Goal: Task Accomplishment & Management: Complete application form

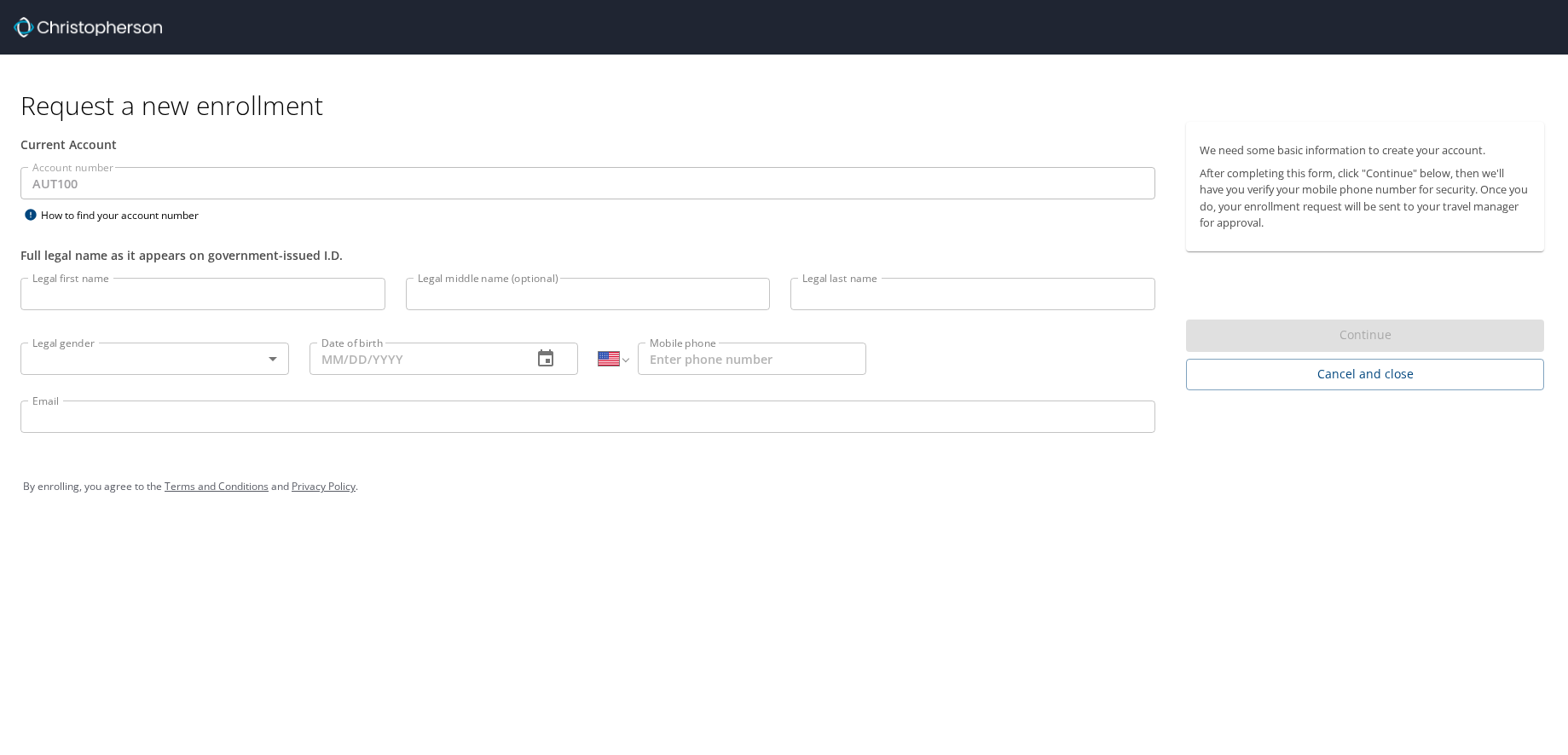
select select "US"
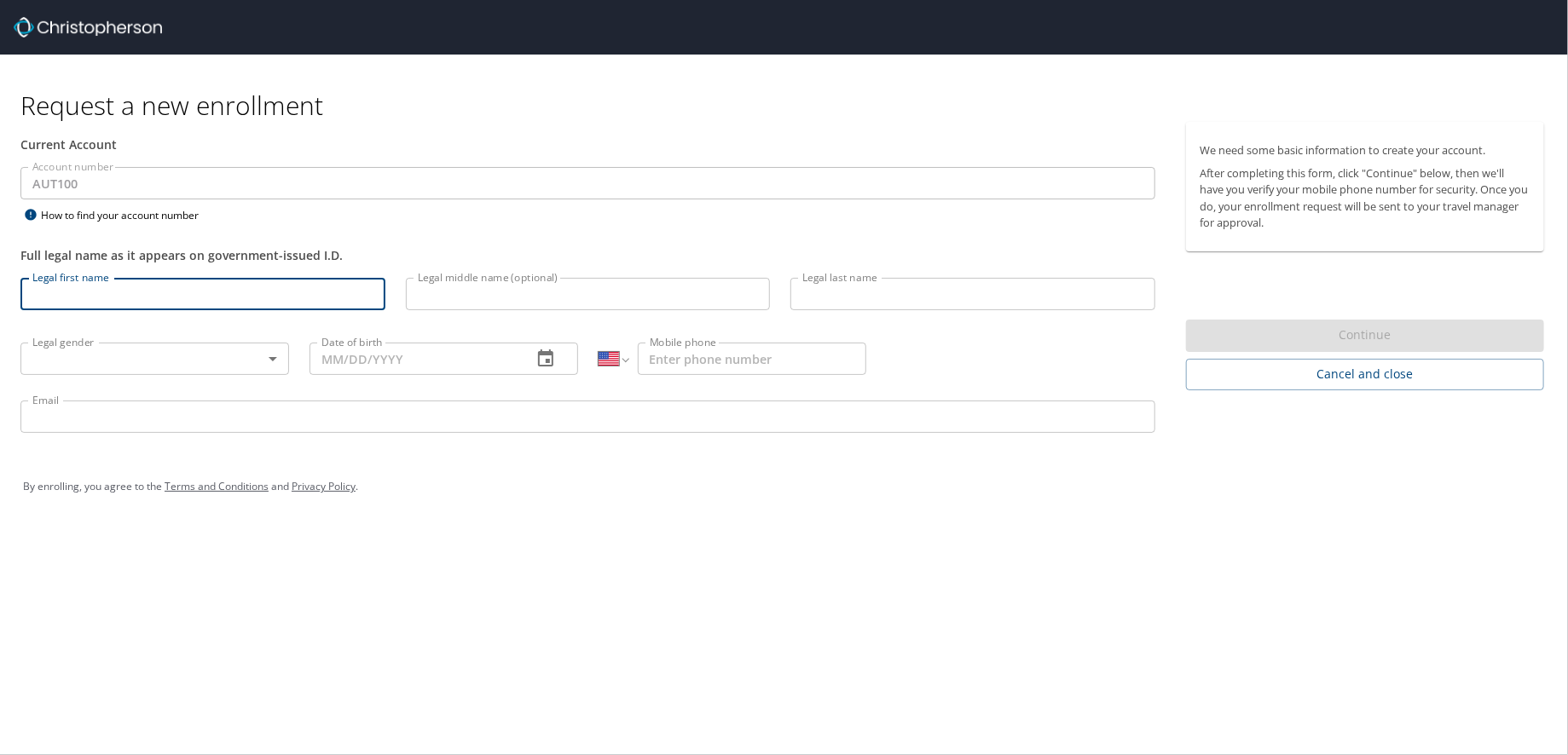
click at [130, 300] on input "Legal first name" at bounding box center [202, 294] width 365 height 32
click at [606, 226] on div "Full legal name as it appears on government-issued I.D." at bounding box center [588, 247] width 1156 height 42
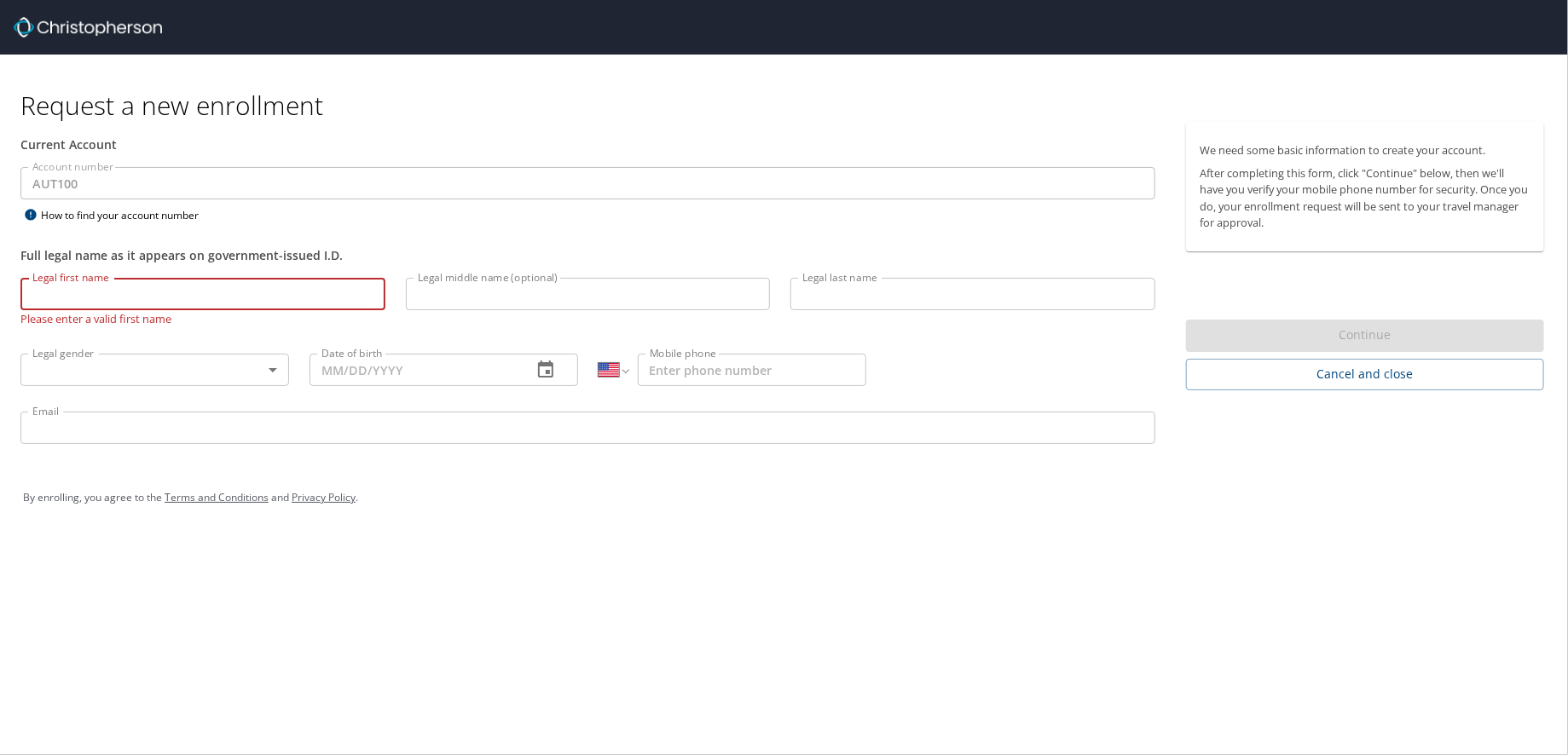
click at [160, 299] on input "Legal first name" at bounding box center [202, 294] width 365 height 32
type input "[PERSON_NAME]"
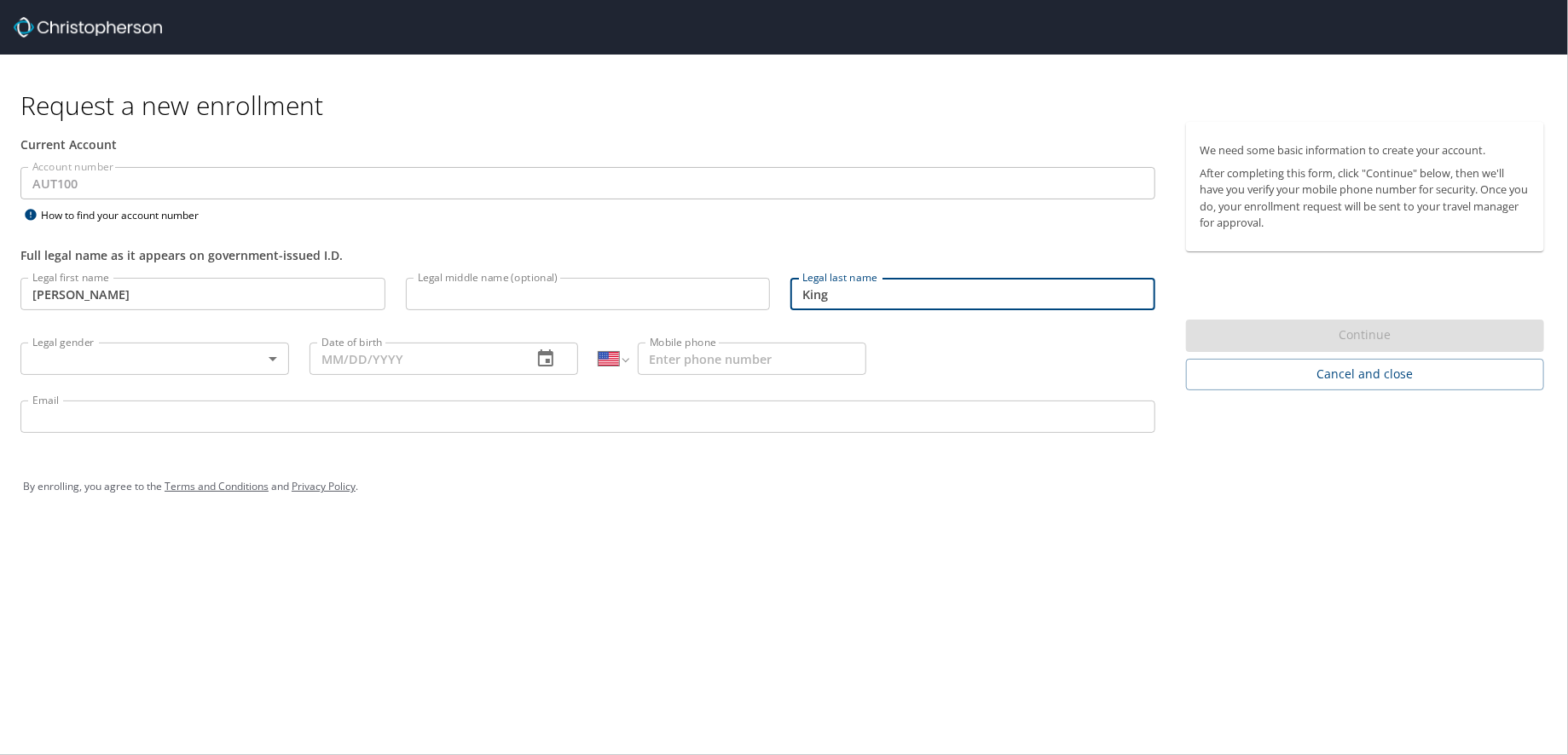
type input "King"
click at [110, 368] on body "Request a new enrollment Current Account Account number AUT100 Account number H…" at bounding box center [784, 377] width 1568 height 755
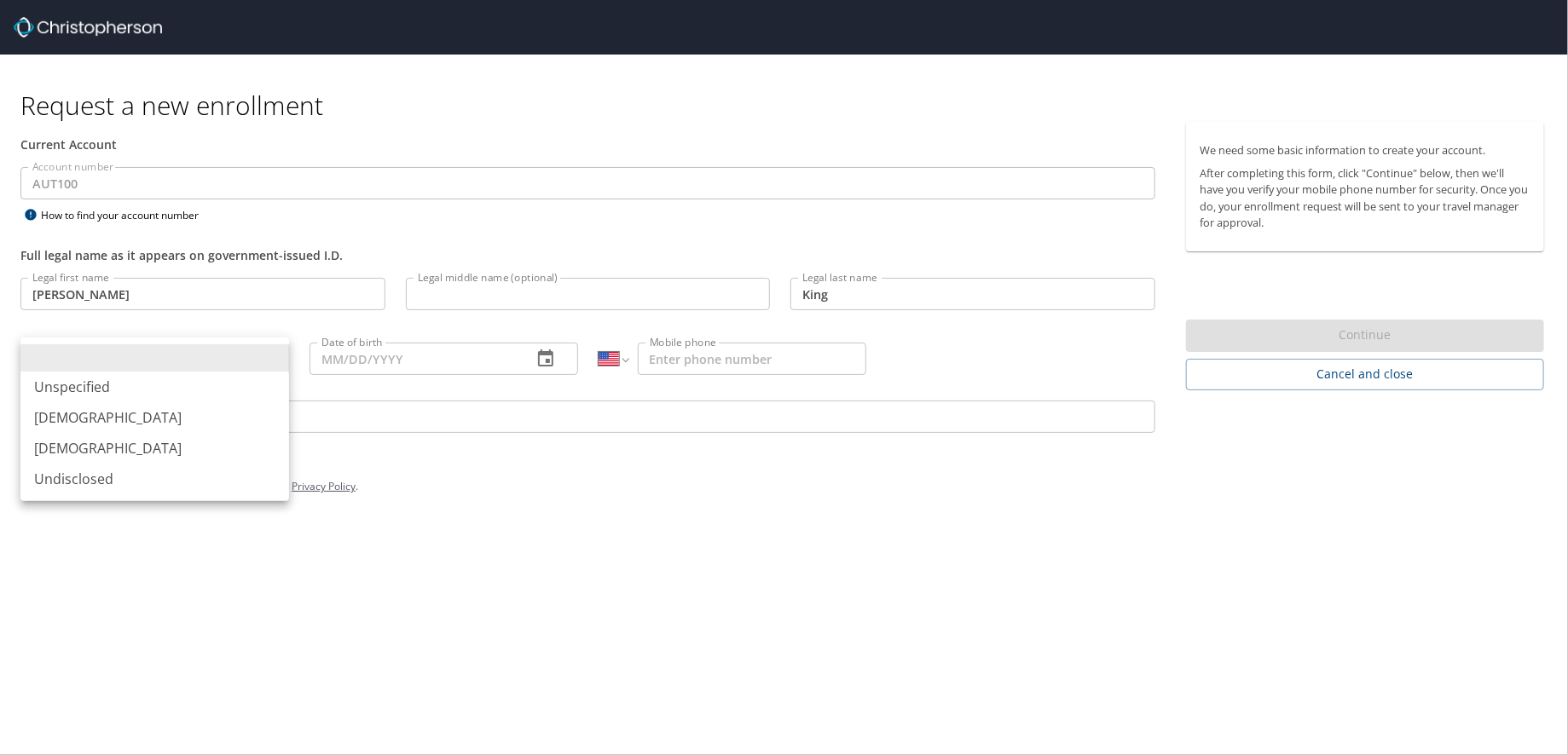
click at [93, 418] on li "[DEMOGRAPHIC_DATA]" at bounding box center [154, 417] width 269 height 30
type input "[DEMOGRAPHIC_DATA]"
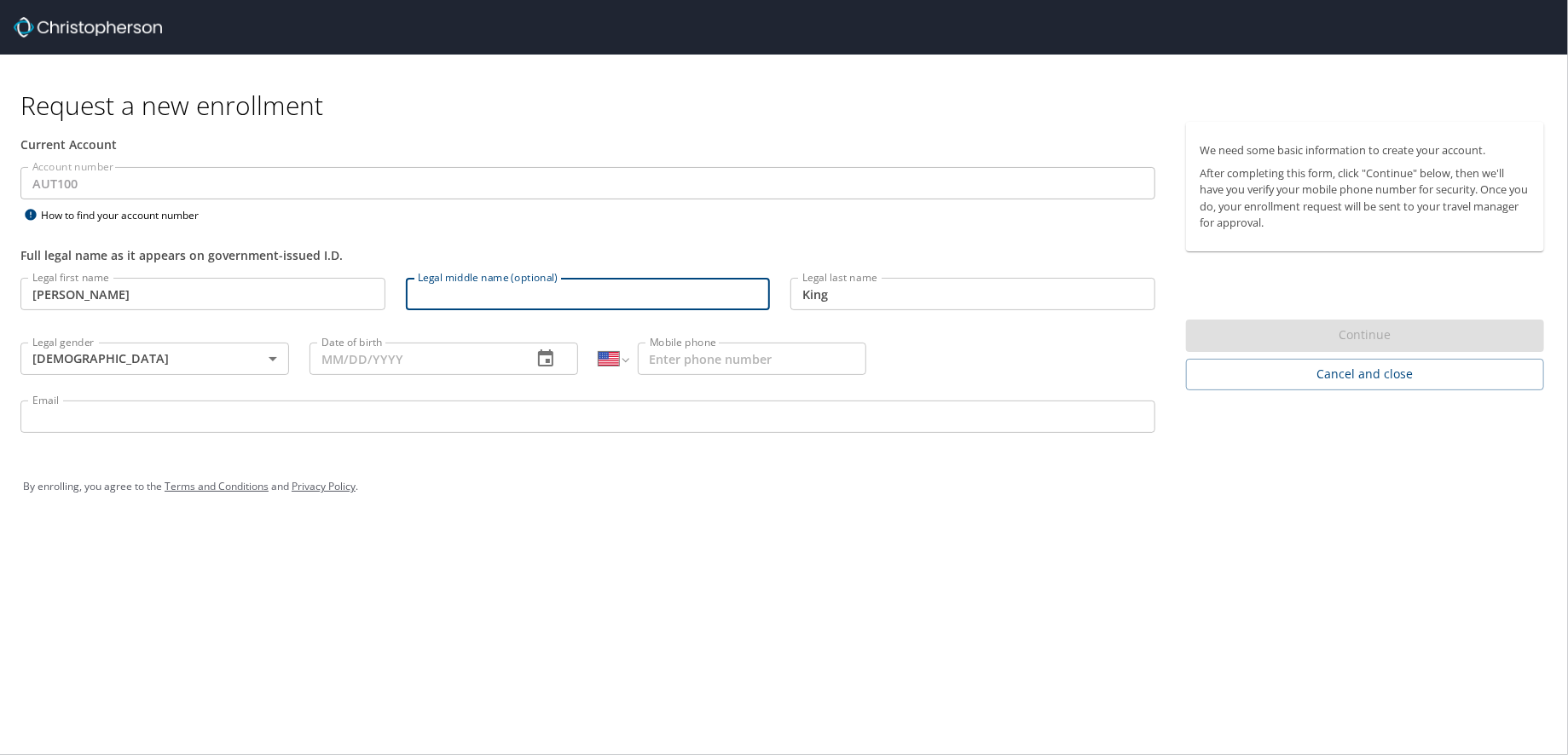
click at [474, 295] on input "Legal middle name (optional)" at bounding box center [588, 294] width 365 height 32
type input "[PERSON_NAME]"
click at [421, 351] on input "Date of birth" at bounding box center [413, 359] width 209 height 32
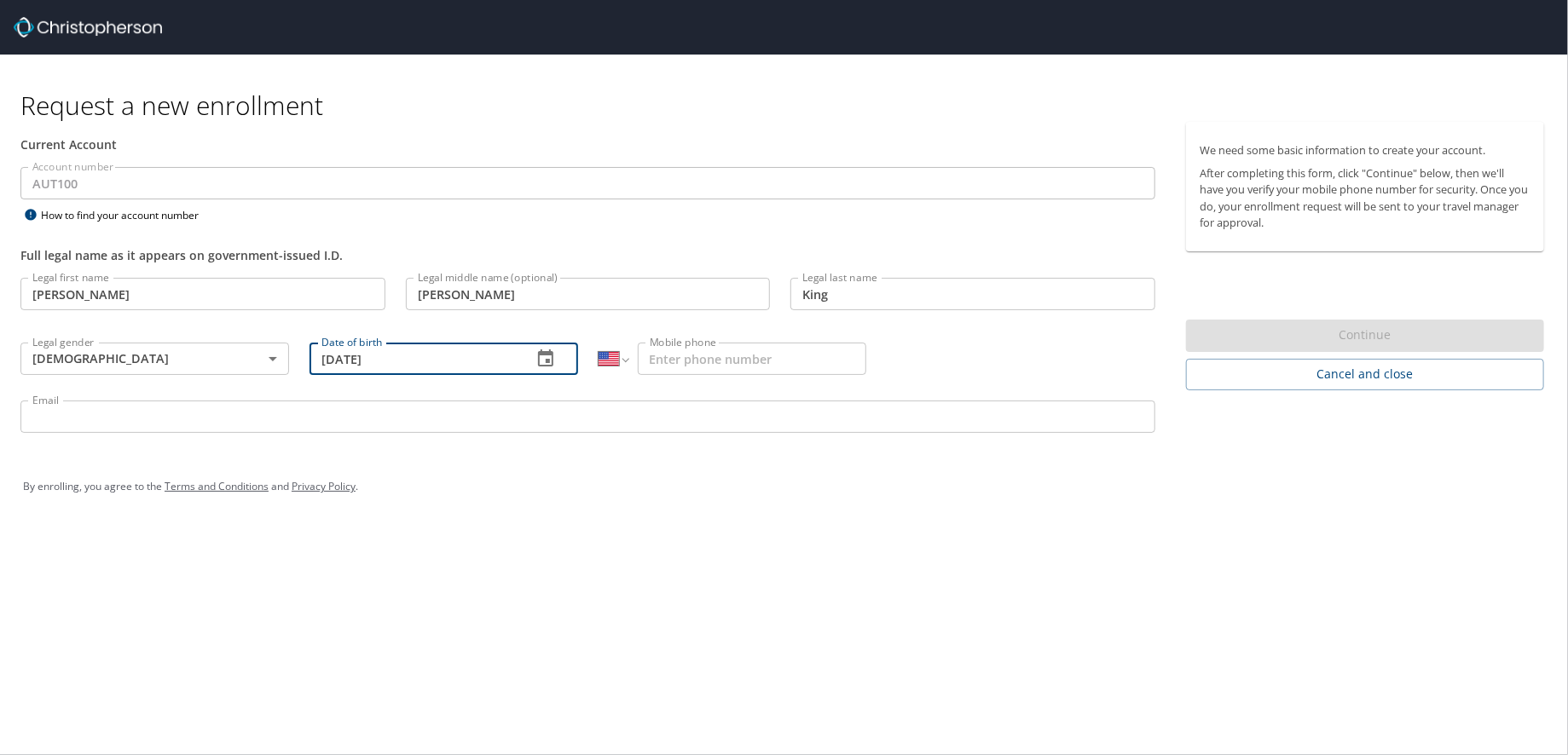
type input "10/14/1994"
click at [735, 352] on input "Mobile phone" at bounding box center [752, 359] width 230 height 32
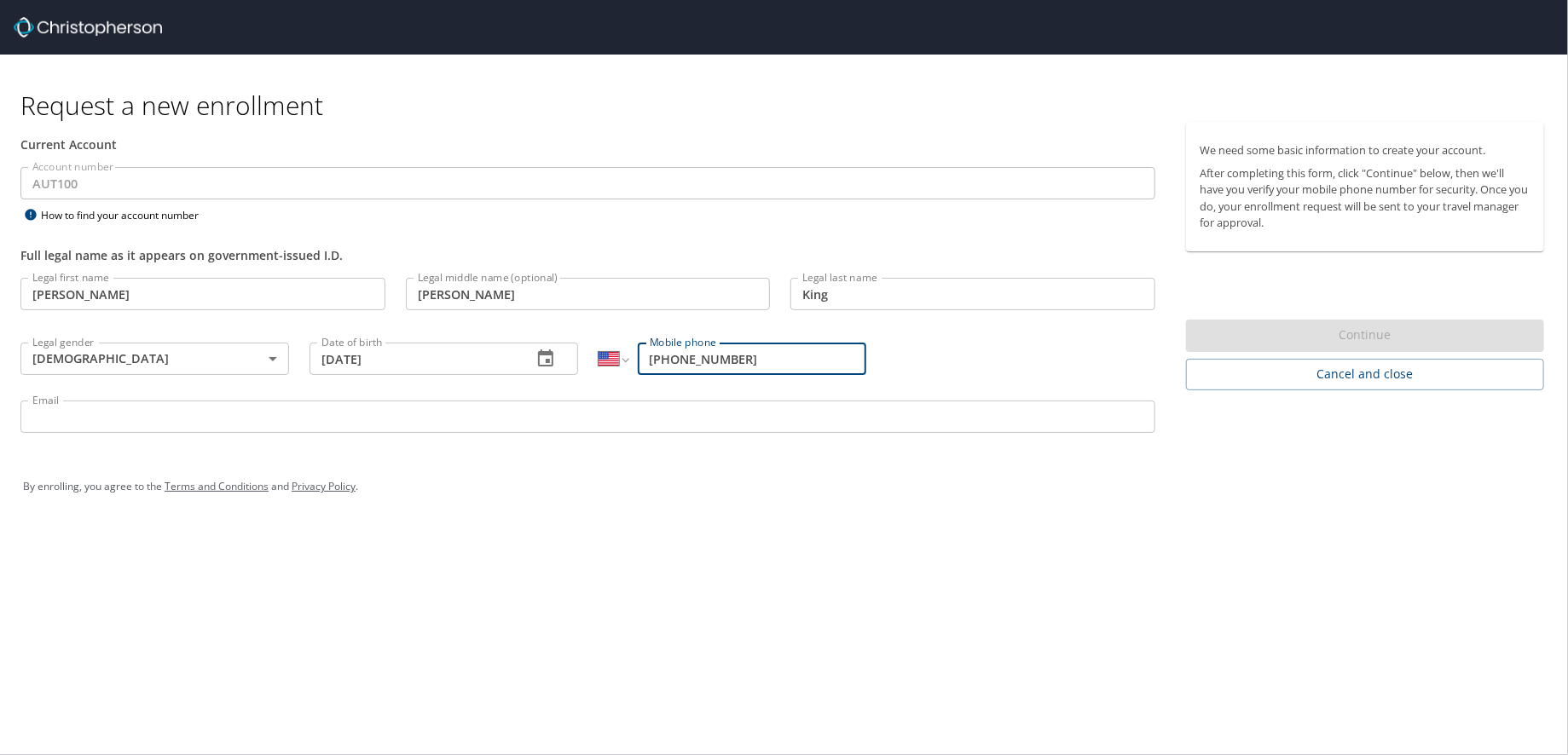
type input "[PHONE_NUMBER]"
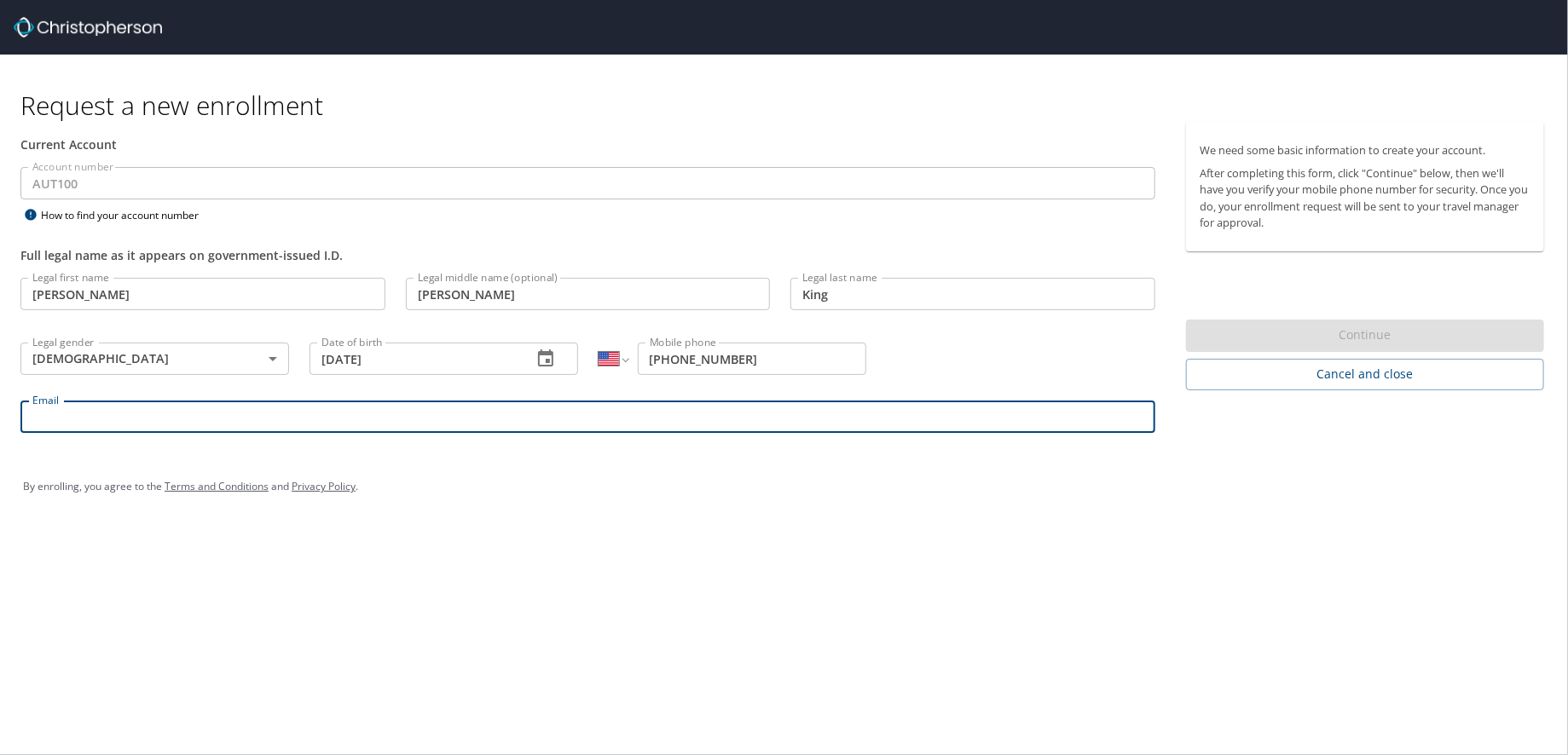
click at [146, 420] on input "Email" at bounding box center [587, 417] width 1135 height 32
type input "ryan.king@autoliv.com"
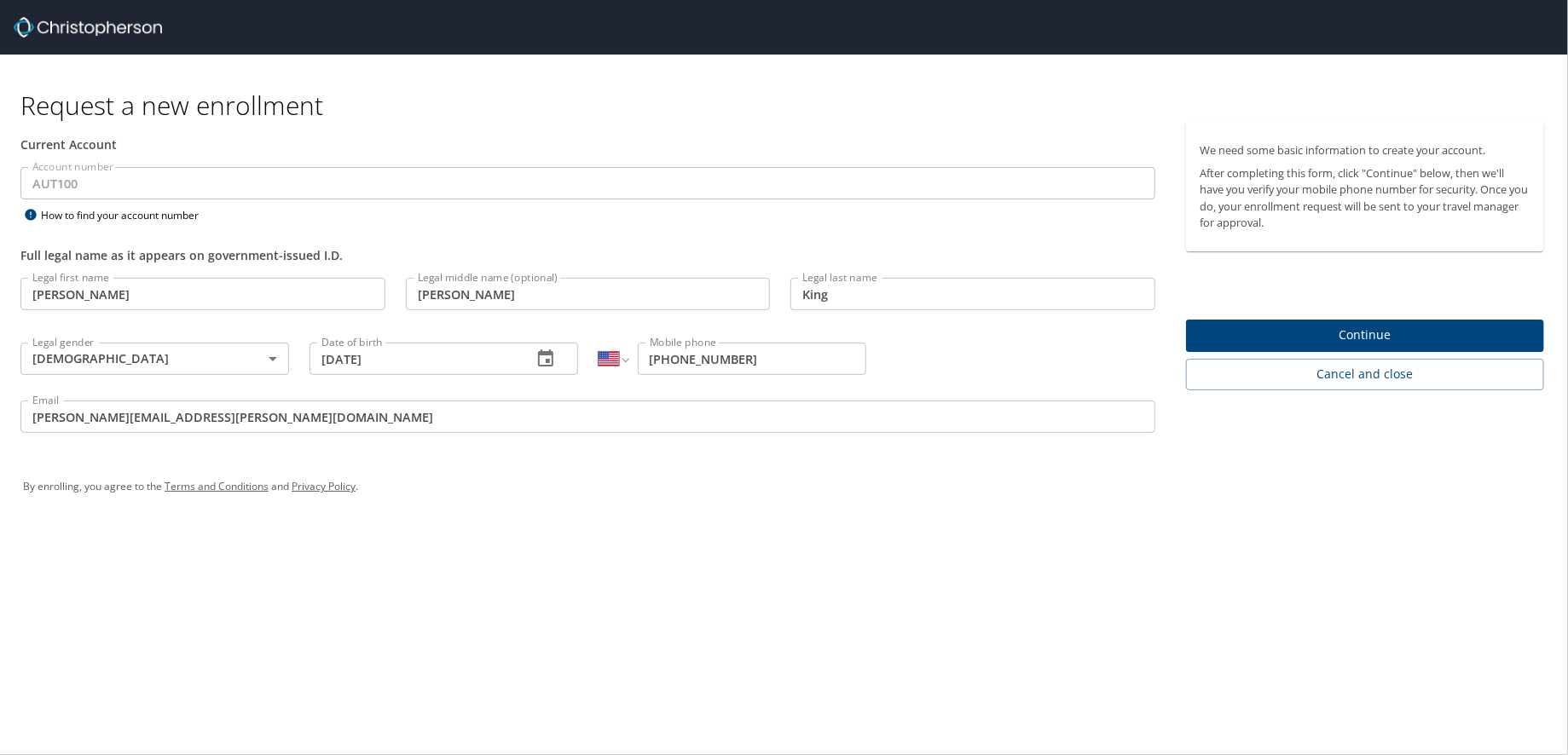
click at [1303, 500] on div "By enrolling, you agree to the Terms and Conditions and Privacy Policy ." at bounding box center [783, 487] width 1521 height 43
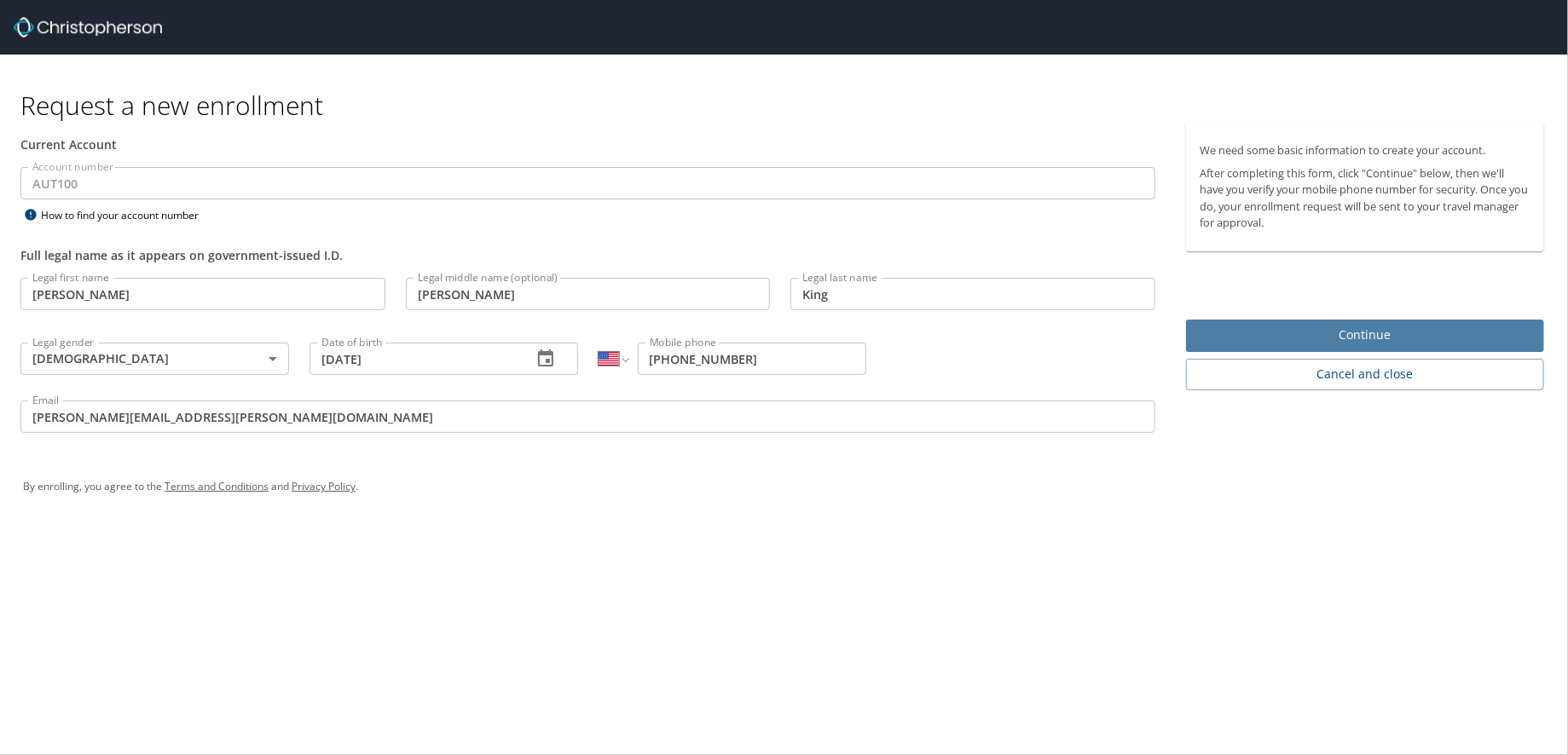
click at [1302, 332] on span "Continue" at bounding box center [1364, 335] width 331 height 21
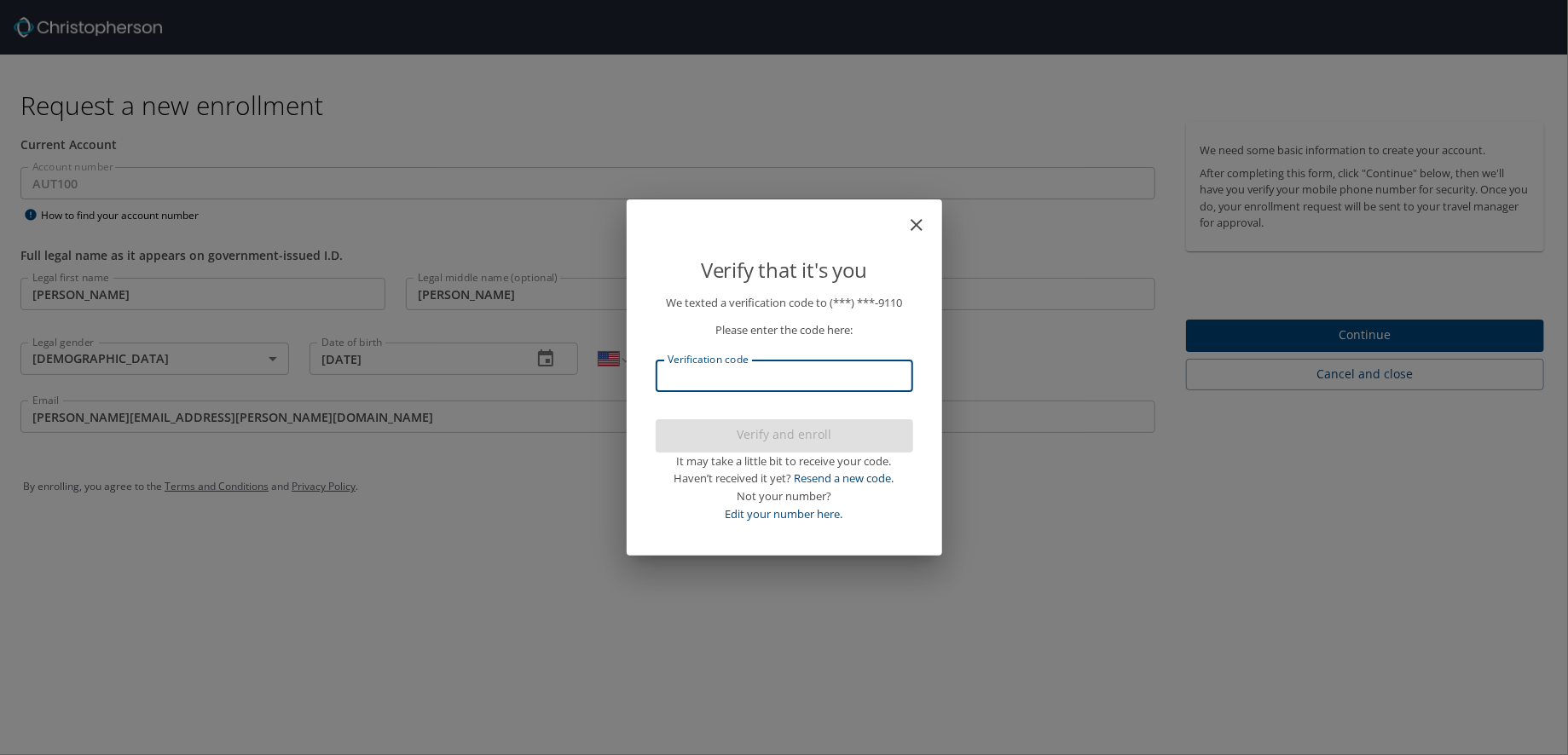
click at [834, 382] on input "Verification code" at bounding box center [784, 376] width 257 height 32
click at [776, 384] on input "Verification code" at bounding box center [784, 376] width 257 height 32
type input "139417"
click at [789, 429] on span "Verify and enroll" at bounding box center [784, 435] width 231 height 21
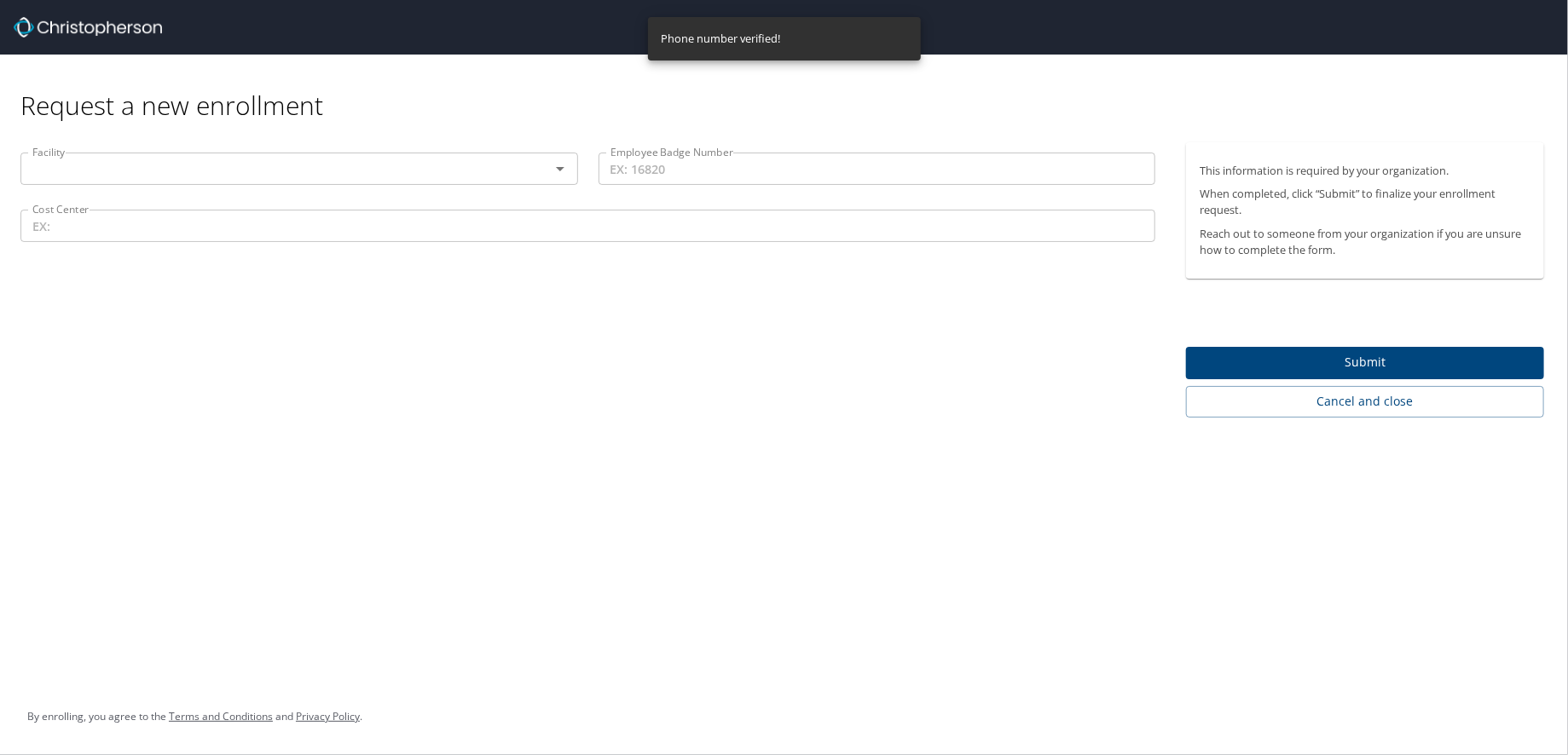
click at [561, 172] on icon "Open" at bounding box center [559, 168] width 20 height 20
click at [721, 345] on div "Facility AAR Facility Employee Badge Number Employee Badge Number Cost Center C…" at bounding box center [588, 279] width 1176 height 275
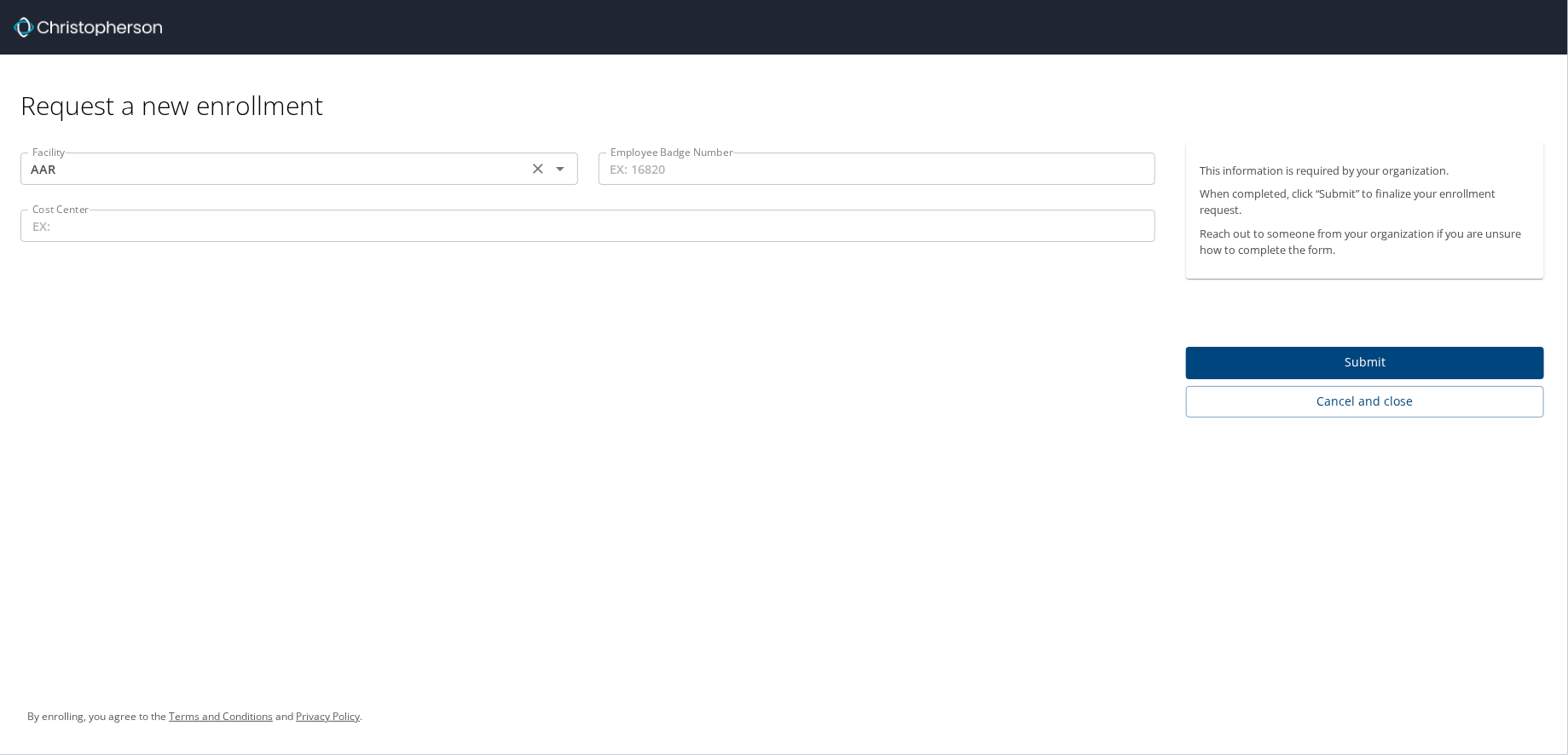
click at [562, 170] on icon "Open" at bounding box center [559, 168] width 20 height 20
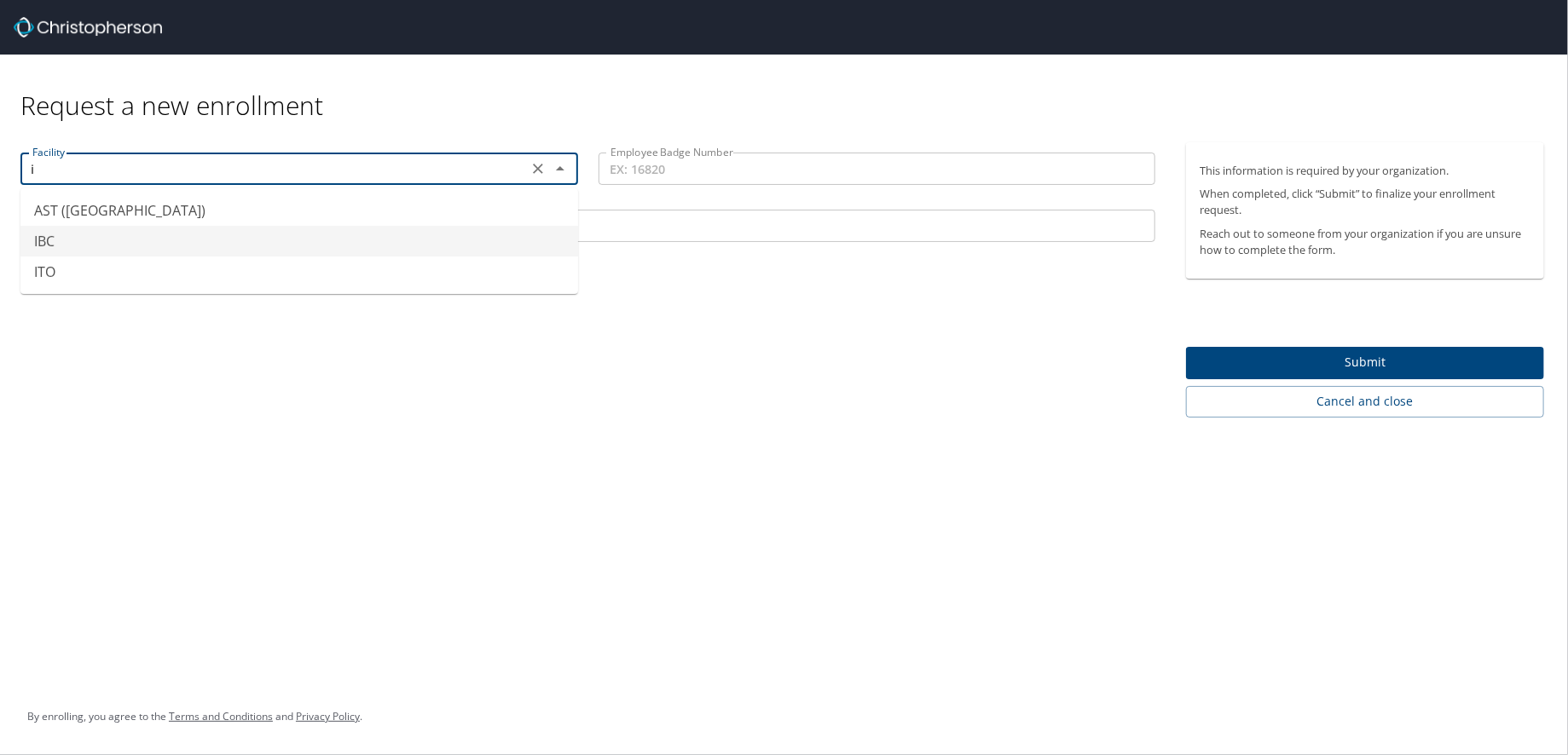
click at [89, 248] on li "IBC" at bounding box center [298, 241] width 557 height 30
type input "IBC"
click at [692, 171] on input "Employee Badge Number" at bounding box center [876, 169] width 557 height 32
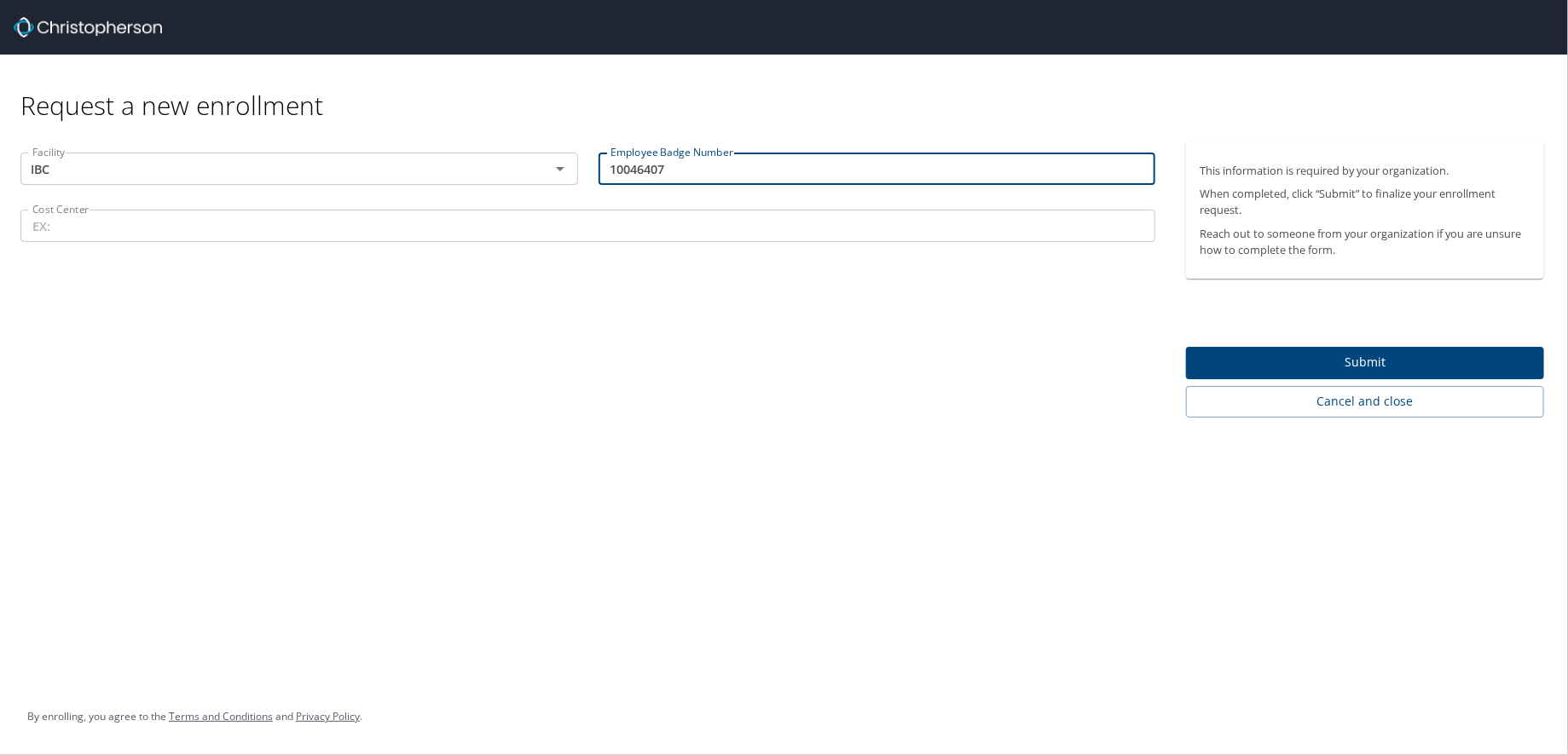
type input "10046407"
click at [120, 229] on input "Cost Center" at bounding box center [587, 226] width 1135 height 32
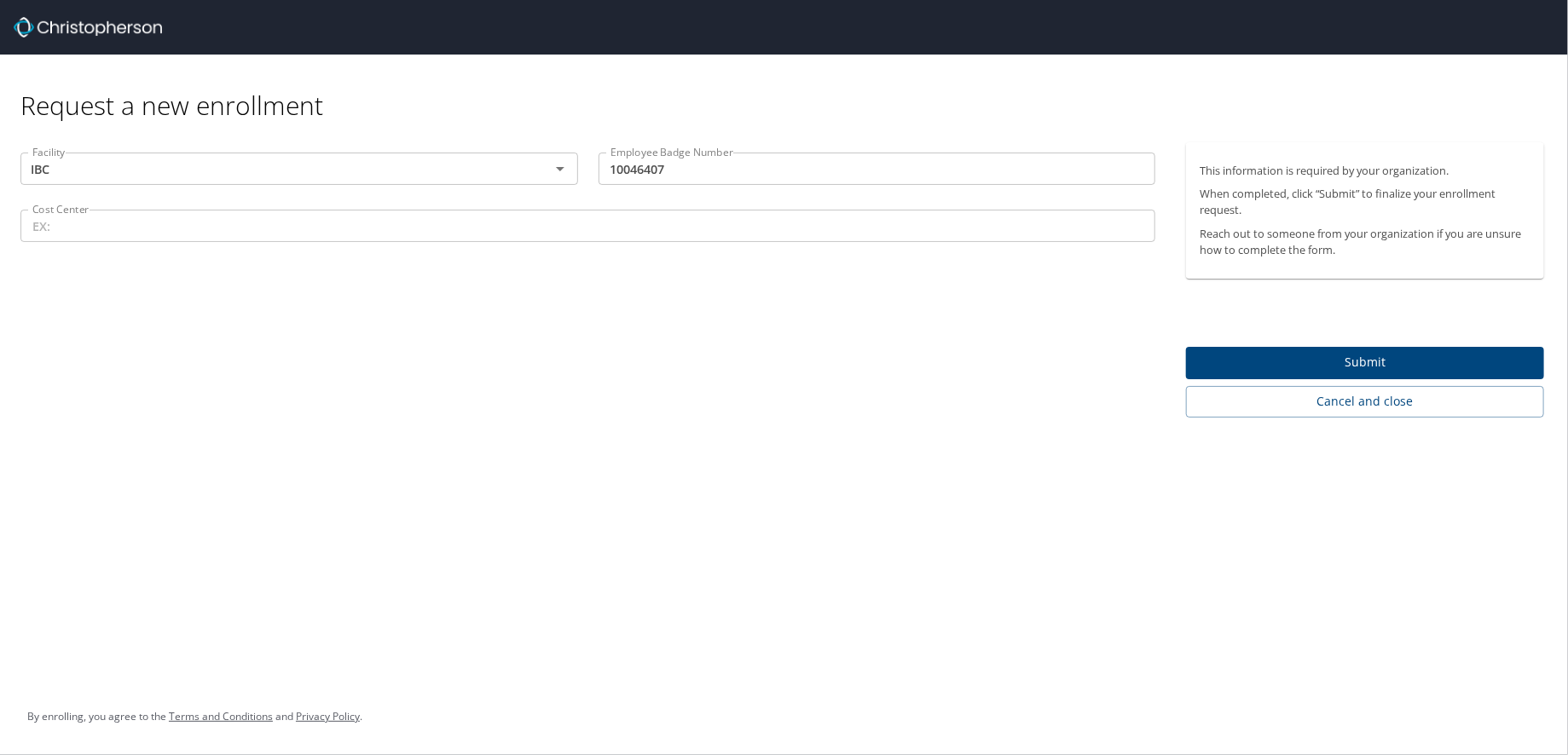
click at [177, 227] on input "Cost Center" at bounding box center [587, 226] width 1135 height 32
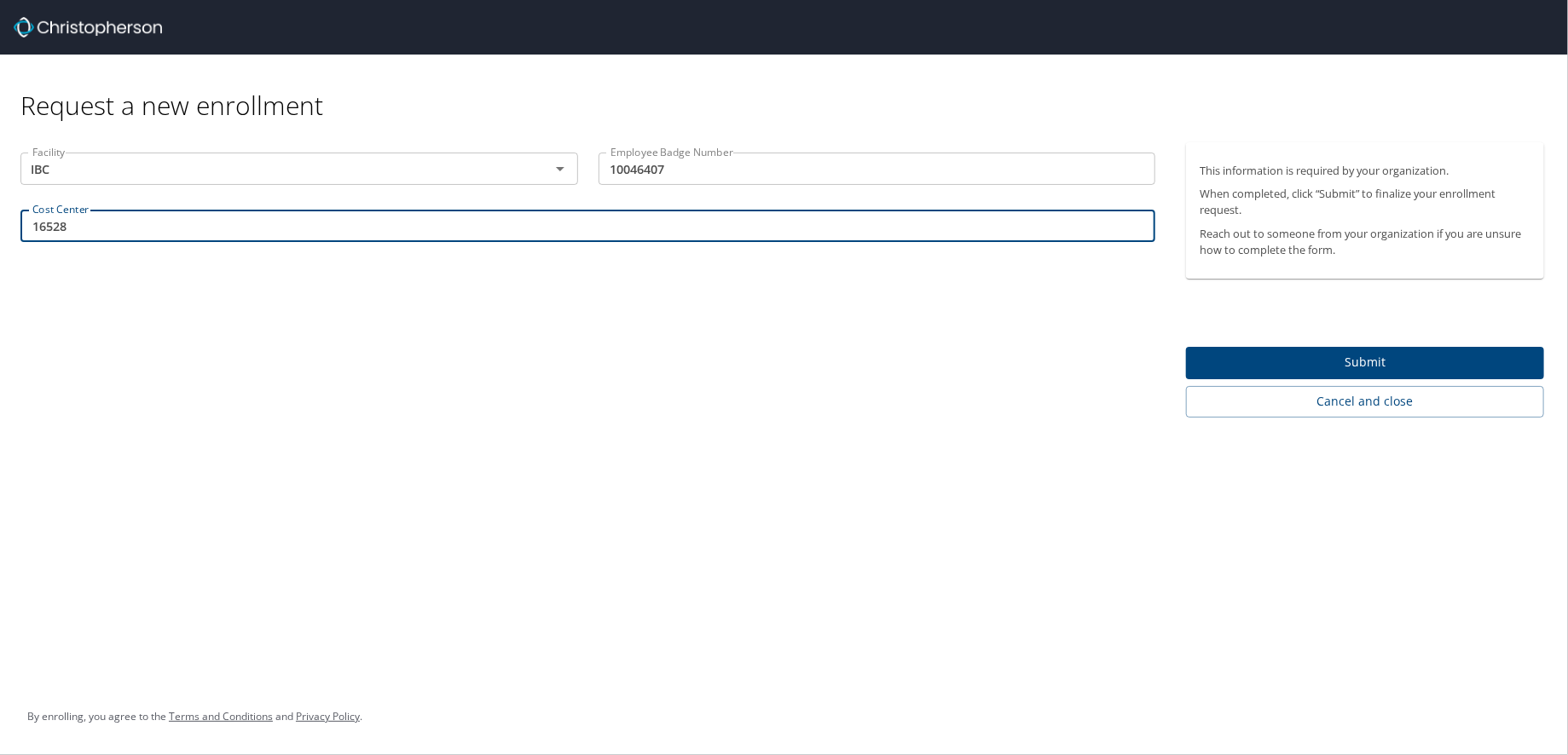
type input "16528"
click at [1268, 361] on span "Submit" at bounding box center [1364, 363] width 331 height 21
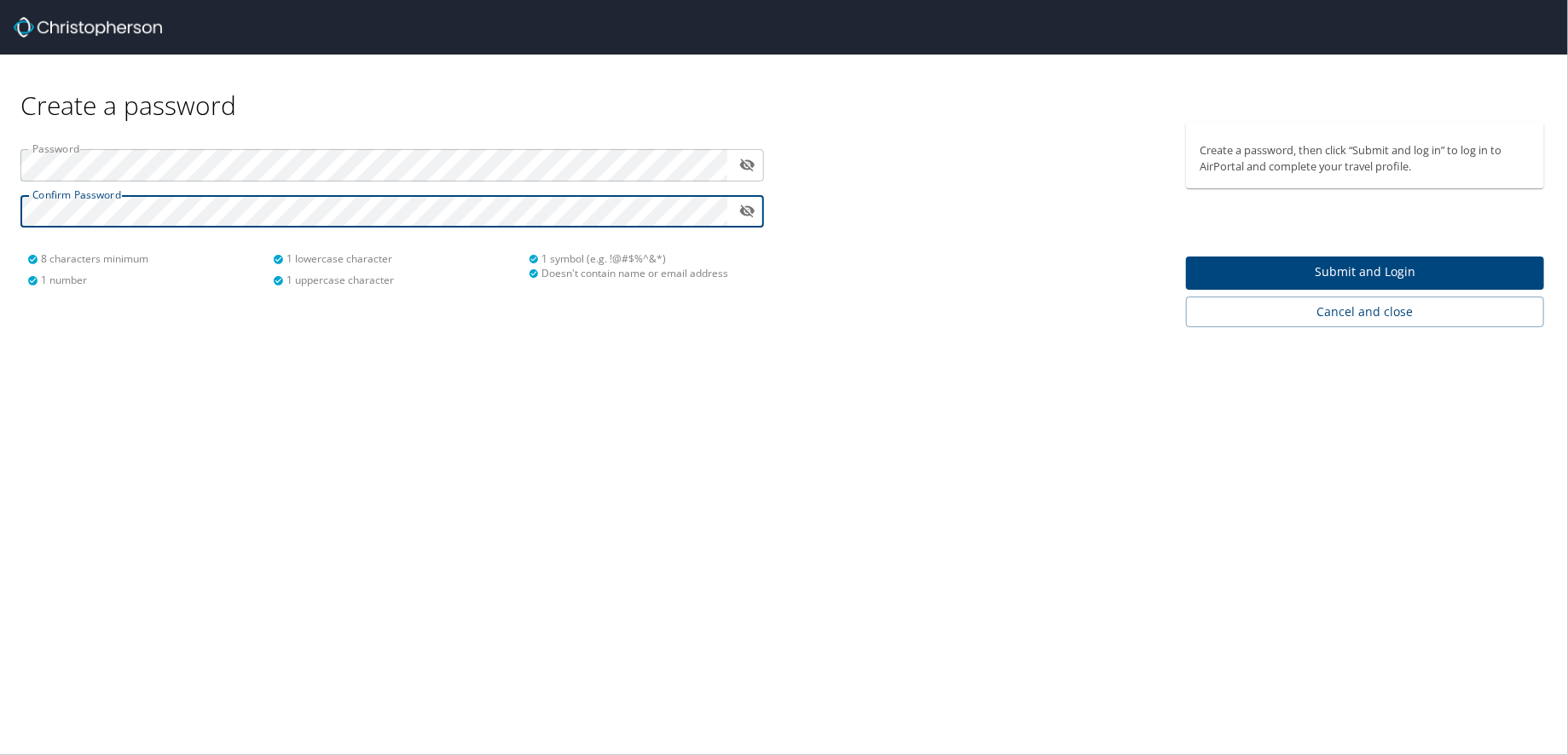
click at [1227, 271] on span "Submit and Login" at bounding box center [1364, 272] width 331 height 21
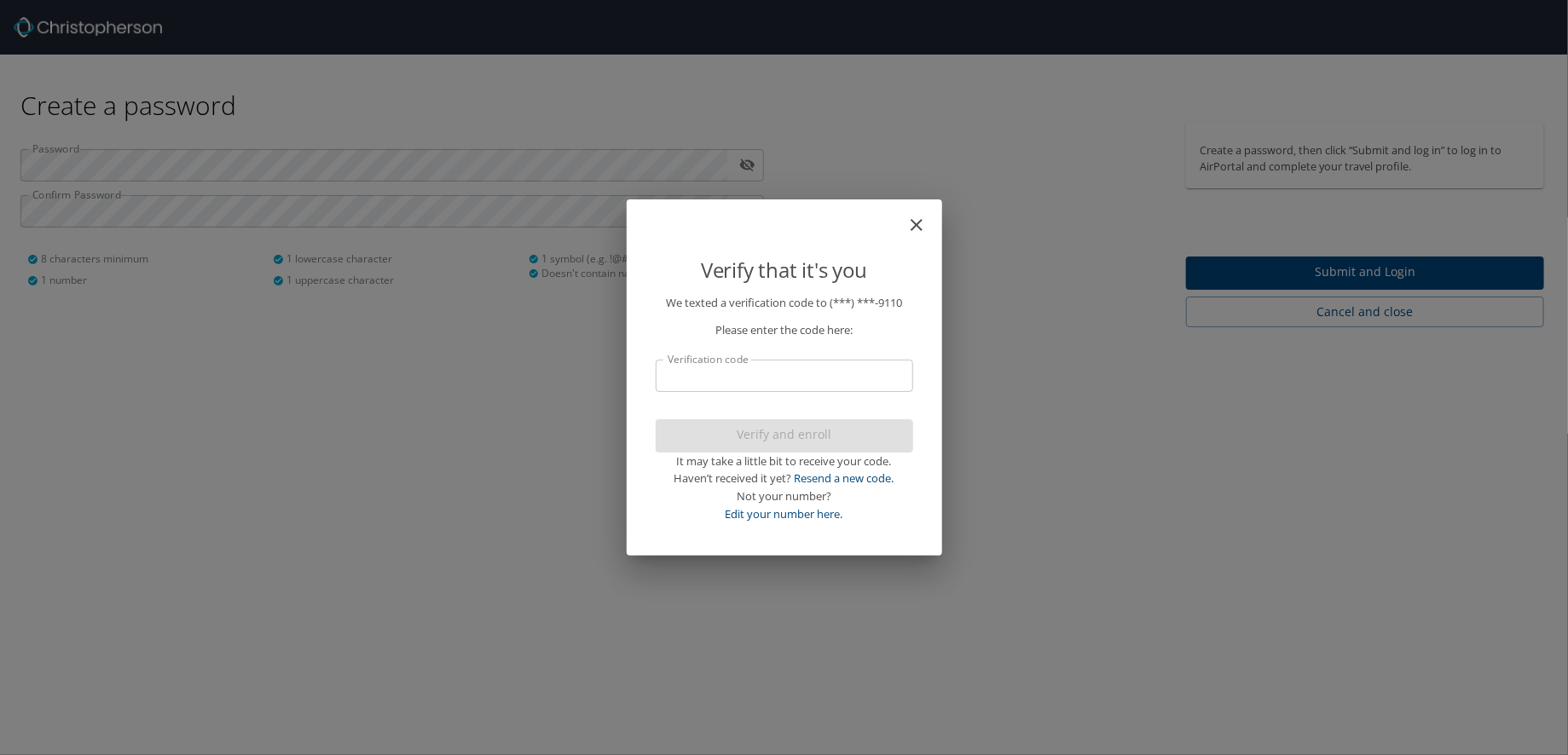
click at [830, 387] on input "Verification code" at bounding box center [784, 376] width 257 height 32
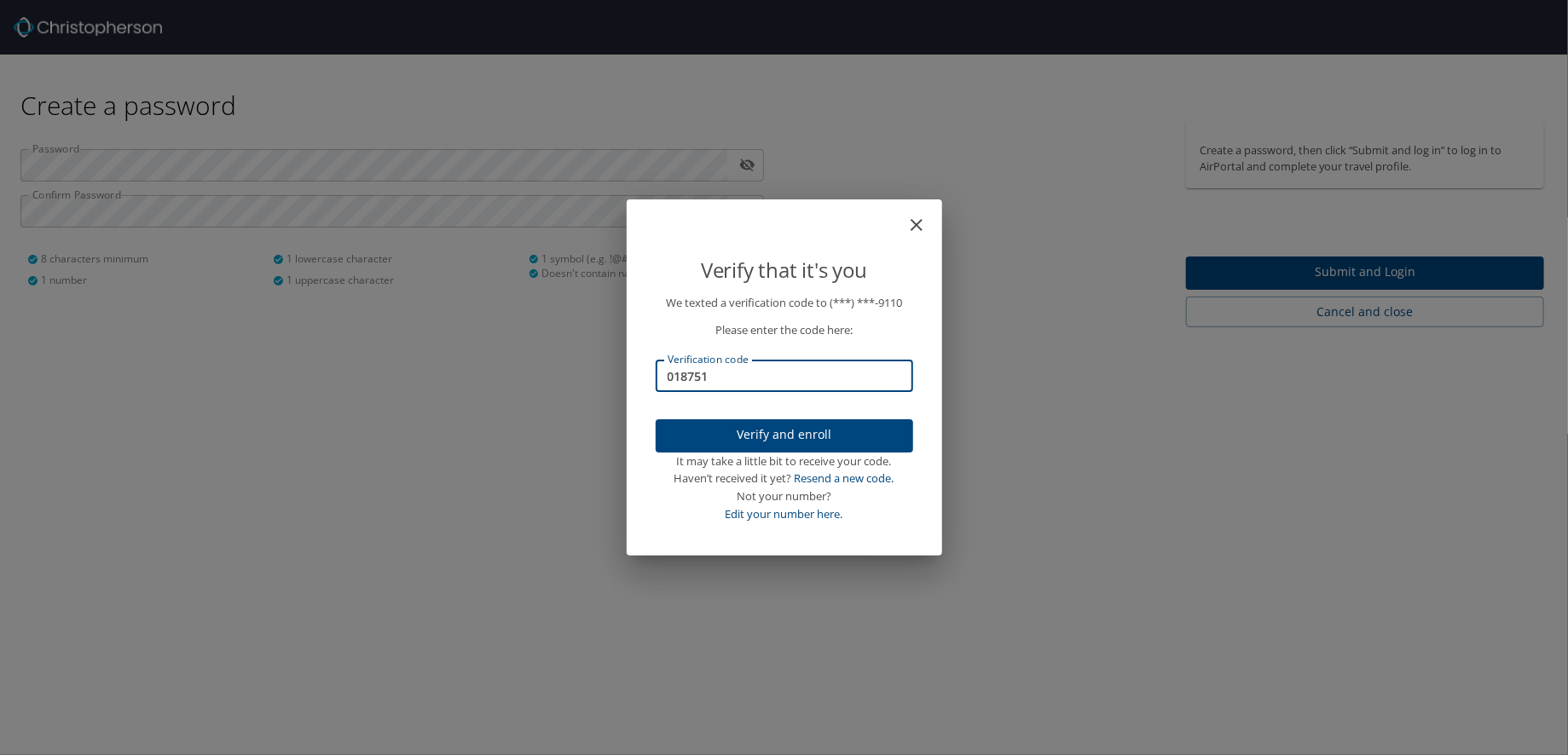
type input "018751"
click at [801, 436] on span "Verify and enroll" at bounding box center [784, 435] width 231 height 21
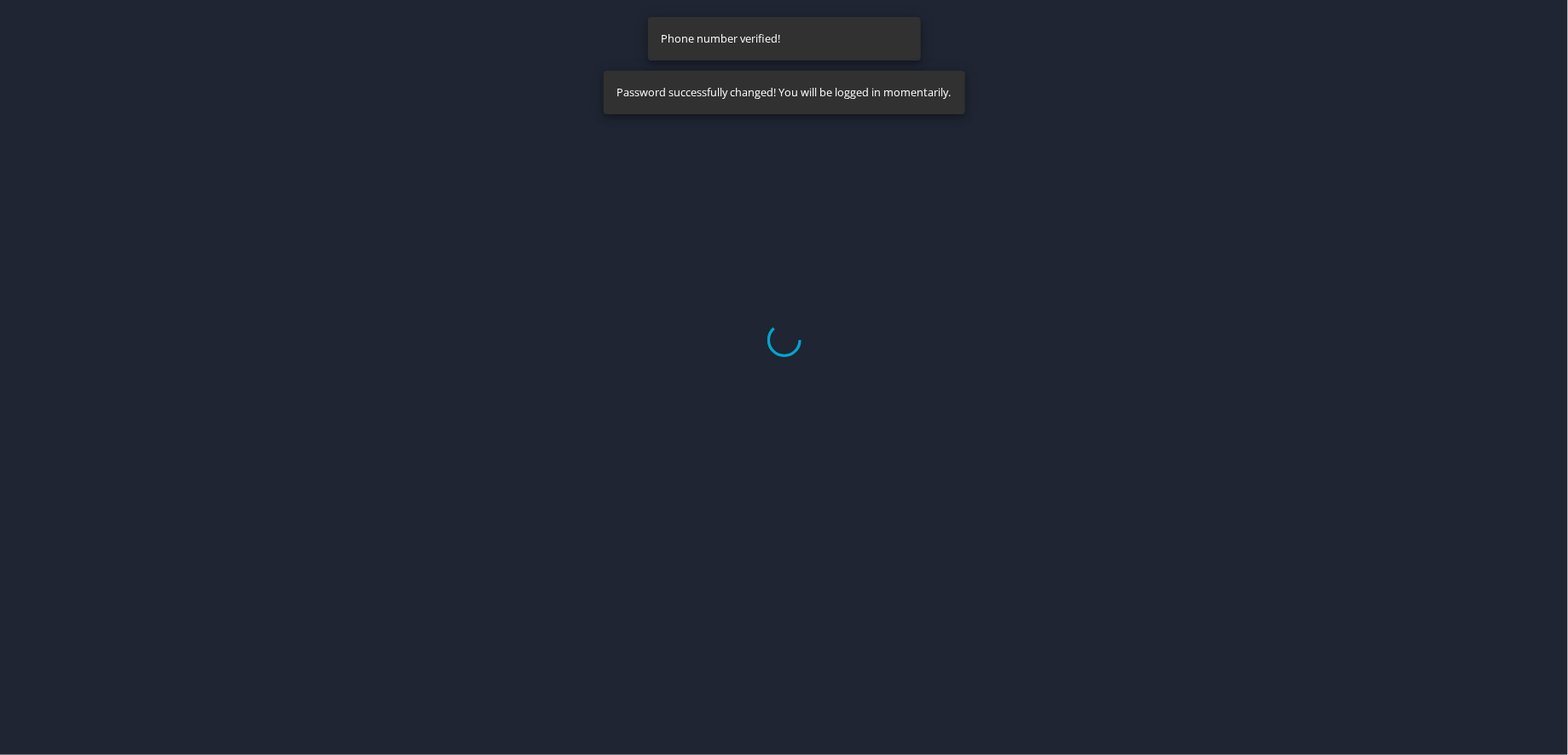
select select "US"
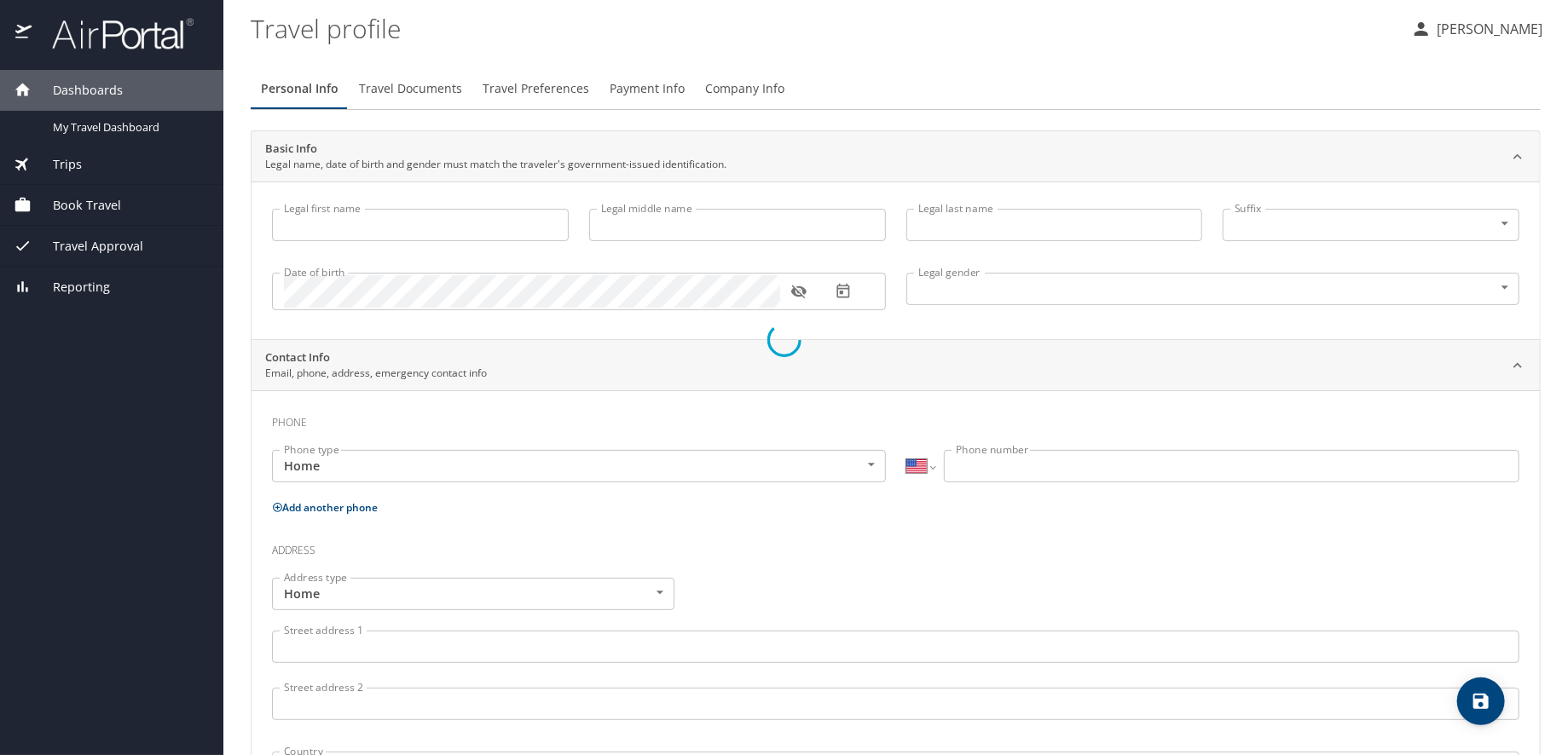
type input "[PERSON_NAME]"
type input "King"
type input "[DEMOGRAPHIC_DATA]"
select select "US"
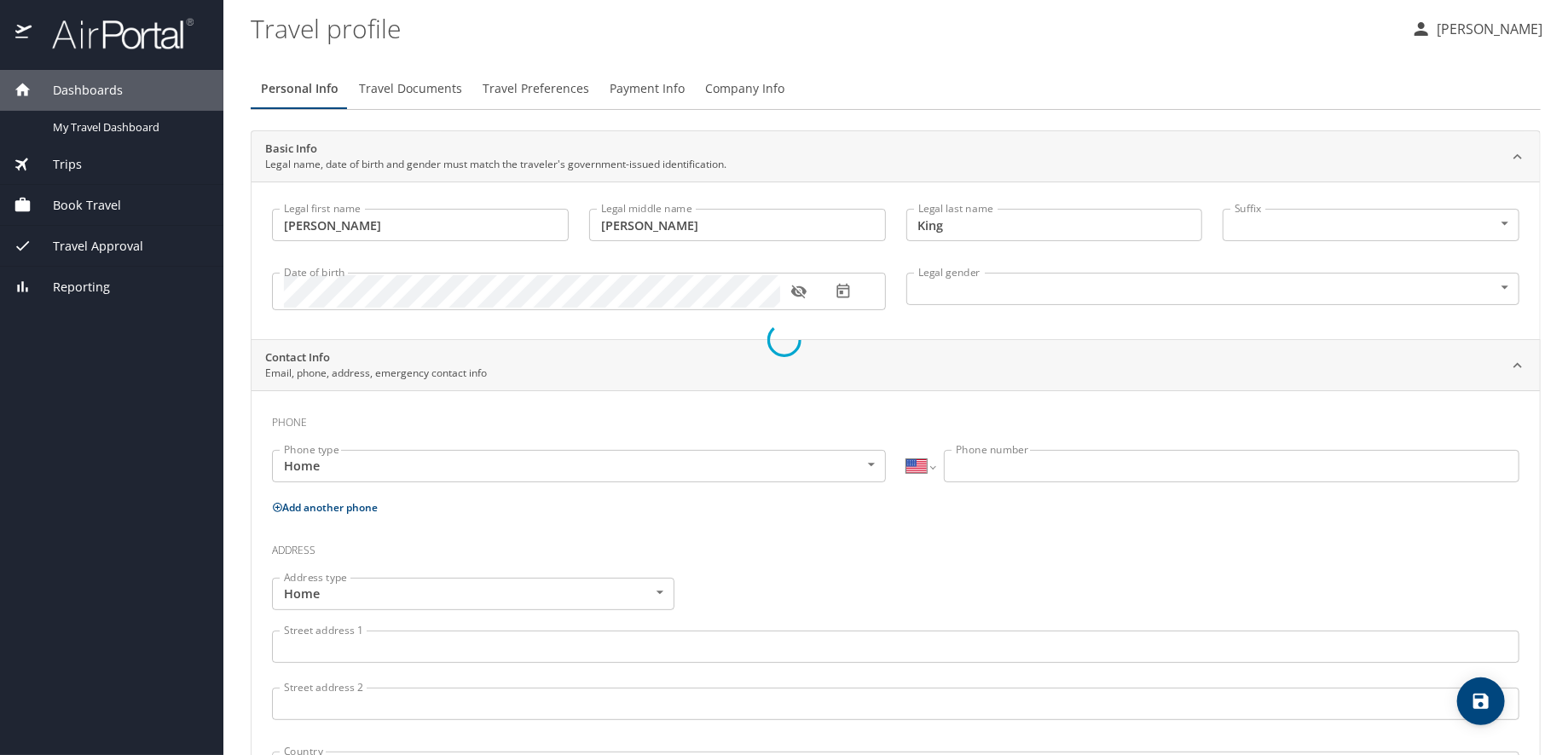
select select "US"
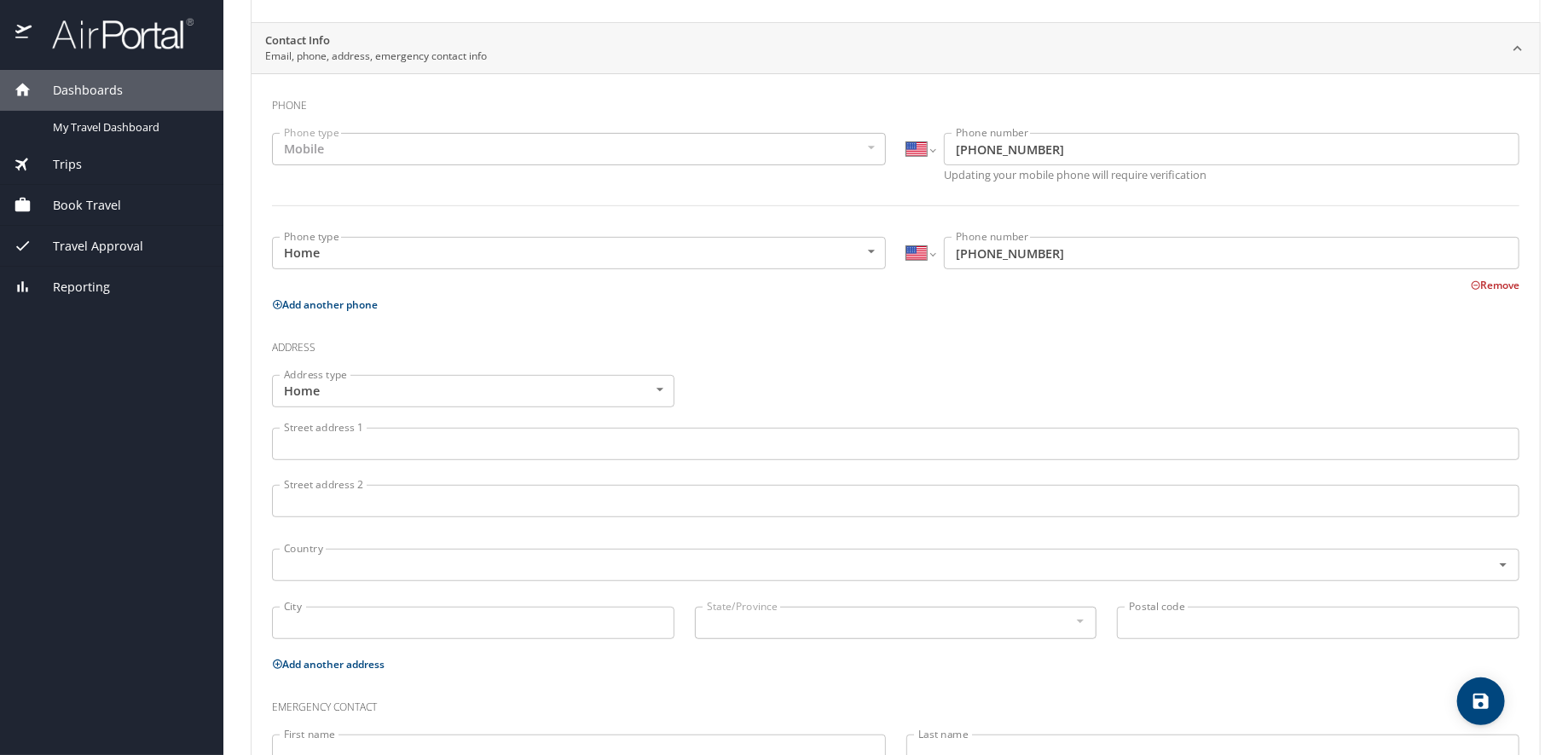
scroll to position [341, 0]
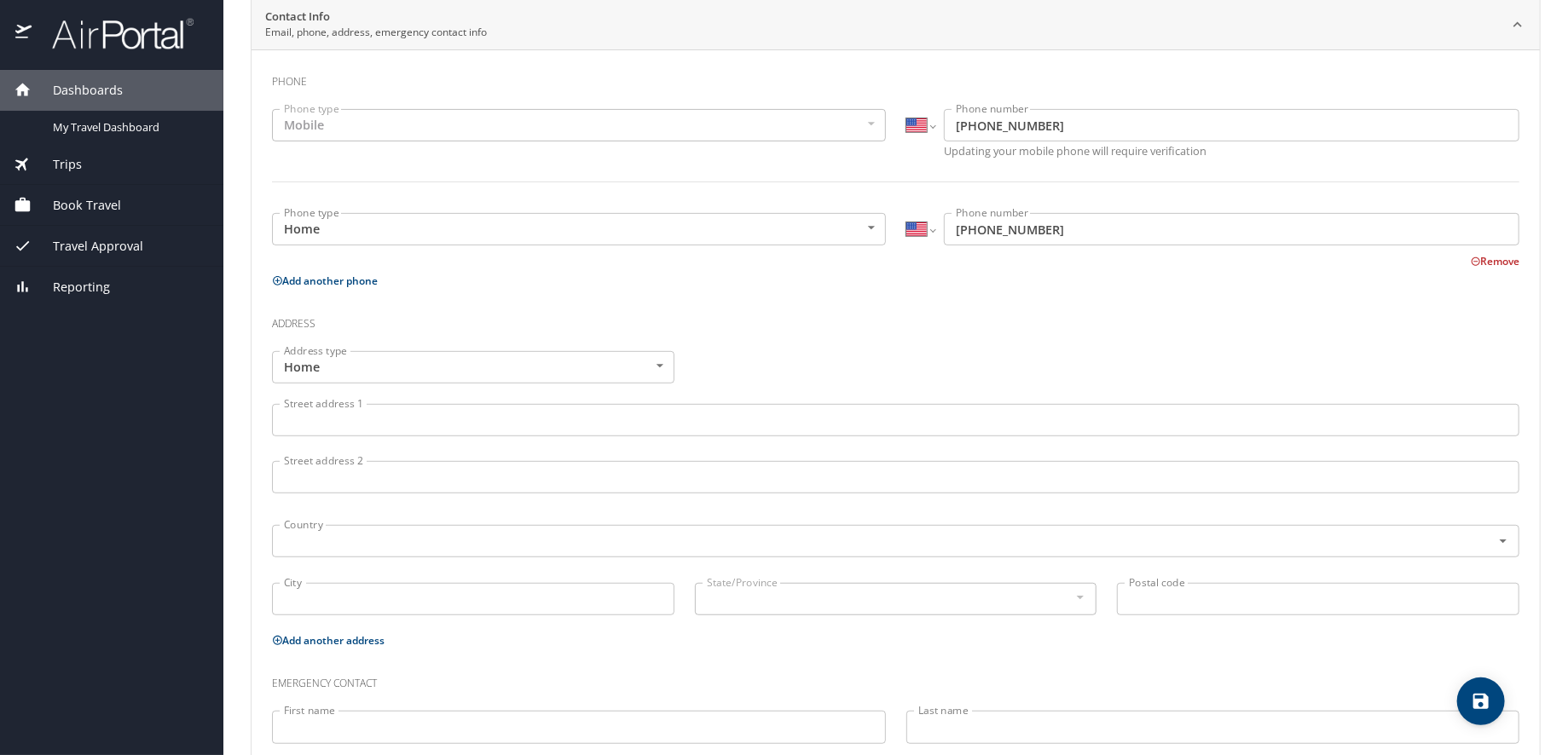
click at [408, 422] on input "Street address 1" at bounding box center [895, 420] width 1247 height 32
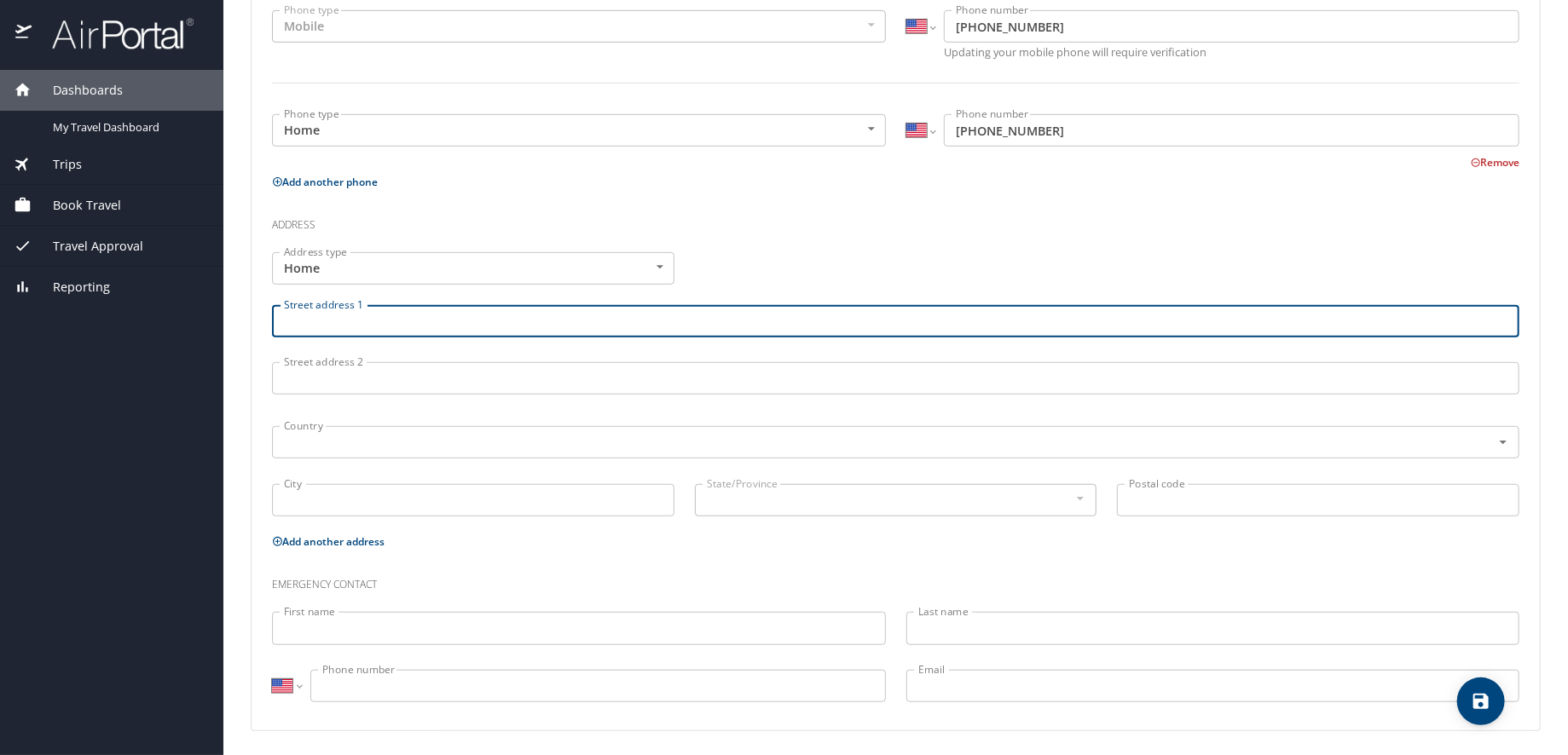
scroll to position [442, 0]
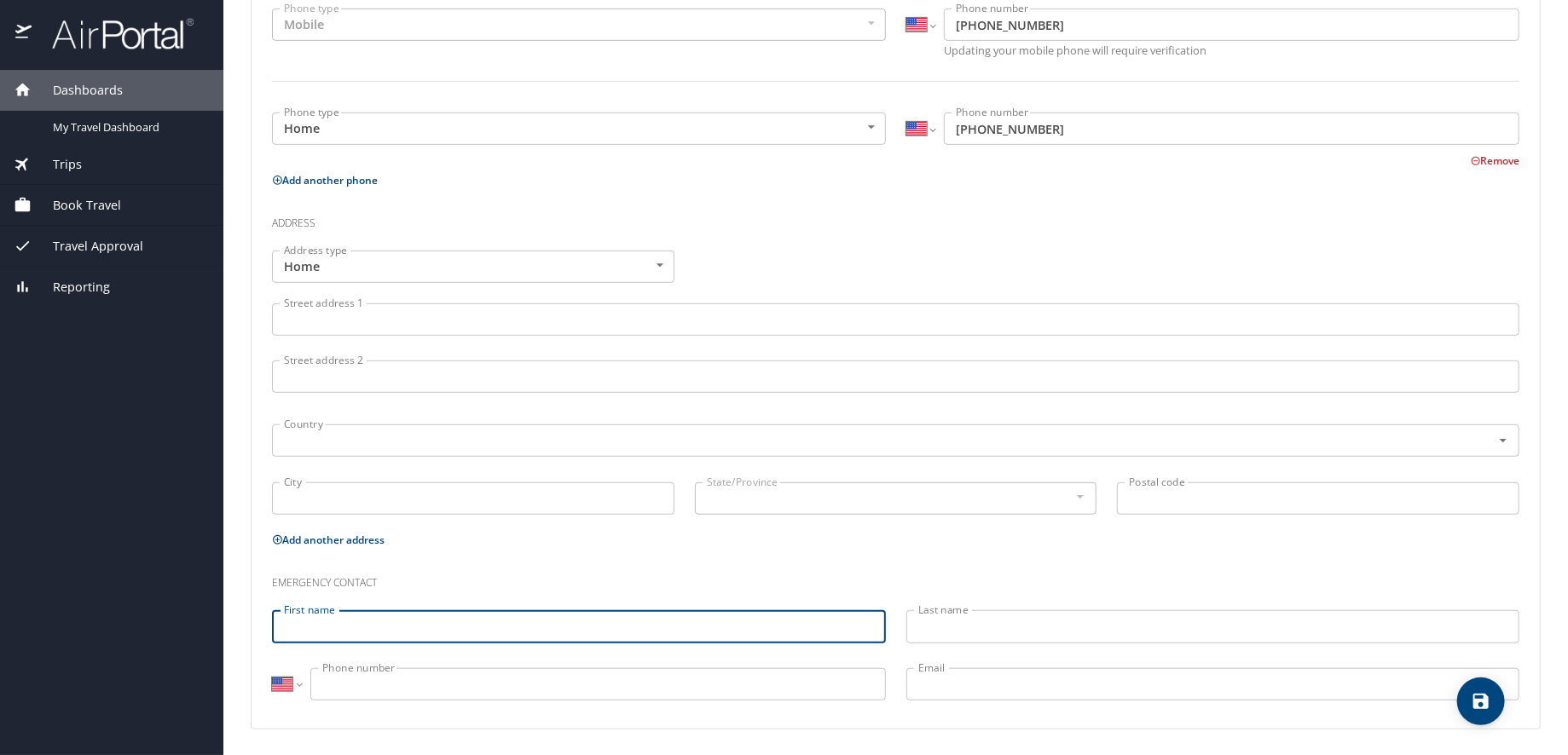
click at [374, 634] on input "First name" at bounding box center [578, 626] width 613 height 32
type input "[PERSON_NAME]"
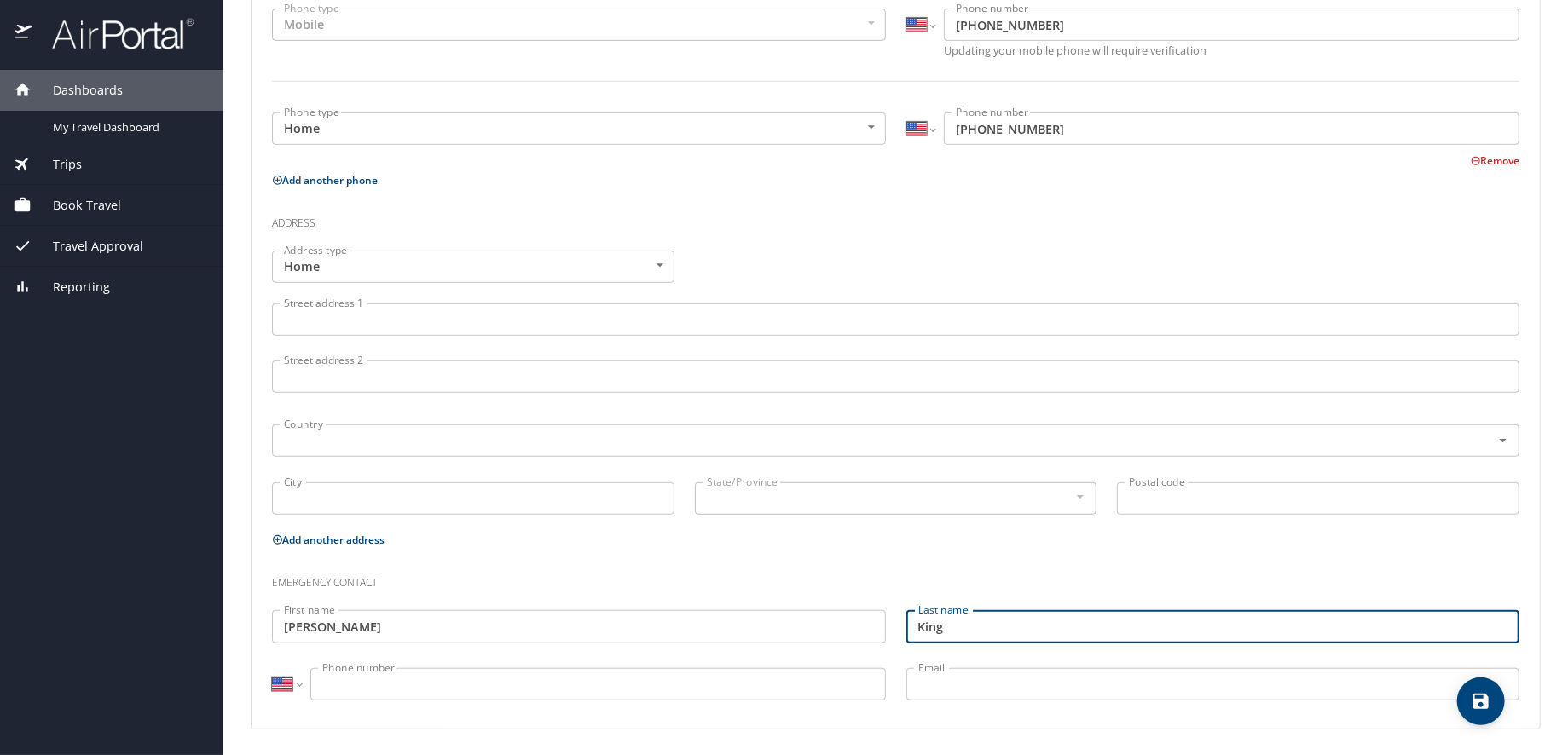
type input "King"
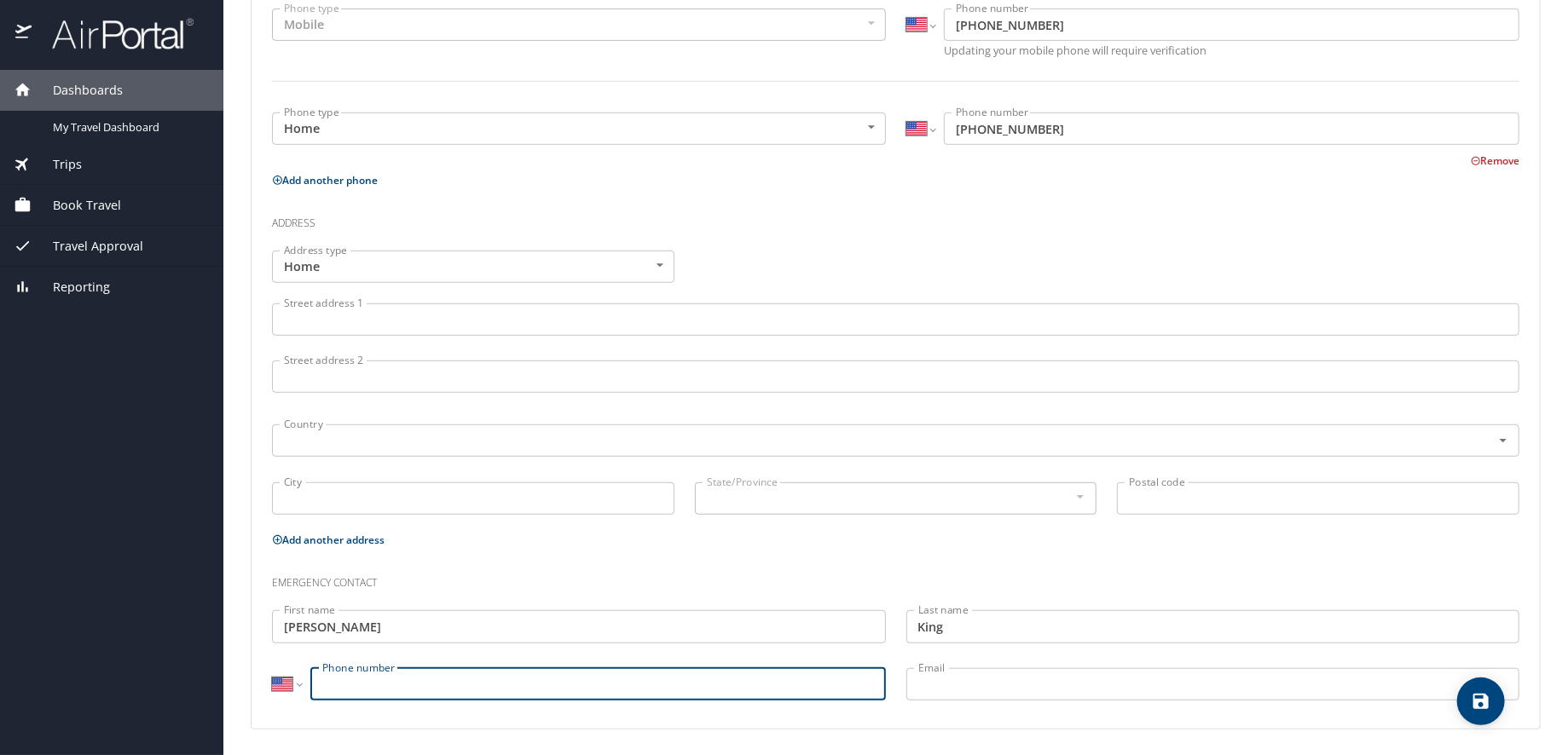
click at [385, 678] on input "Phone number" at bounding box center [598, 685] width 575 height 32
type input "(208) 591-1594"
click at [1485, 695] on icon "save" at bounding box center [1480, 701] width 15 height 15
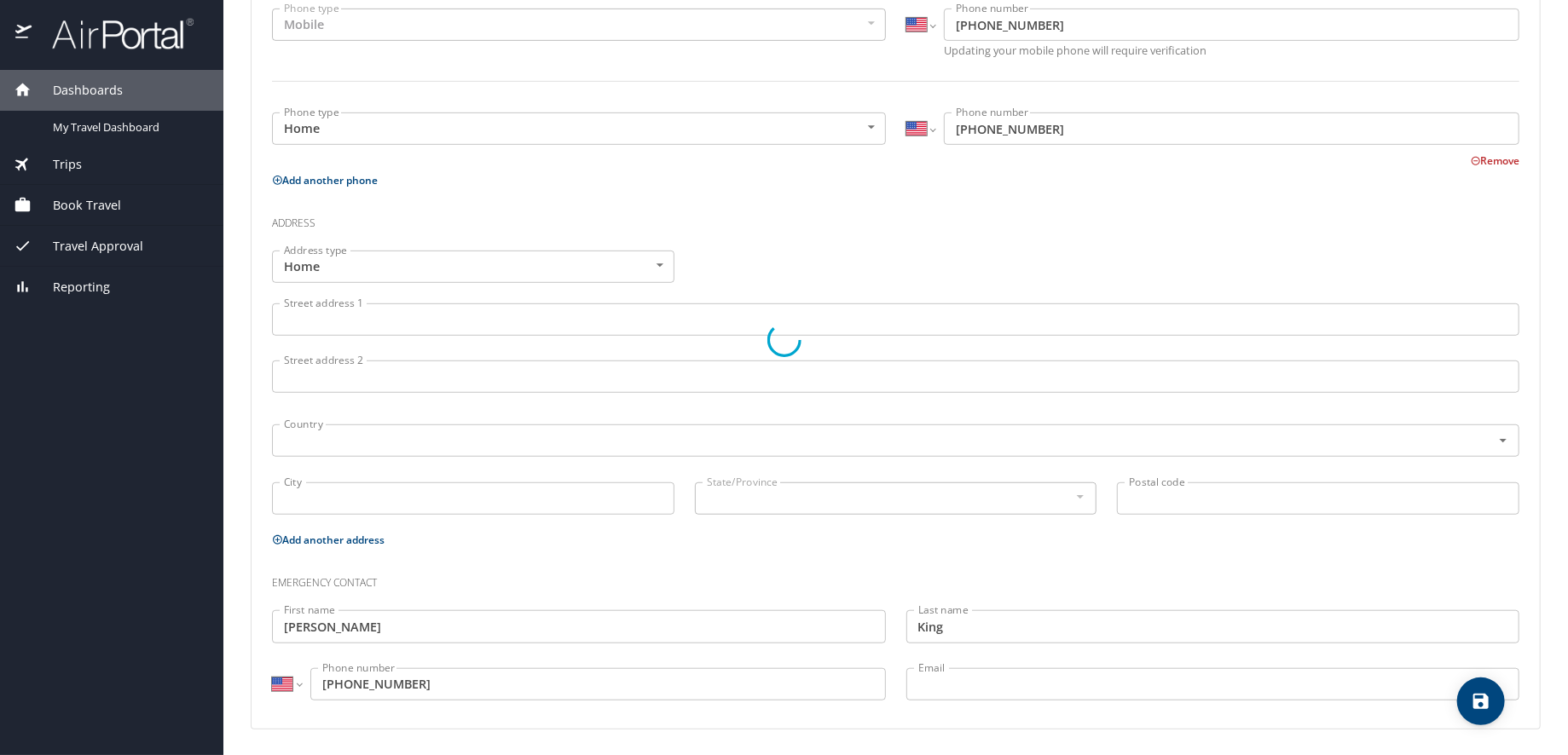
select select "US"
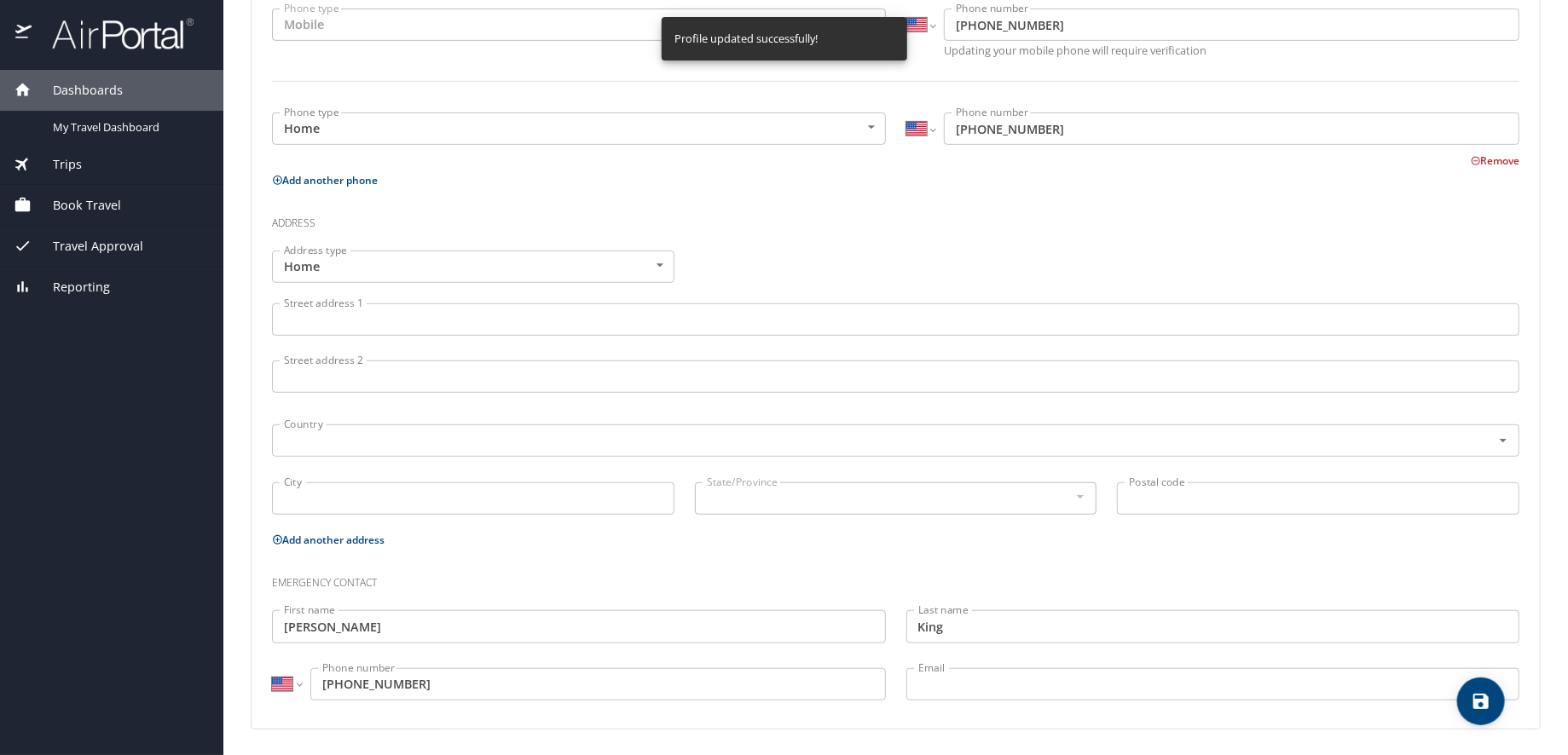
select select "US"
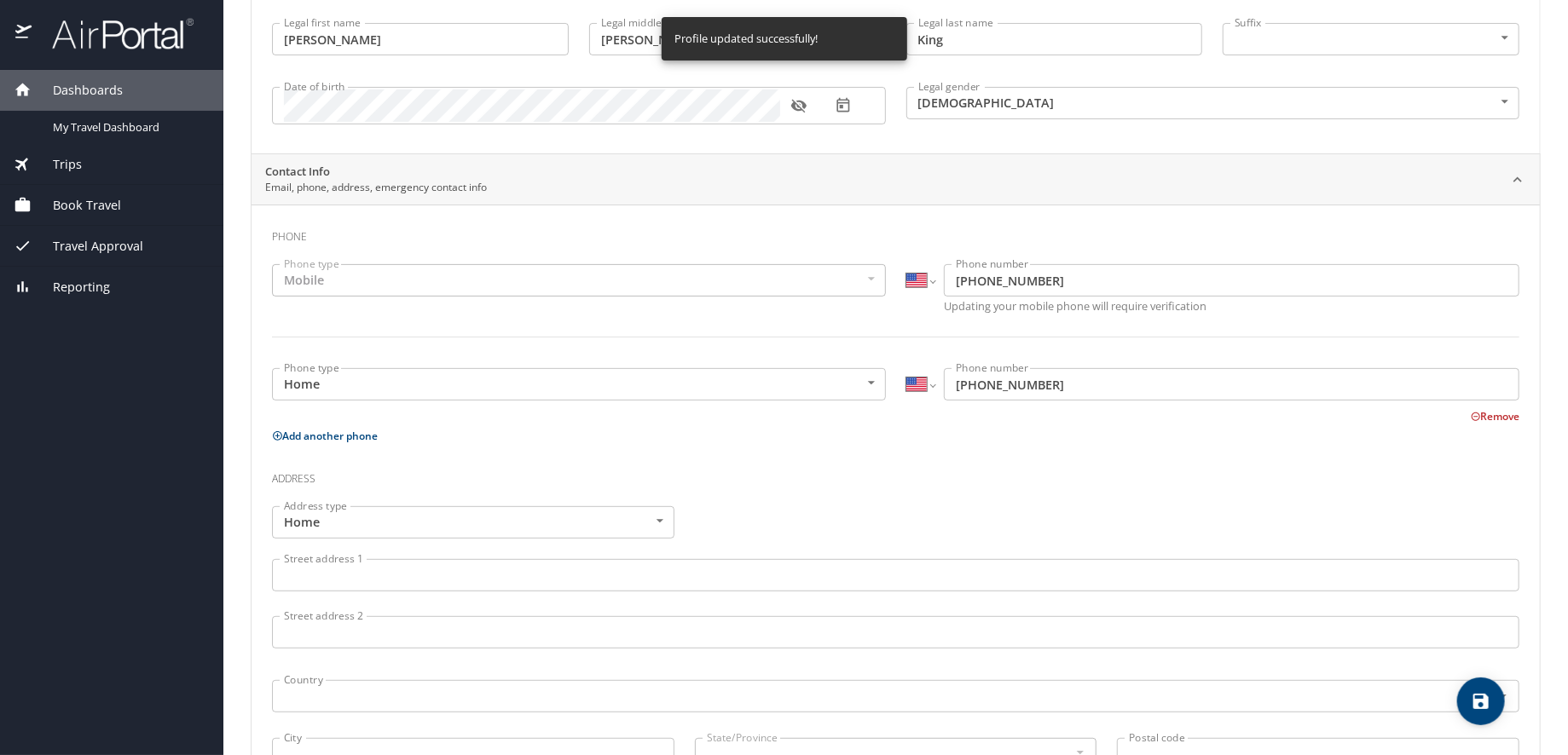
scroll to position [0, 0]
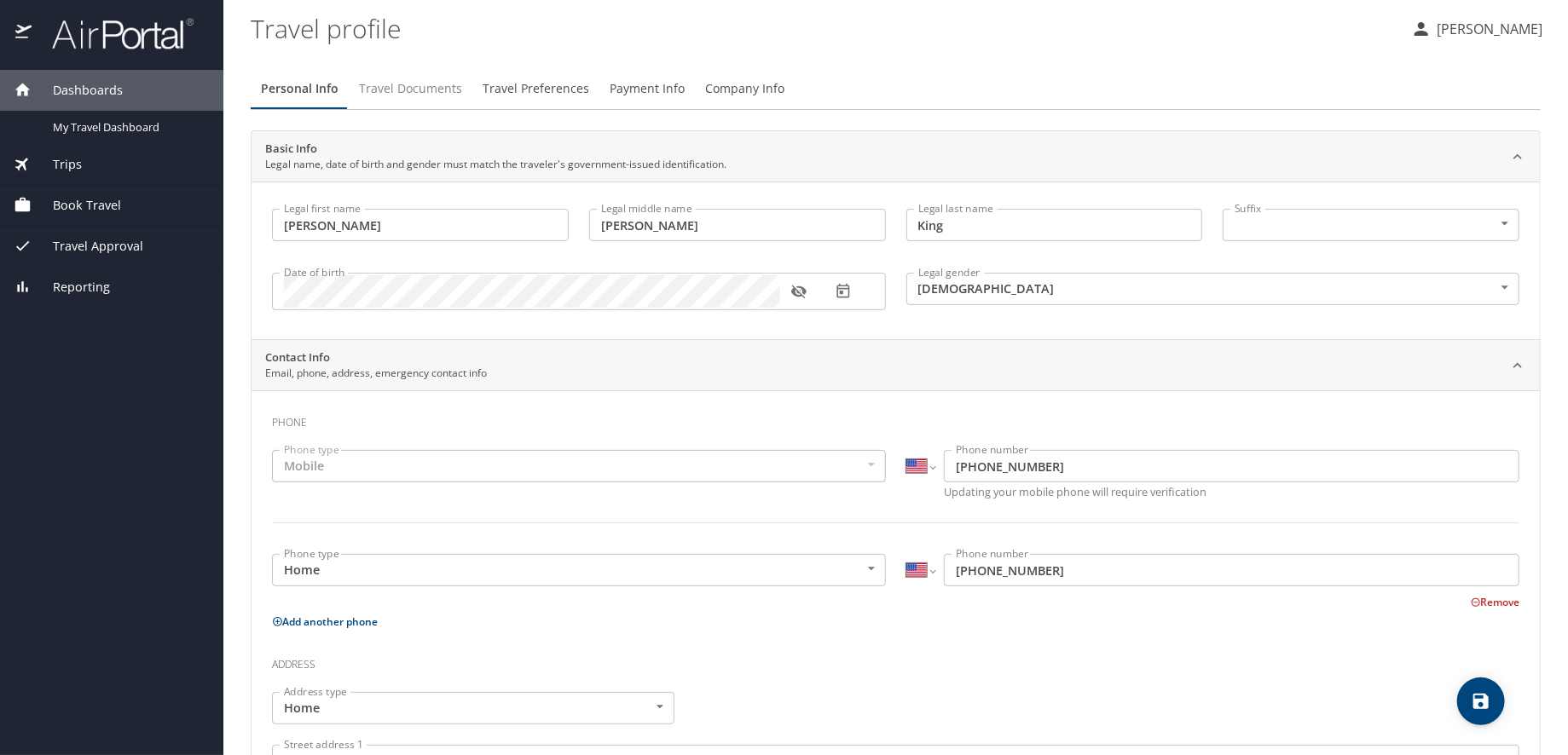
click at [392, 90] on span "Travel Documents" at bounding box center [411, 89] width 103 height 21
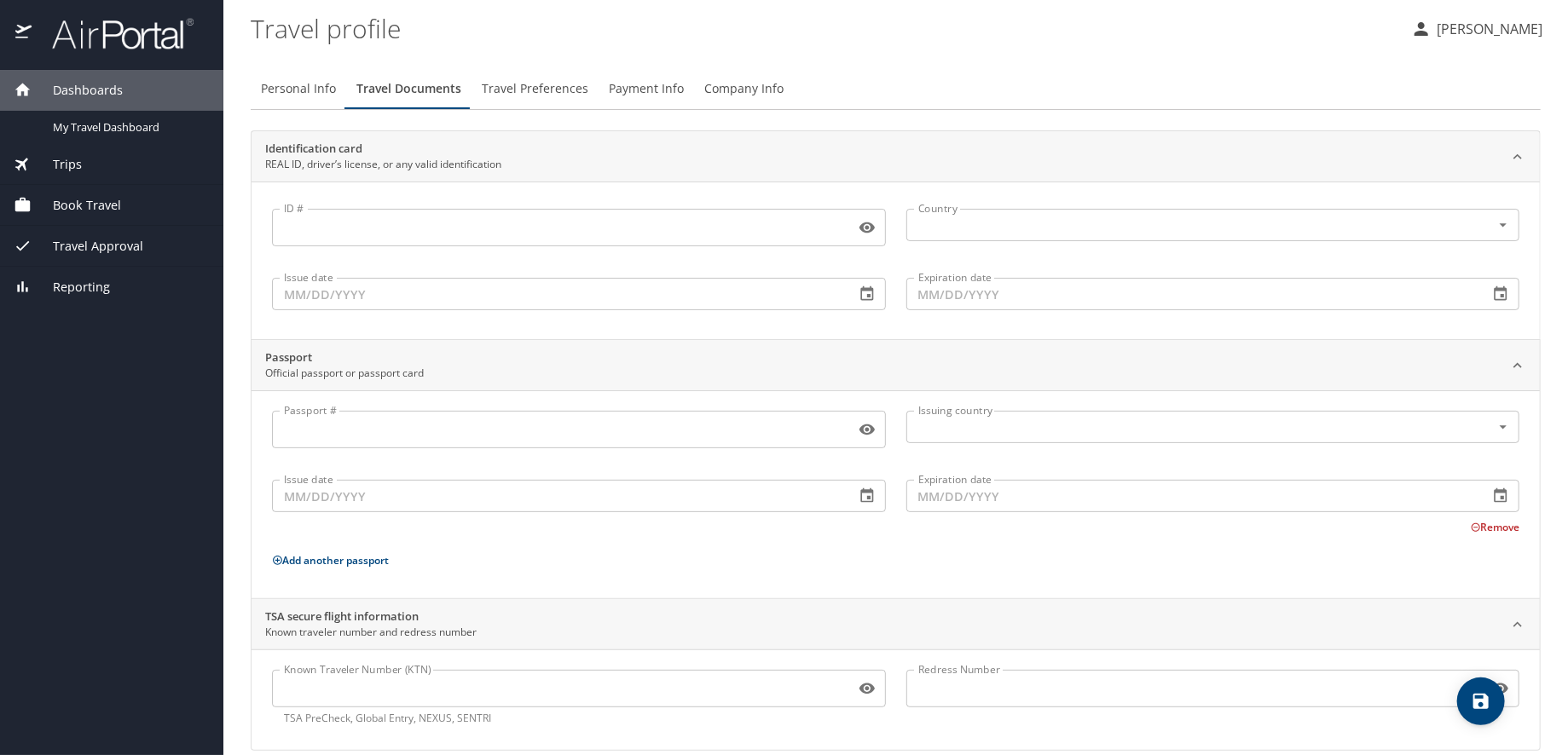
click at [451, 231] on input "ID #" at bounding box center [559, 228] width 576 height 32
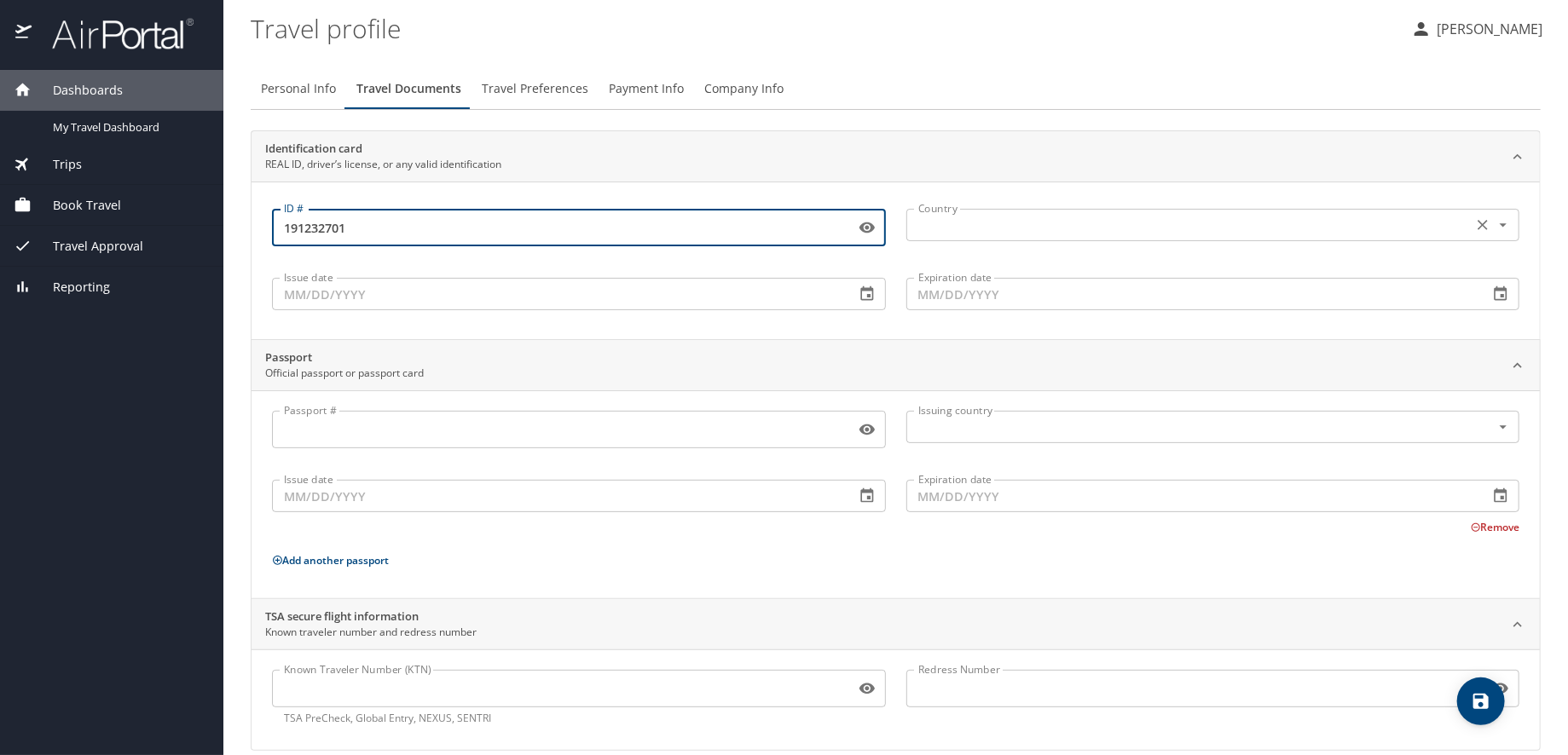
type input "191232701"
click at [995, 216] on input "text" at bounding box center [1188, 225] width 553 height 22
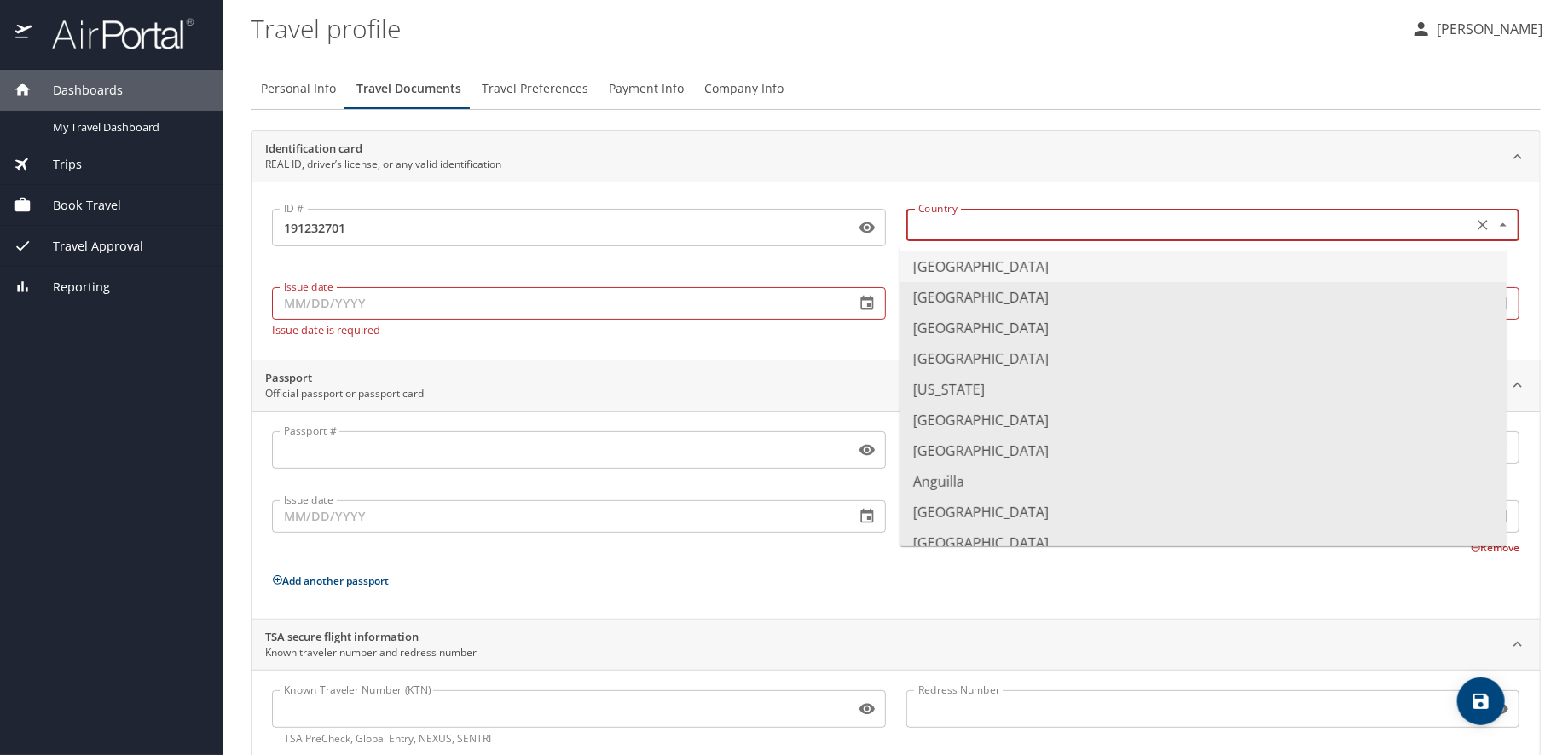
click at [992, 264] on li "United States of America" at bounding box center [1202, 267] width 607 height 30
type input "United States of America"
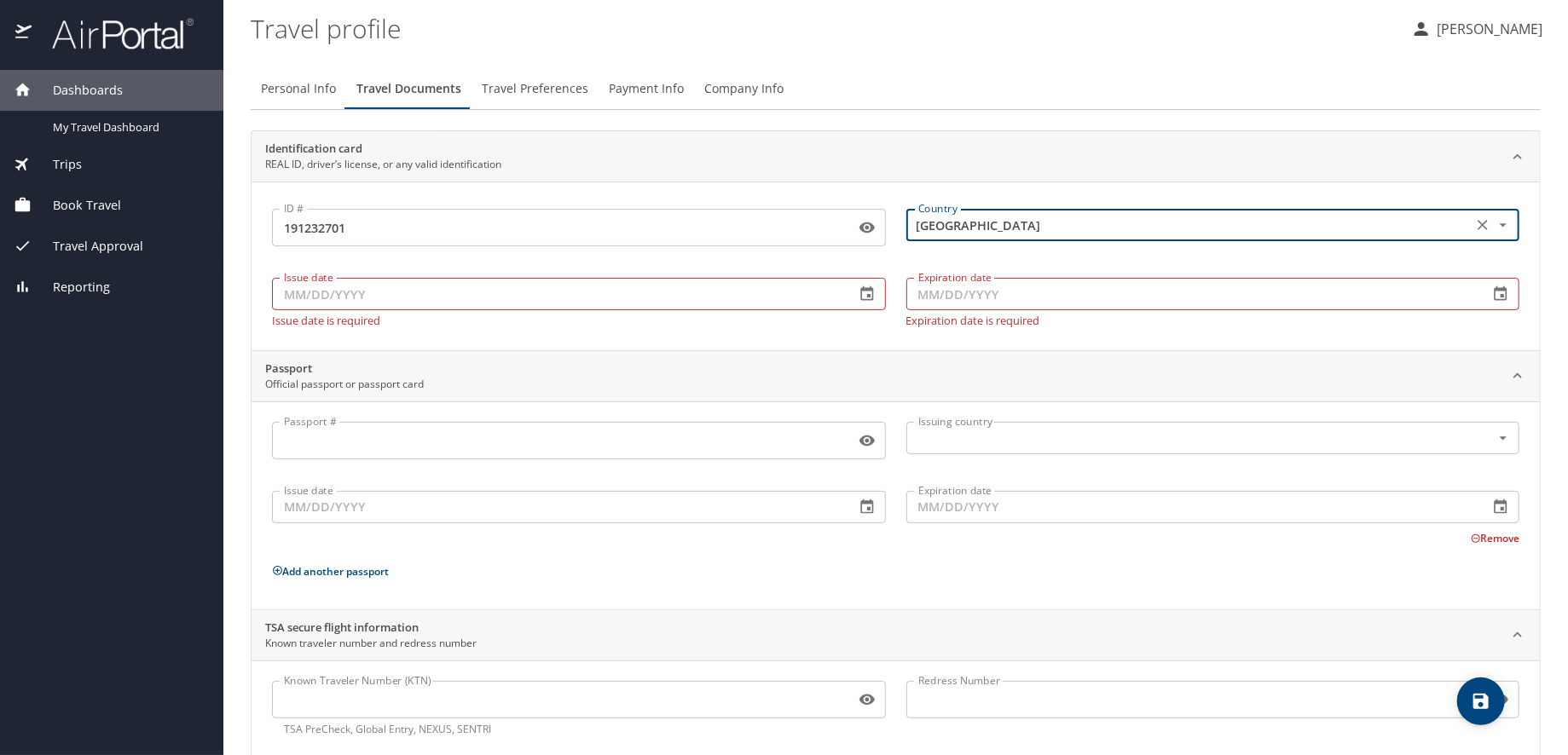
click at [515, 286] on input "Issue date" at bounding box center [556, 294] width 570 height 32
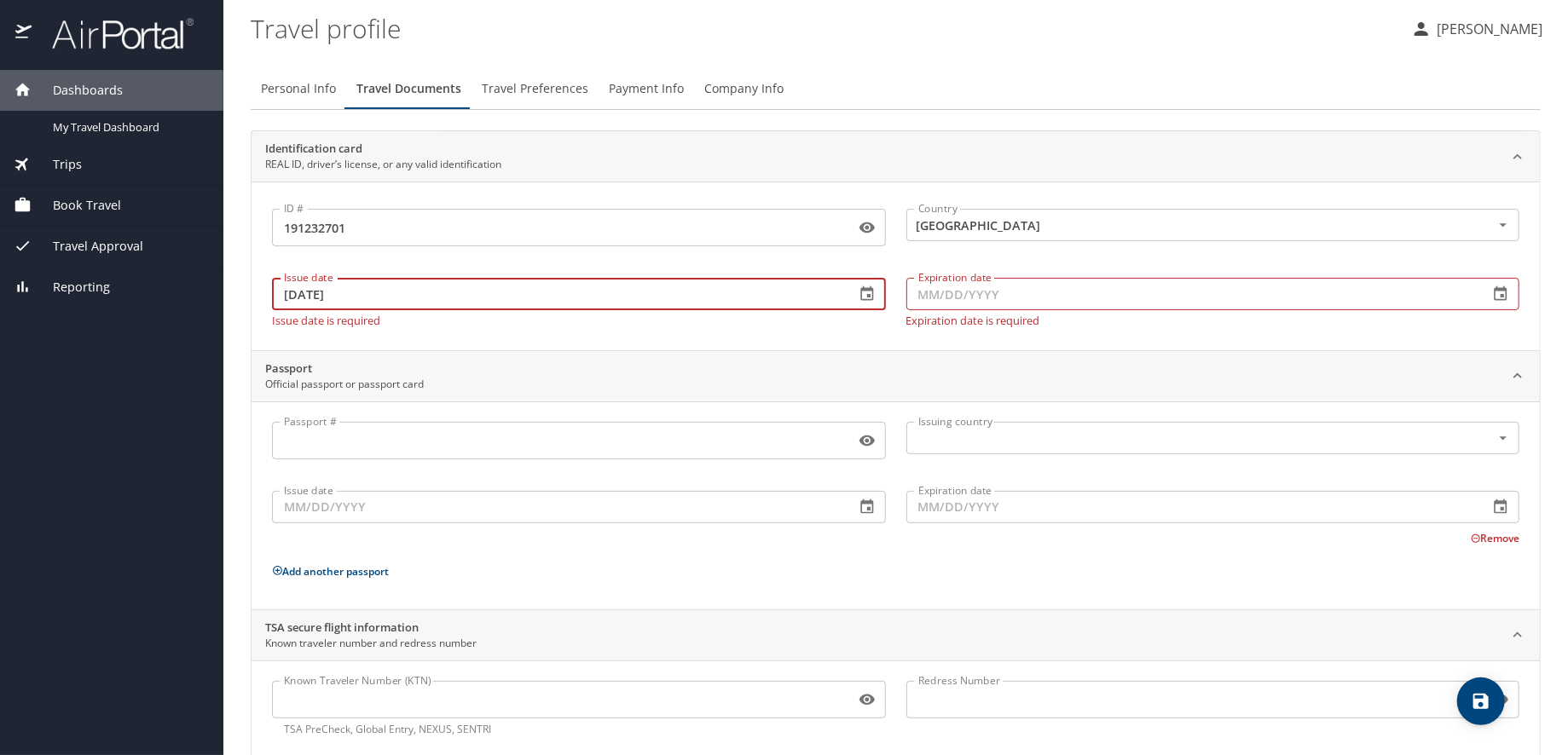
type input "05/07/2021"
click at [945, 288] on input "Expiration date" at bounding box center [1191, 294] width 570 height 32
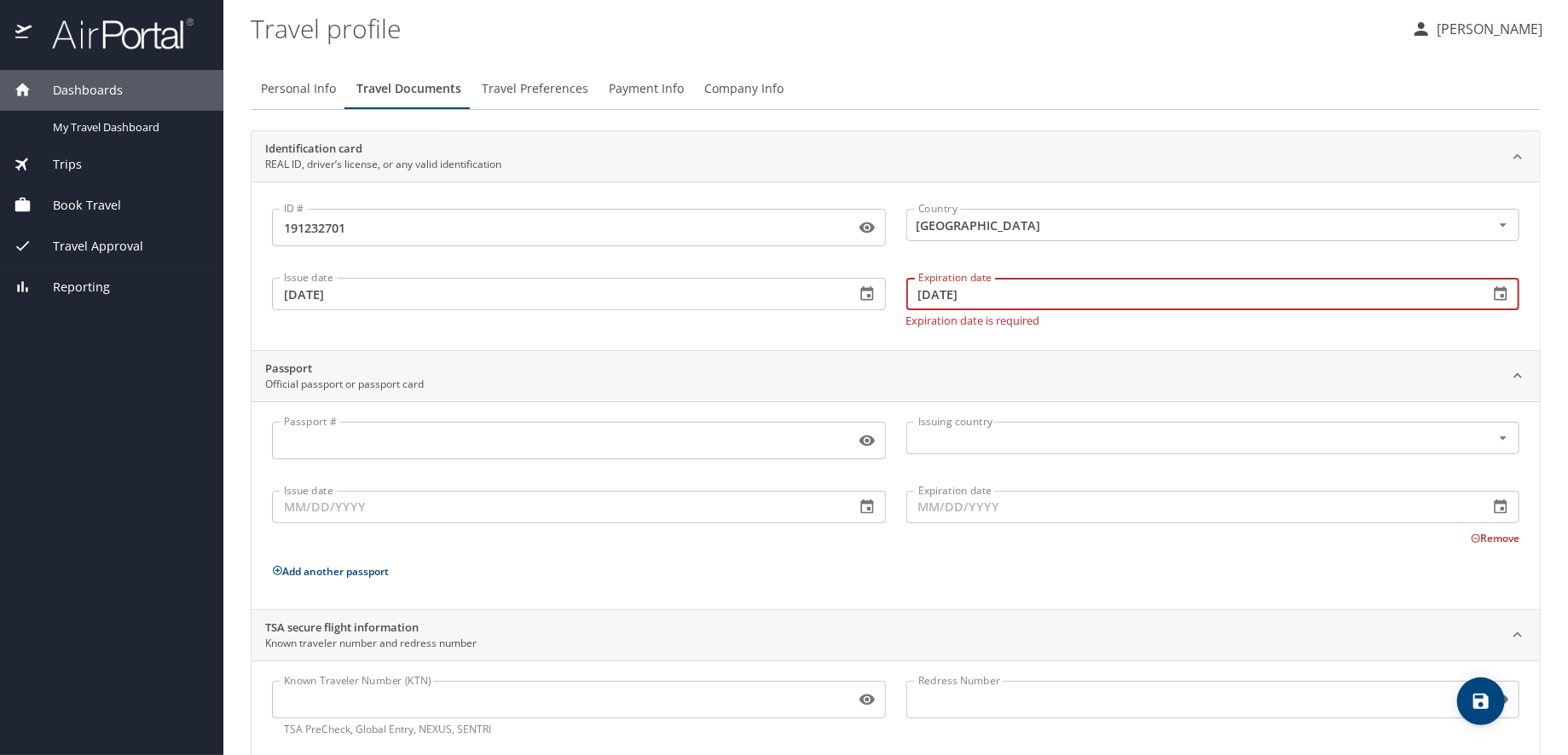
type input "10/14/2029"
click at [1064, 335] on div "ID # 191232701 ID # Country United States of America Country Issue date 05/07/2…" at bounding box center [895, 266] width 1288 height 169
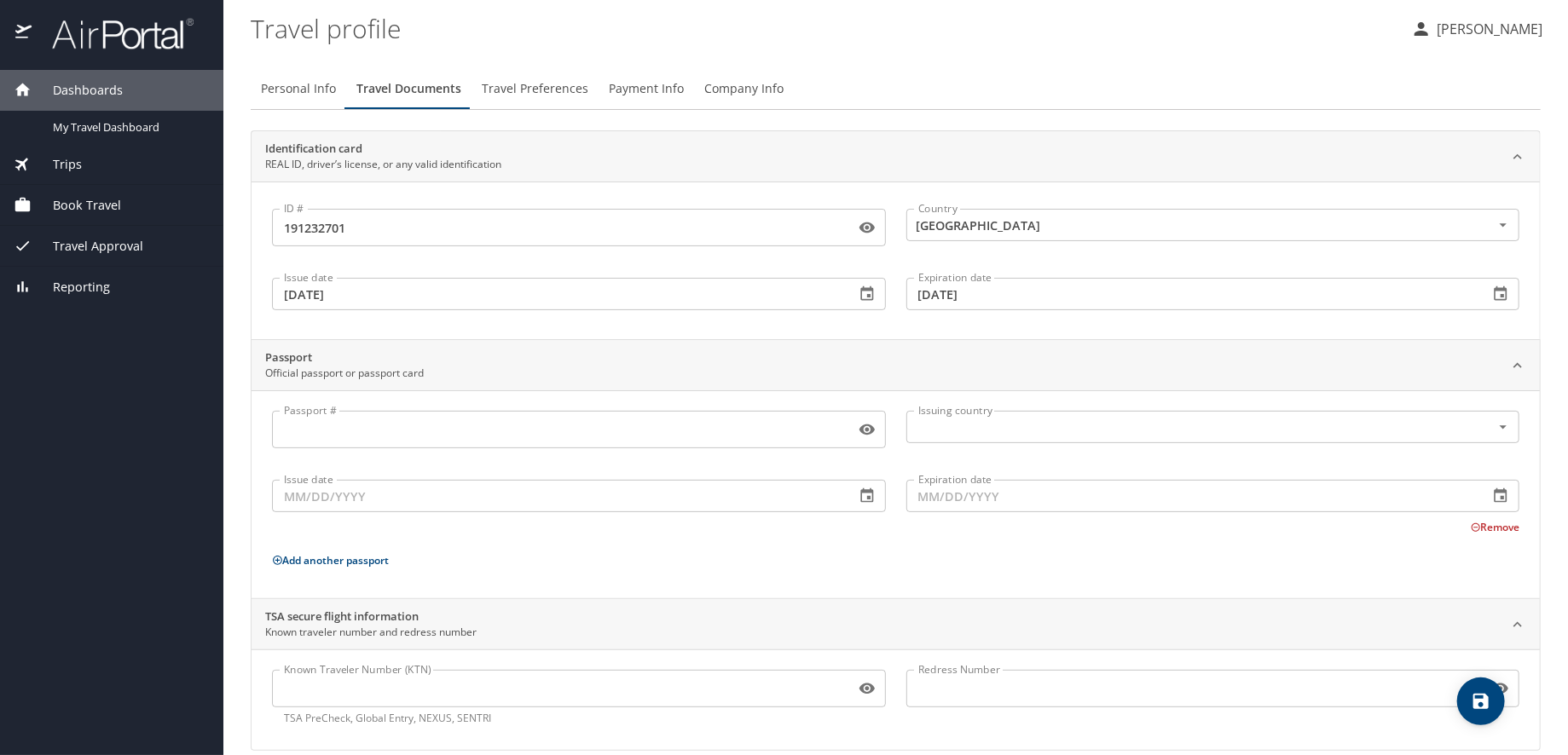
click at [392, 437] on input "Passport #" at bounding box center [559, 429] width 576 height 32
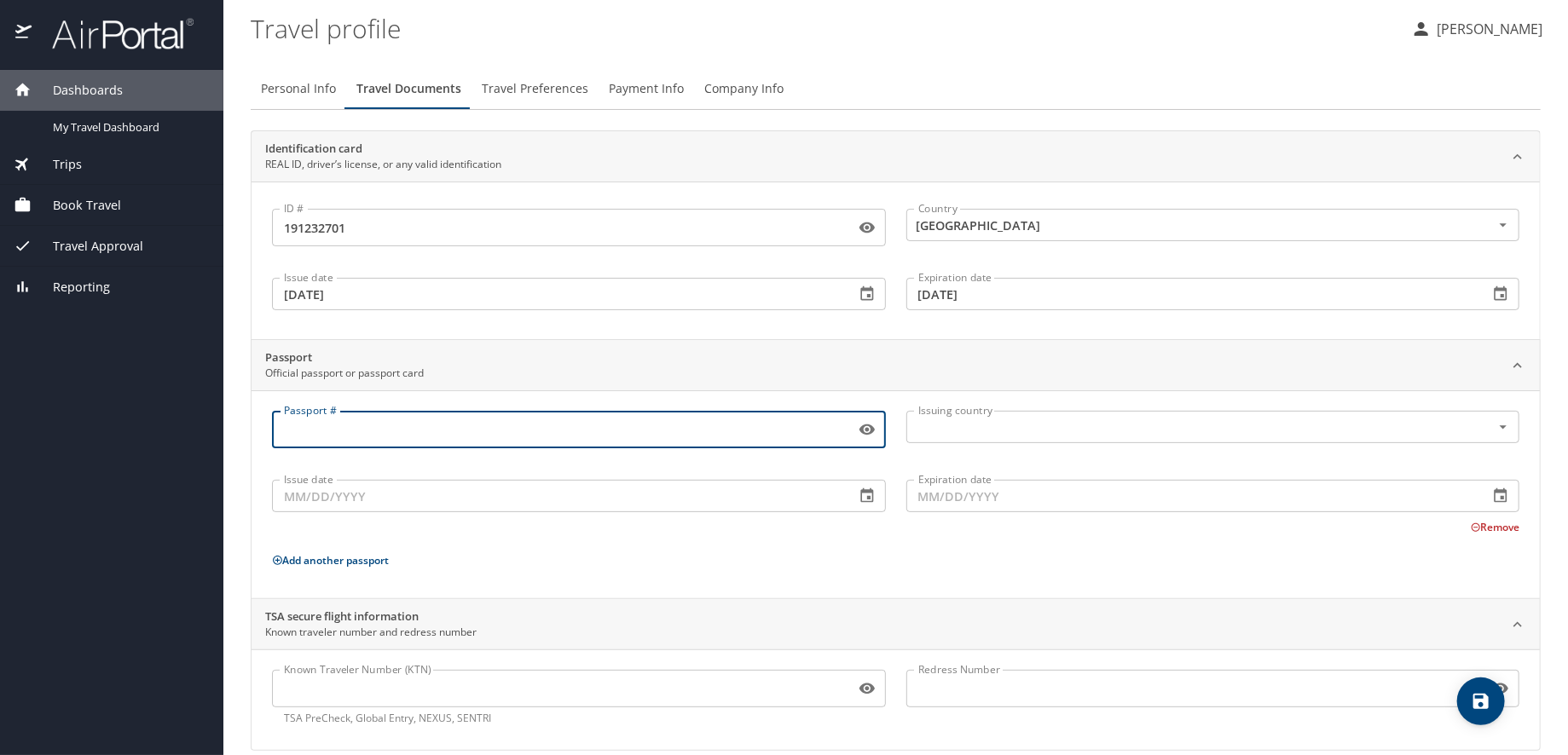
click at [392, 437] on input "Passport #" at bounding box center [559, 429] width 576 height 32
type input "A5188704"
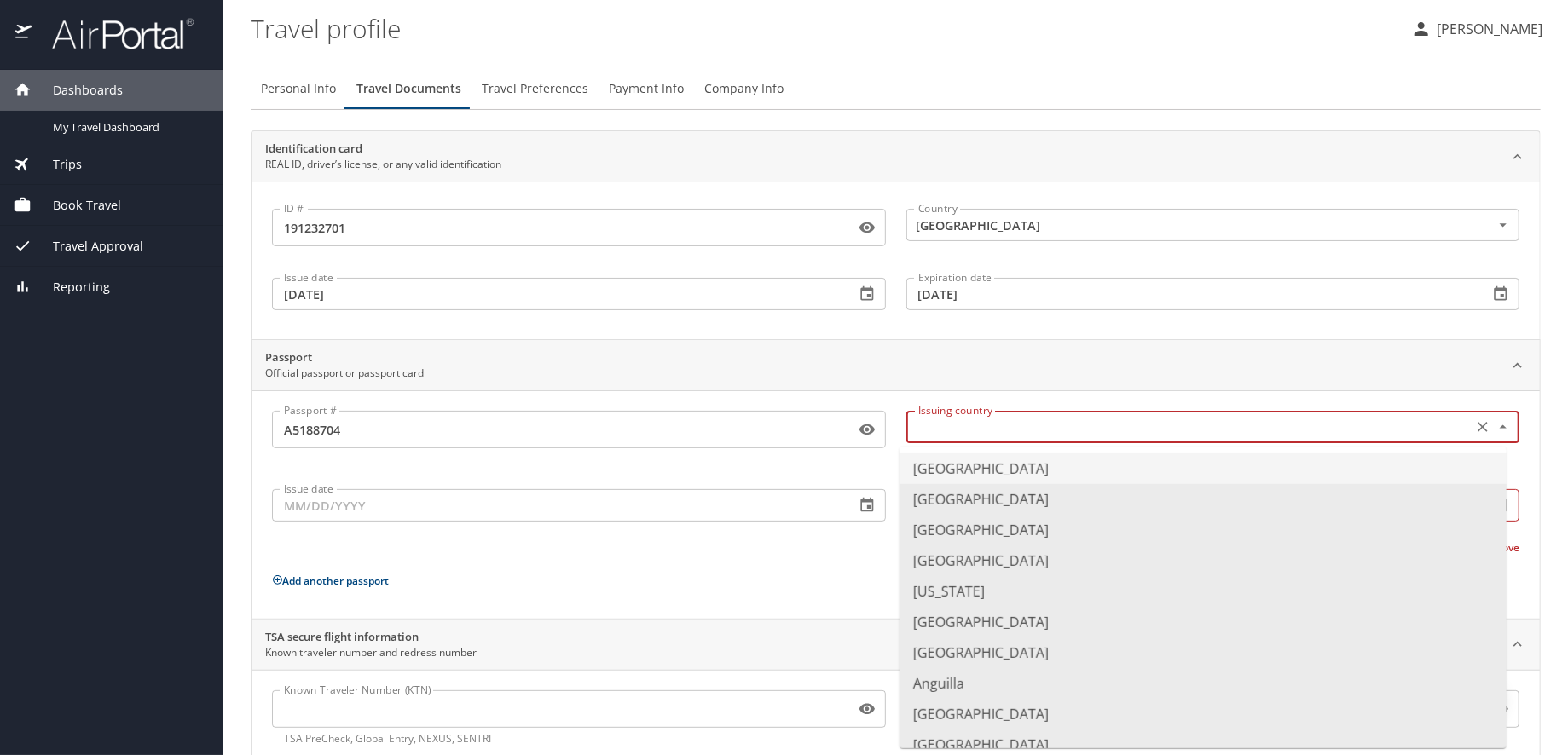
click at [1078, 429] on input "text" at bounding box center [1188, 427] width 553 height 22
click at [1056, 466] on li "United States of America" at bounding box center [1202, 468] width 607 height 30
type input "United States of America"
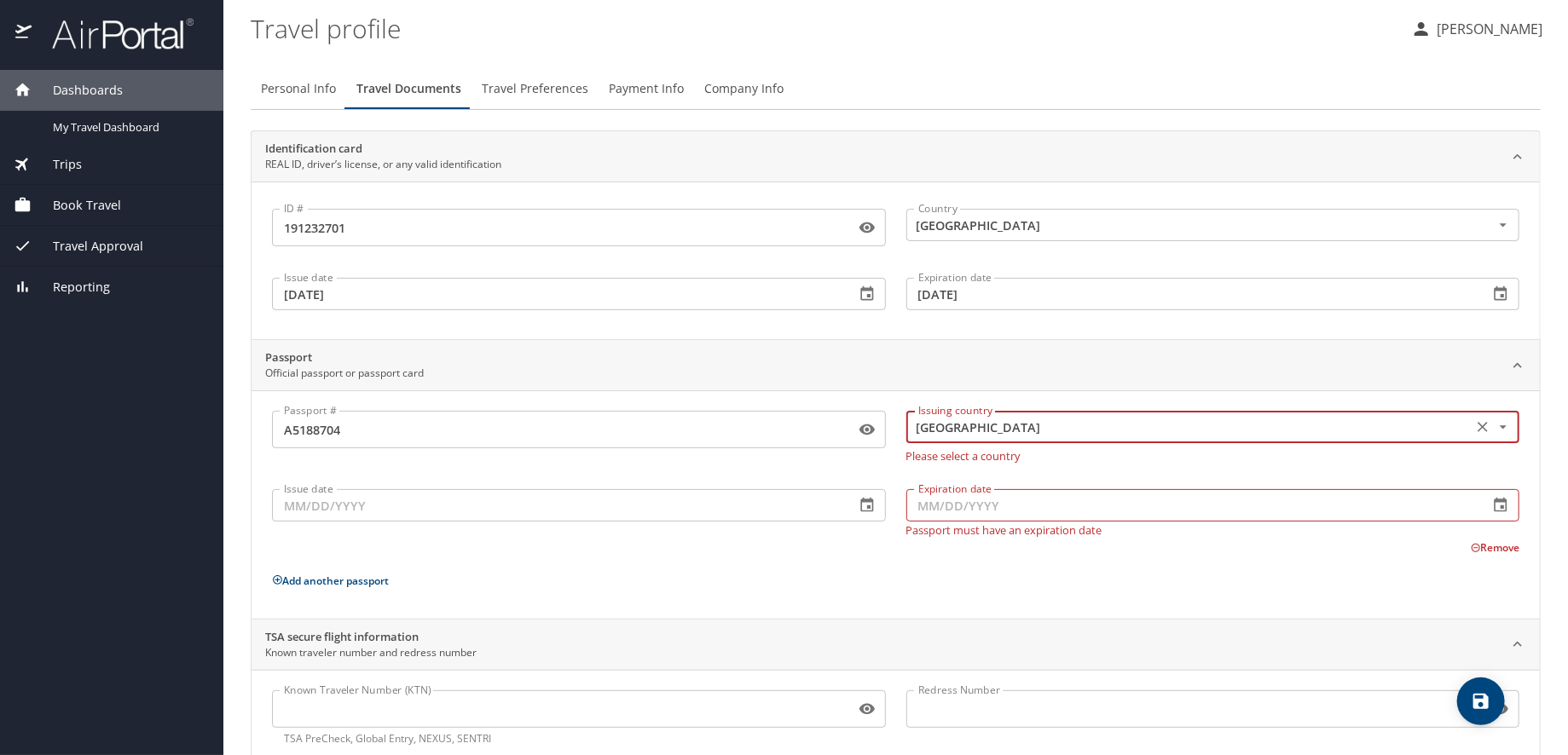
click at [353, 507] on input "Issue date" at bounding box center [556, 506] width 570 height 32
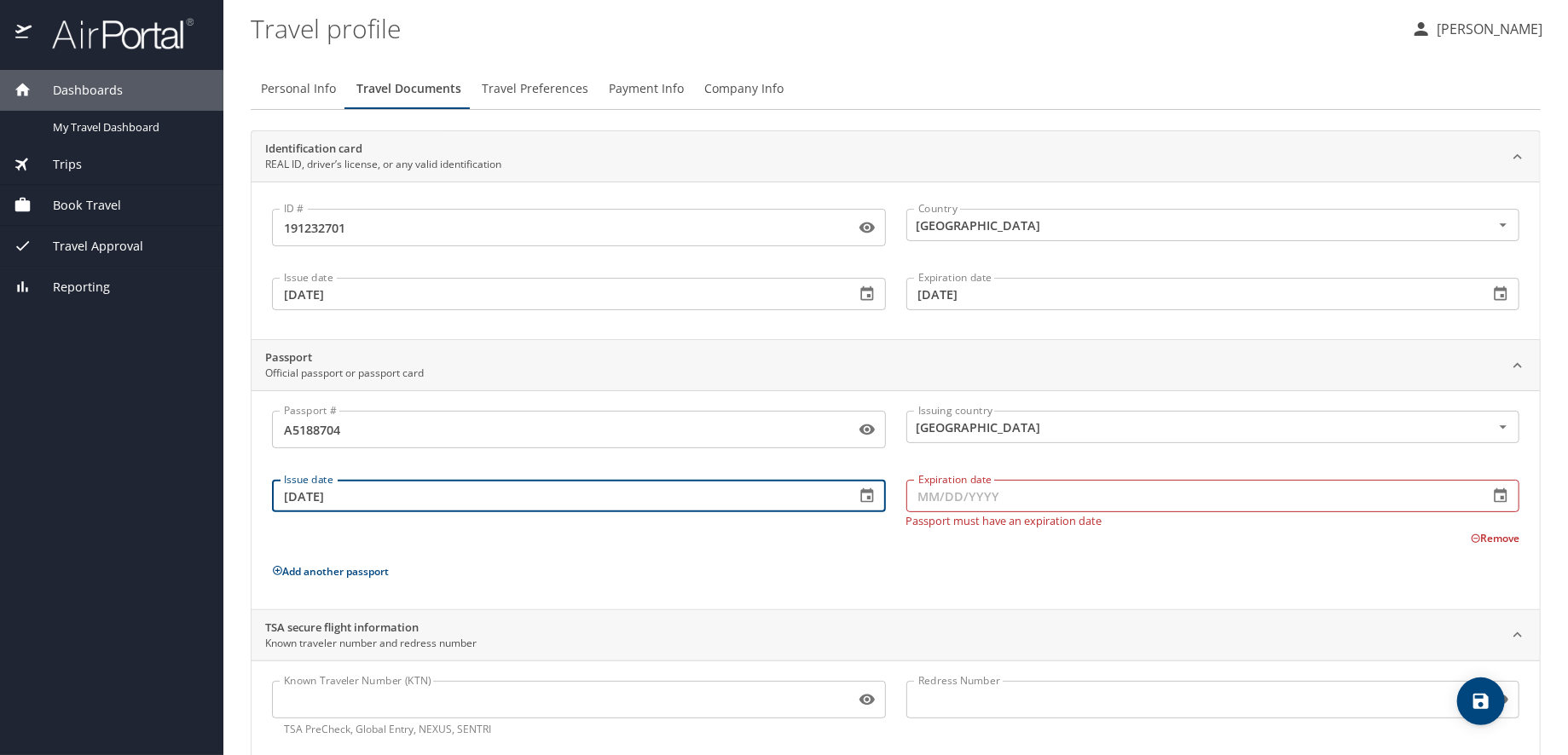
type input "02/14/2025"
click at [945, 494] on input "Expiration date" at bounding box center [1191, 496] width 570 height 32
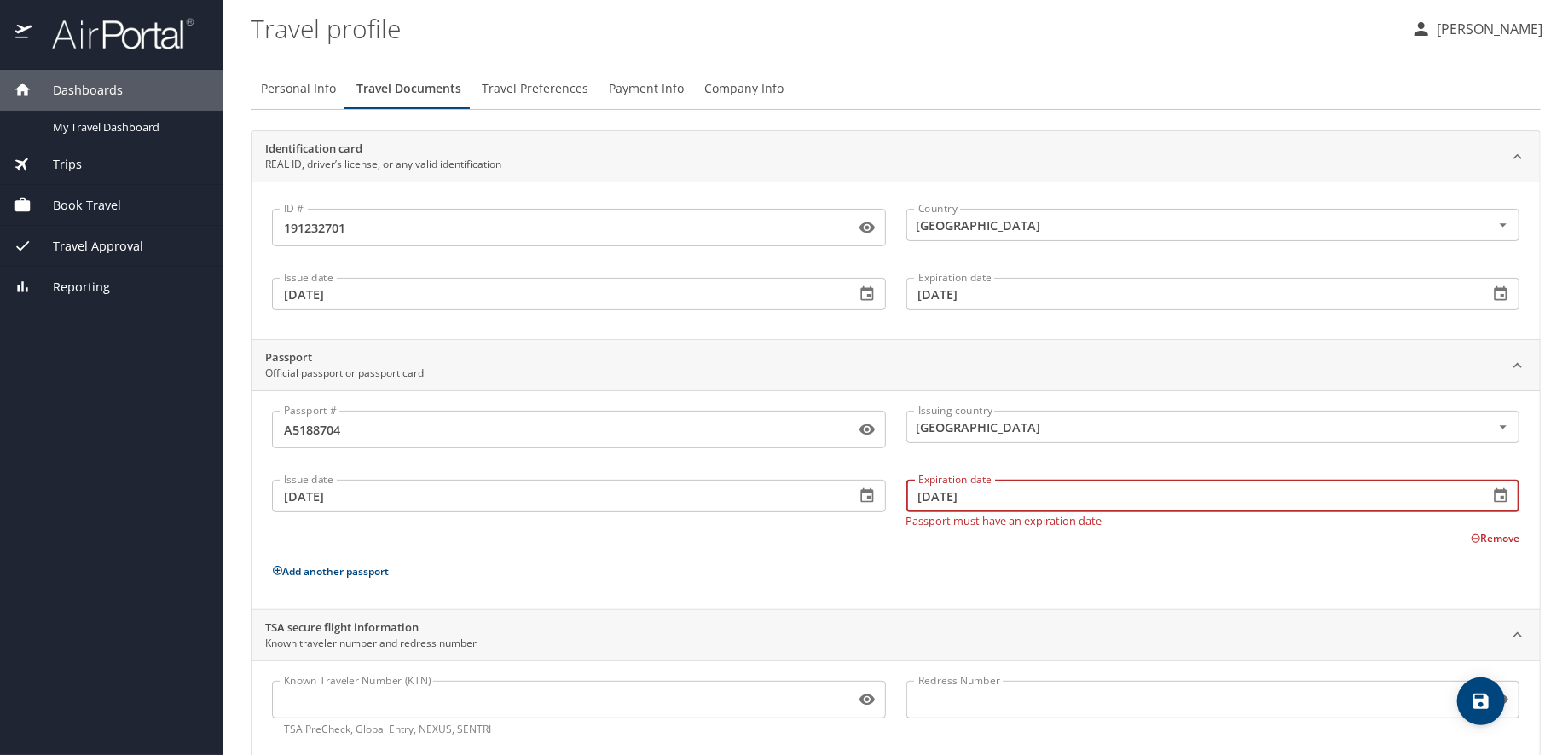
type input "02/13/2035"
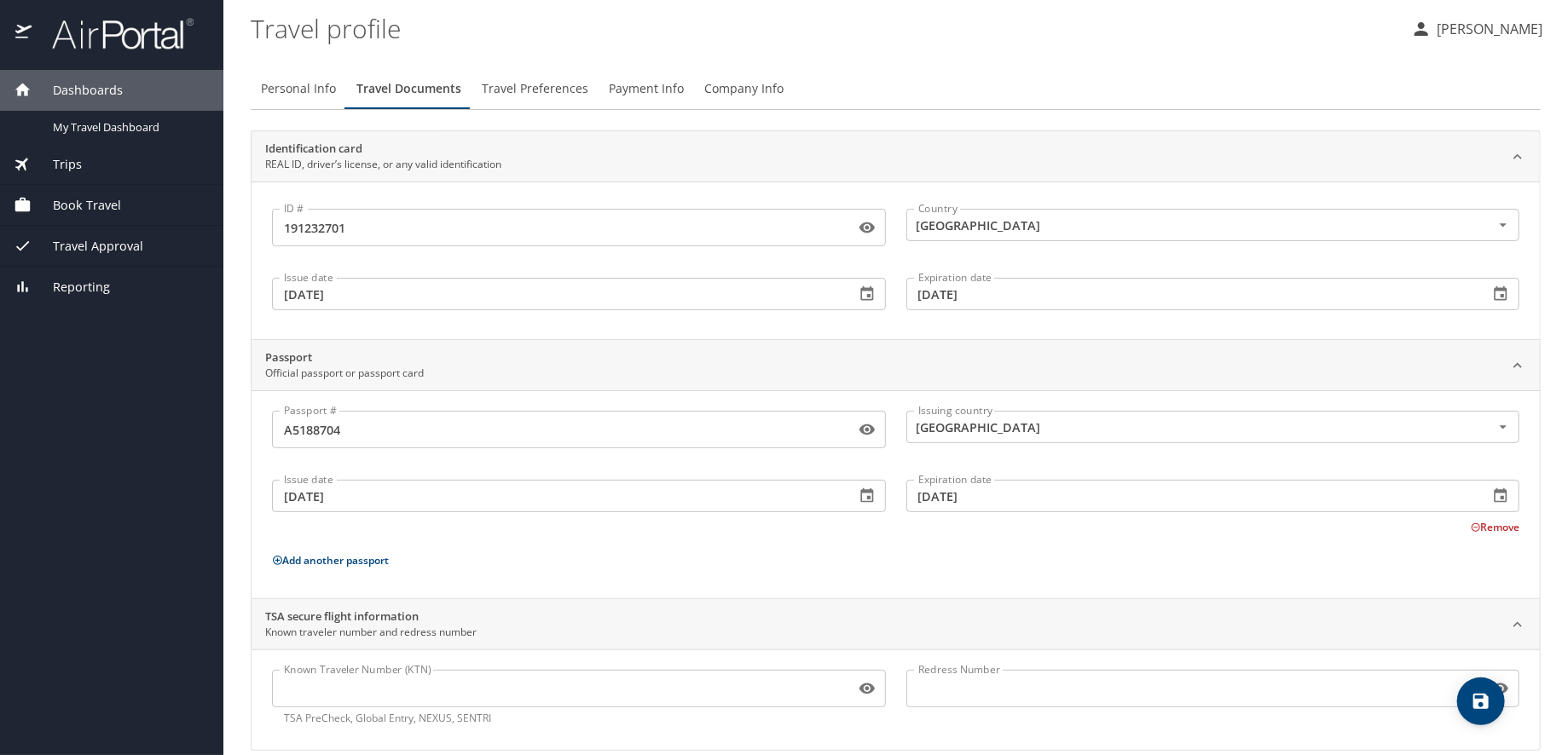
click at [967, 550] on div "Passport # A5188704 Passport # Issuing country United States of America Issuing…" at bounding box center [895, 497] width 1247 height 174
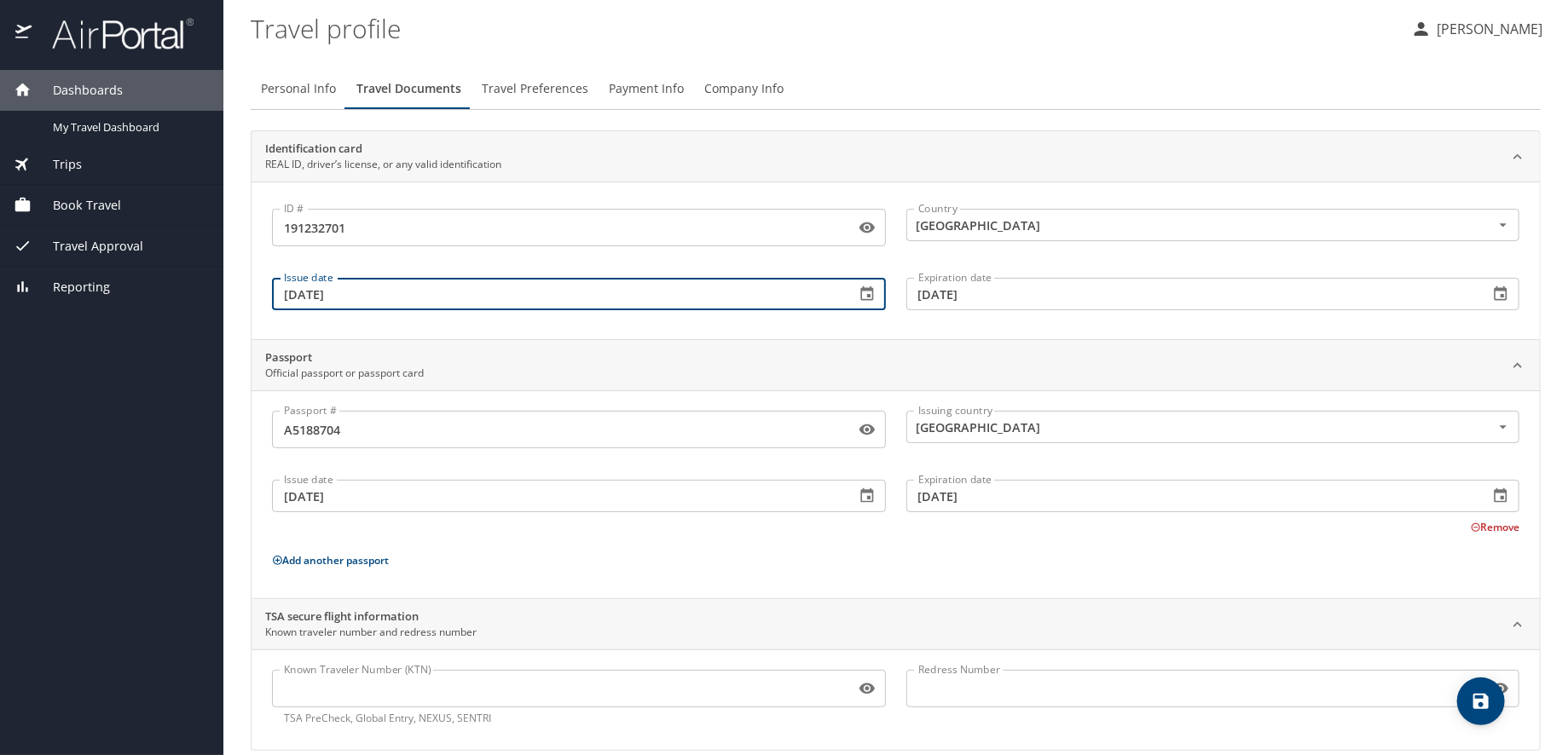
click at [452, 305] on input "05/07/2021" at bounding box center [556, 294] width 570 height 32
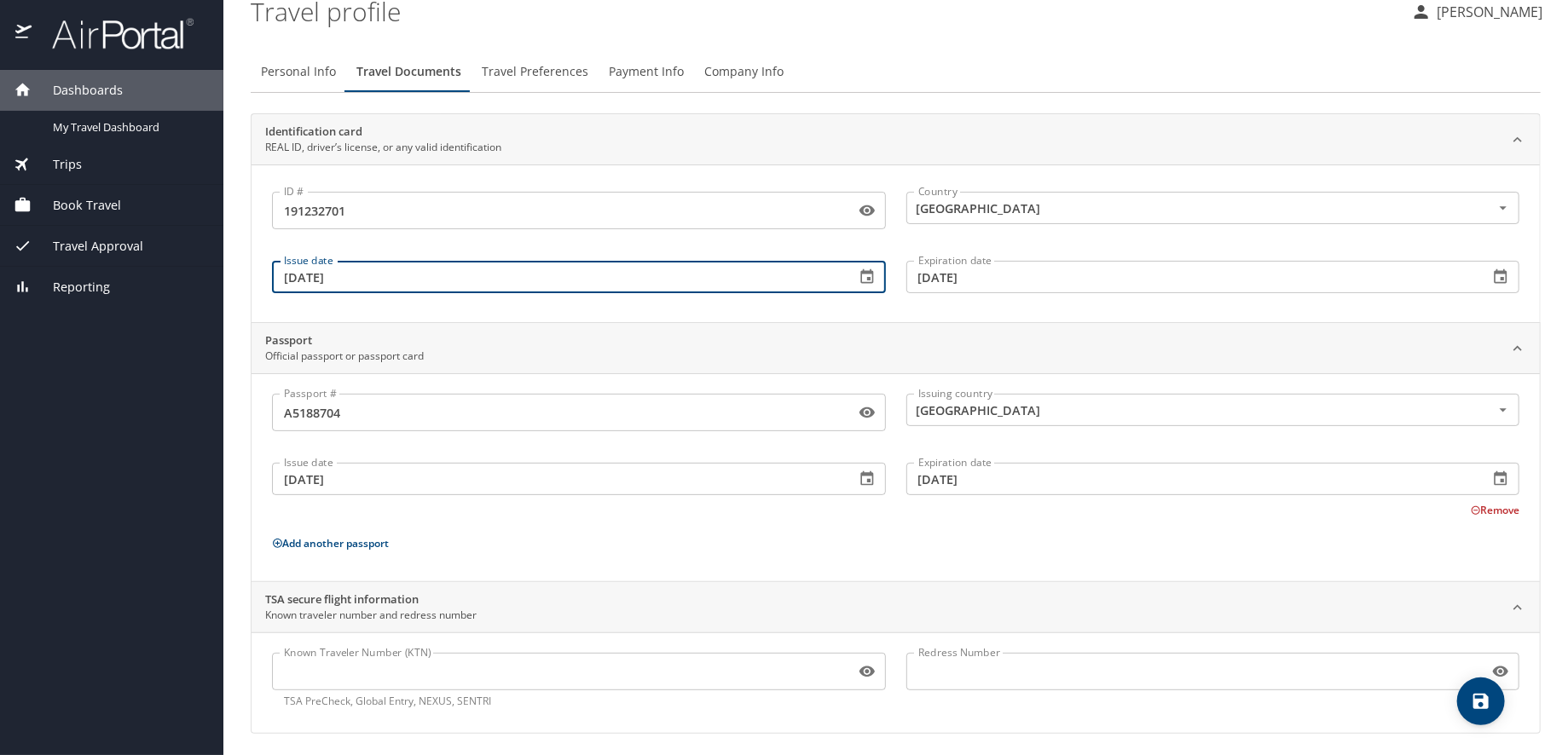
scroll to position [21, 0]
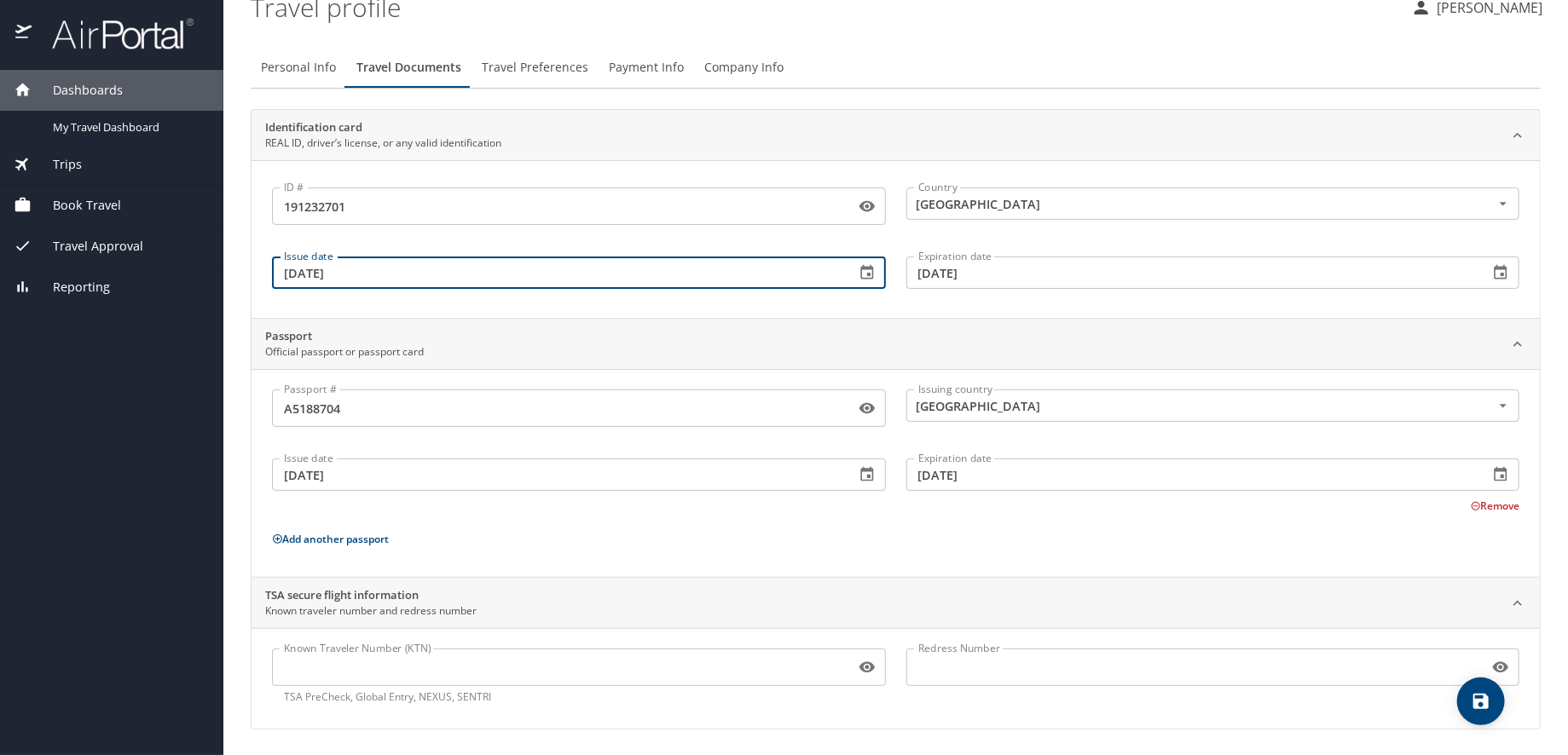
click at [1488, 709] on icon "save" at bounding box center [1480, 701] width 20 height 20
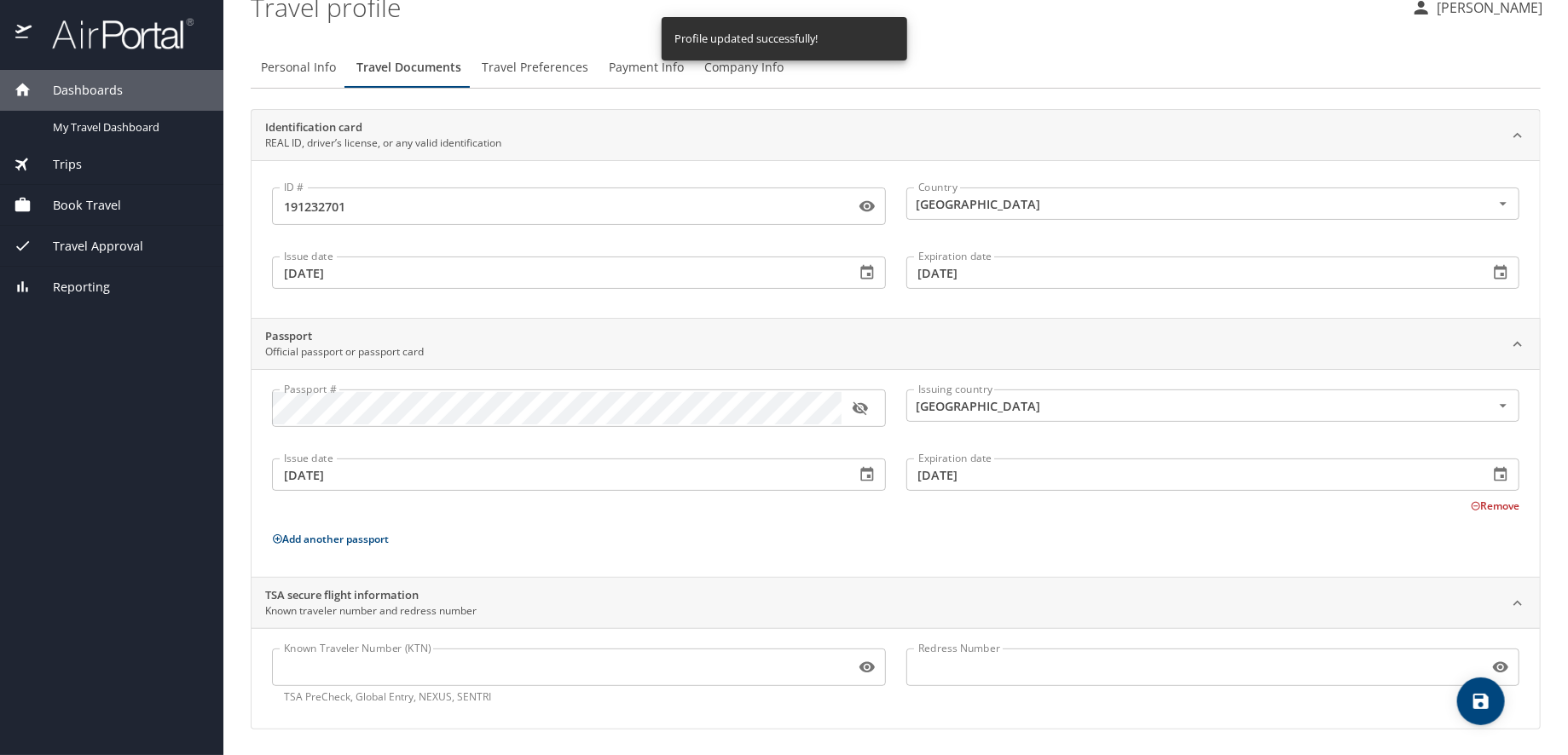
click at [569, 69] on span "Travel Preferences" at bounding box center [535, 68] width 107 height 21
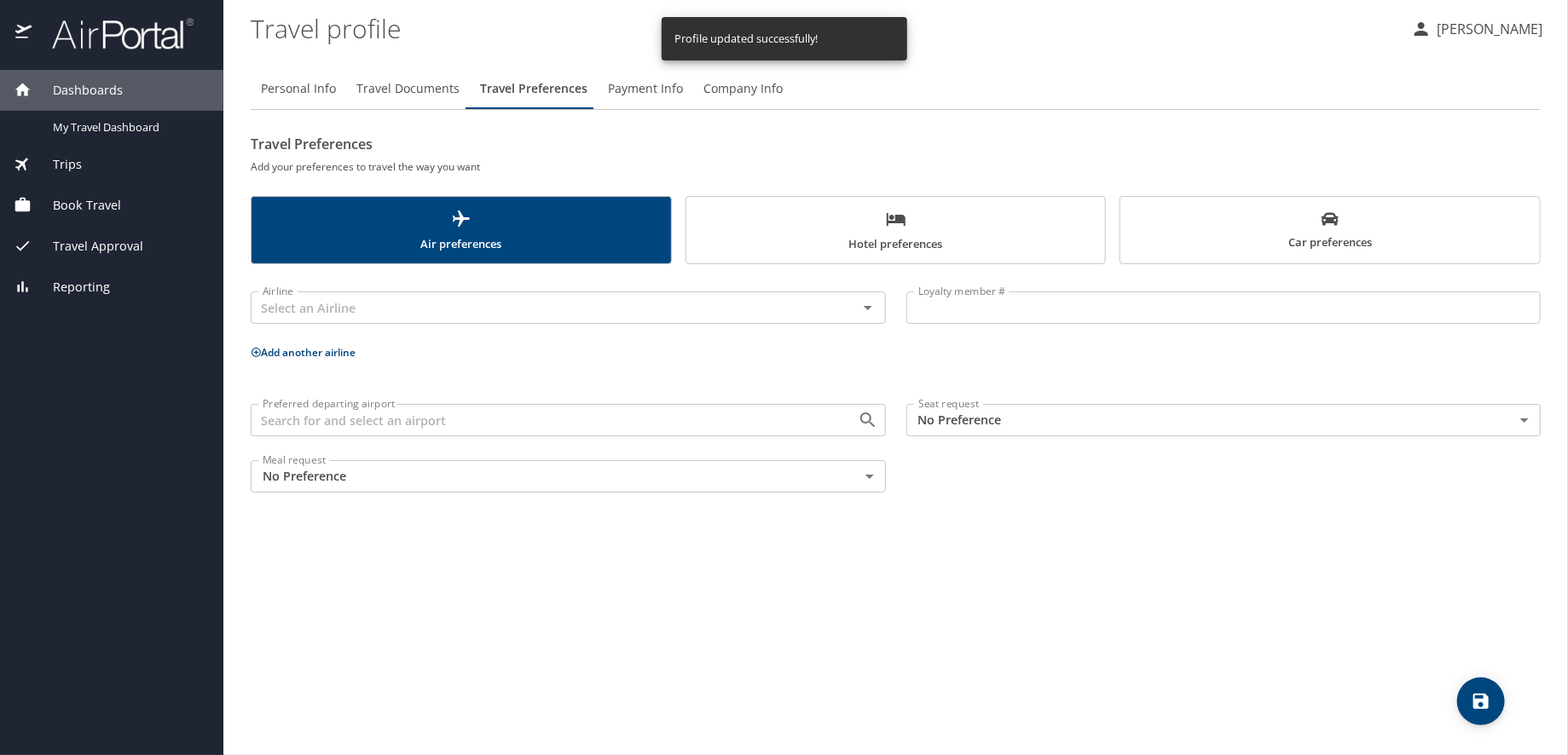
scroll to position [0, 0]
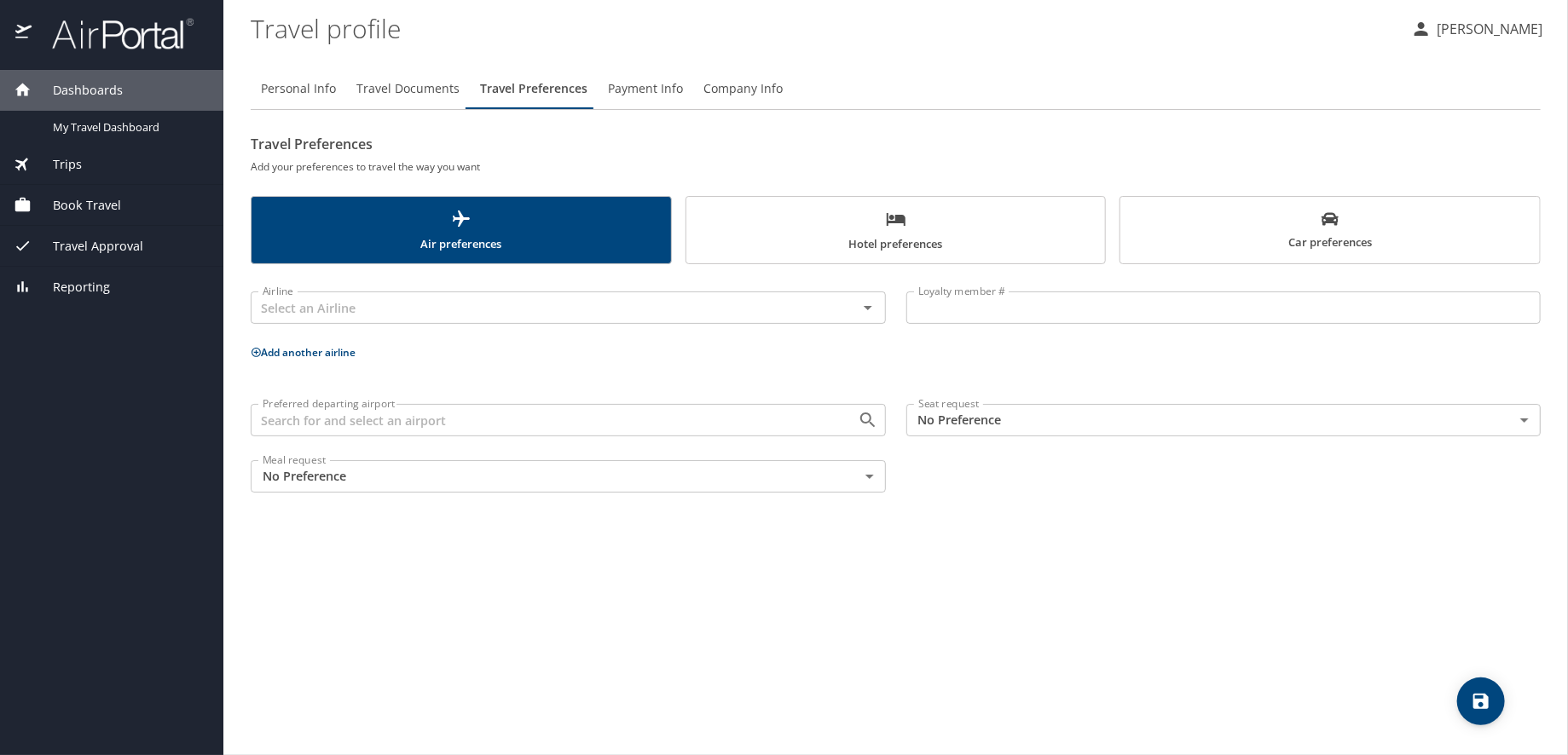
click at [980, 426] on body "Dashboards My Travel Dashboard Trips Current / Future Trips Past Trips Trips Mi…" at bounding box center [784, 377] width 1568 height 755
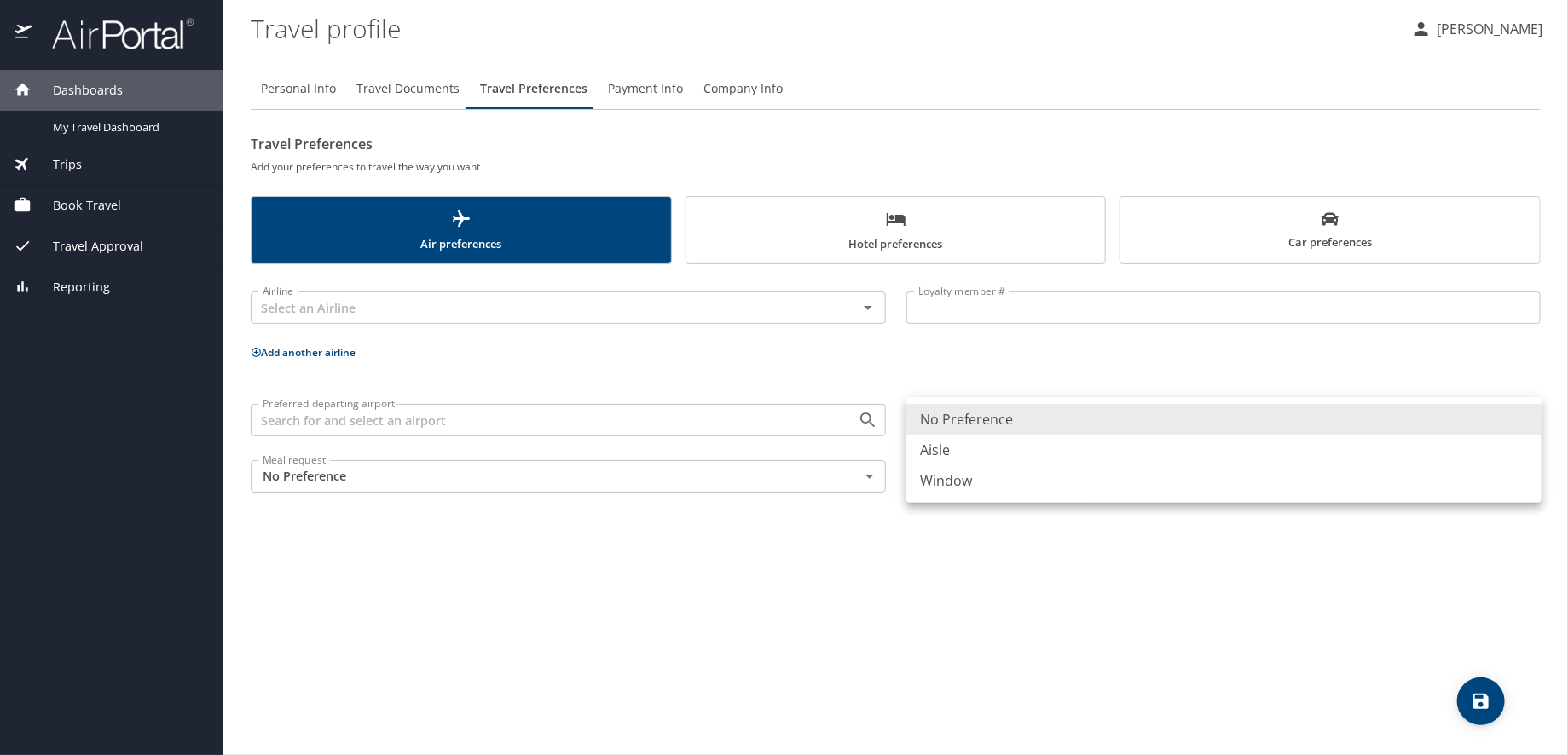
click at [956, 458] on li "Aisle" at bounding box center [1223, 449] width 635 height 30
type input "Aisle"
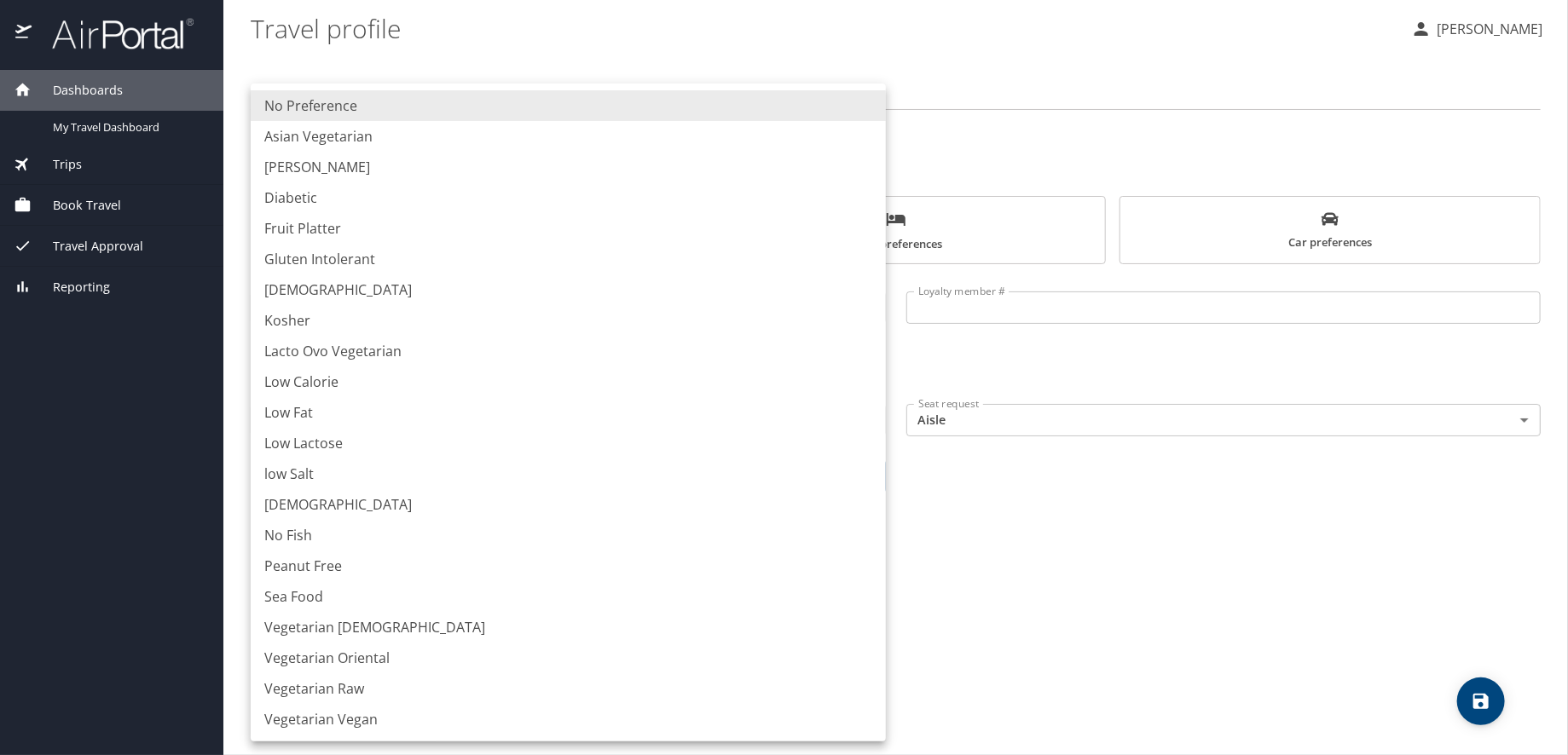
click at [425, 466] on body "Dashboards My Travel Dashboard Trips Current / Future Trips Past Trips Trips Mi…" at bounding box center [784, 377] width 1568 height 755
click at [1278, 545] on div at bounding box center [784, 377] width 1568 height 755
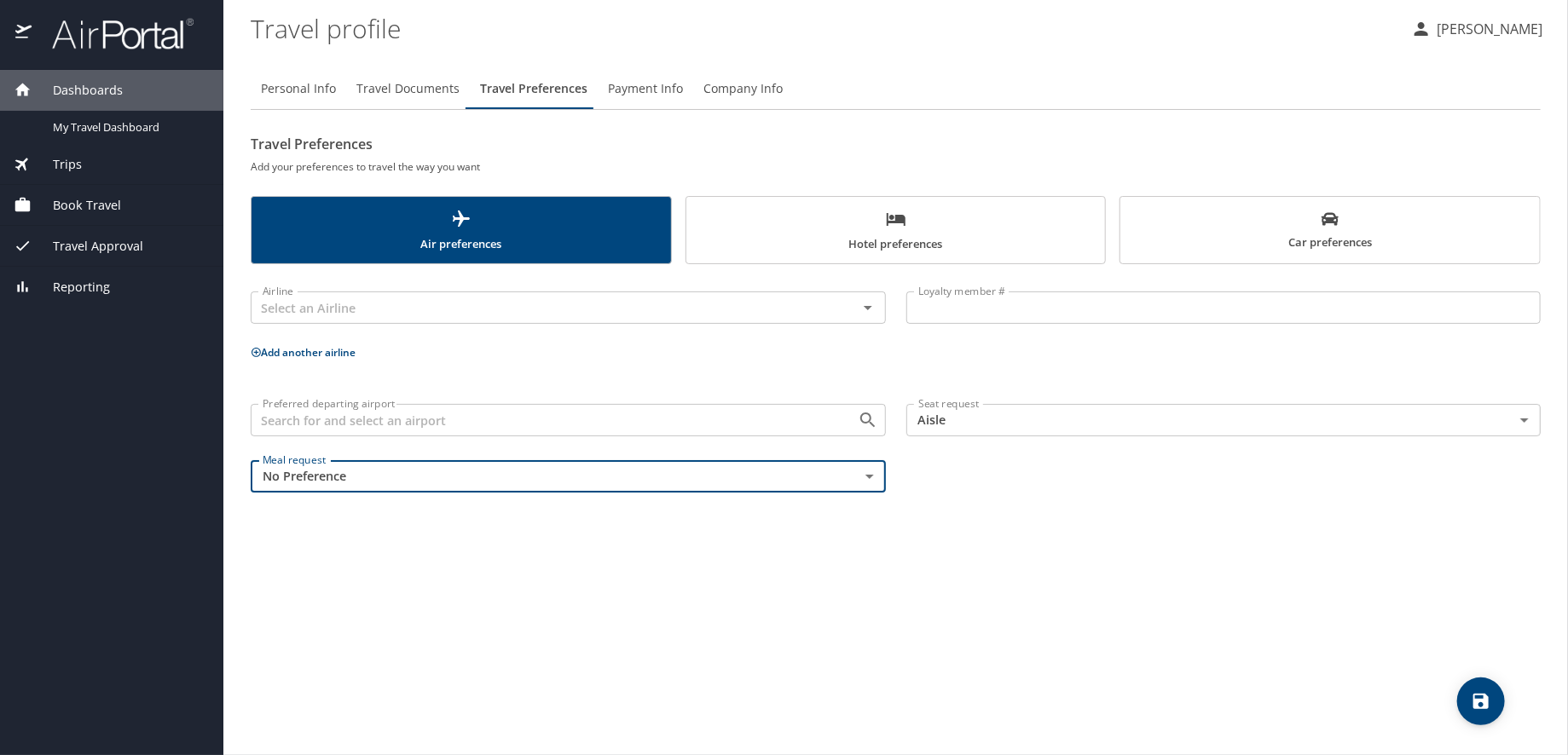
click at [1480, 693] on icon "save" at bounding box center [1480, 701] width 15 height 15
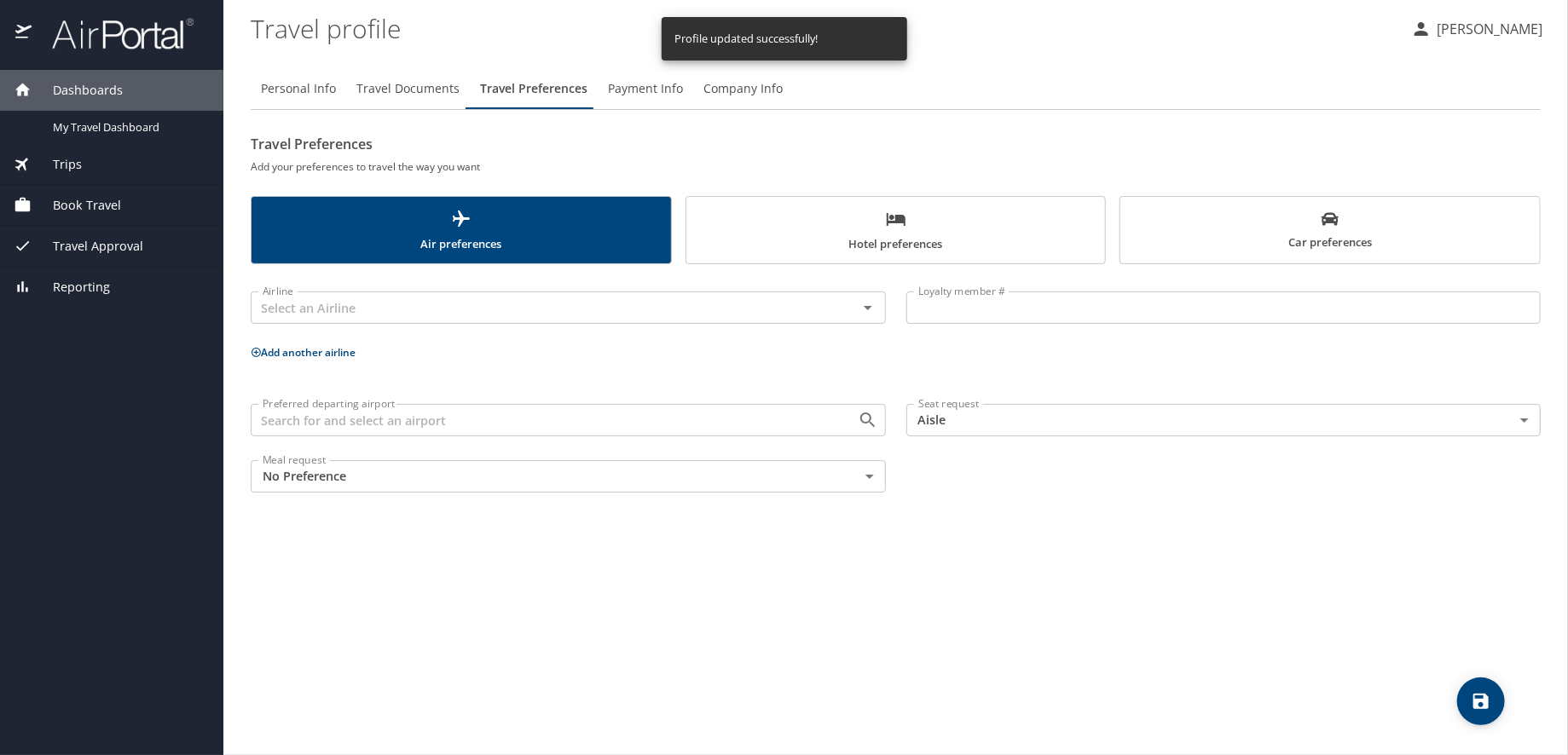
click at [637, 92] on span "Payment Info" at bounding box center [645, 89] width 75 height 21
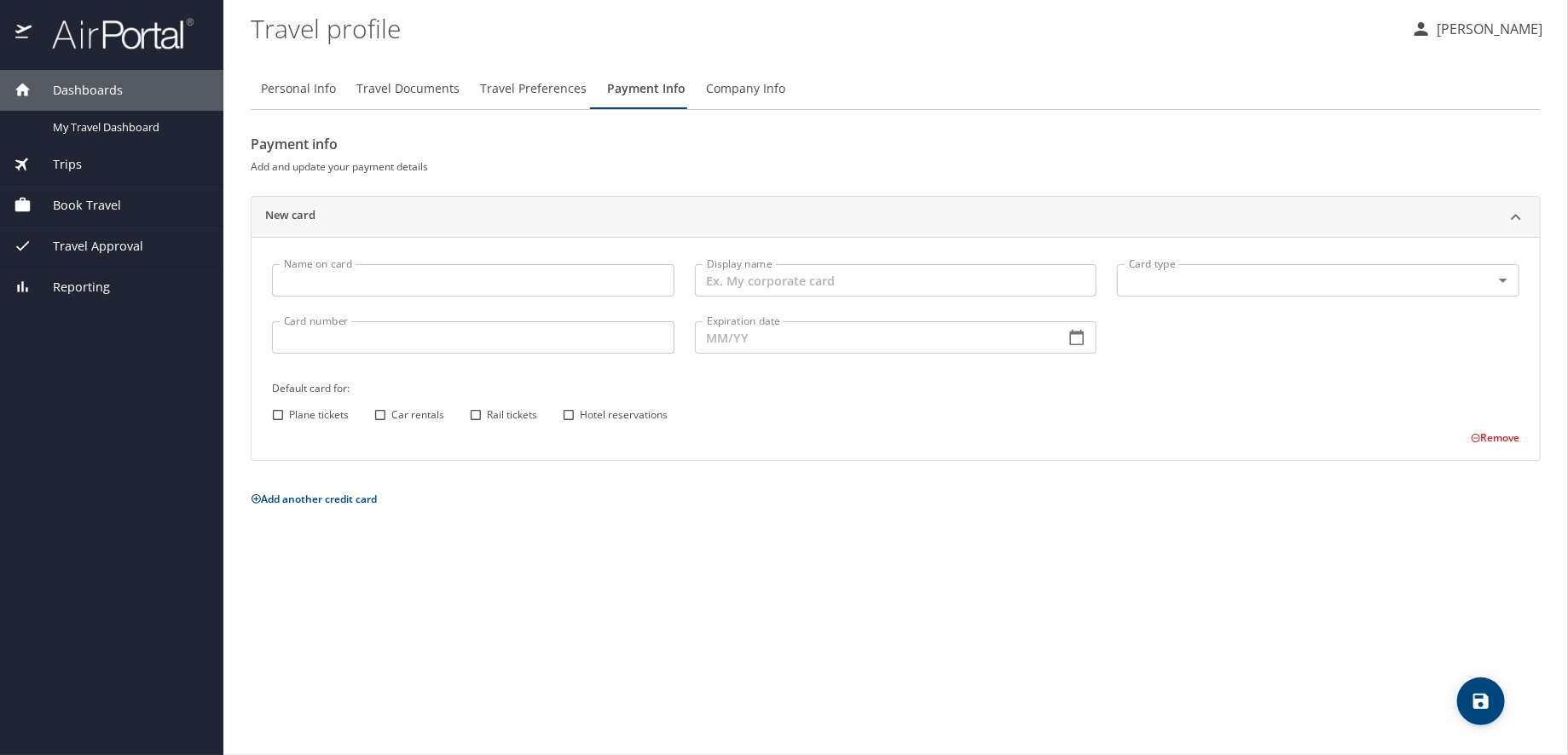
click at [706, 89] on span "Company Info" at bounding box center [745, 89] width 79 height 21
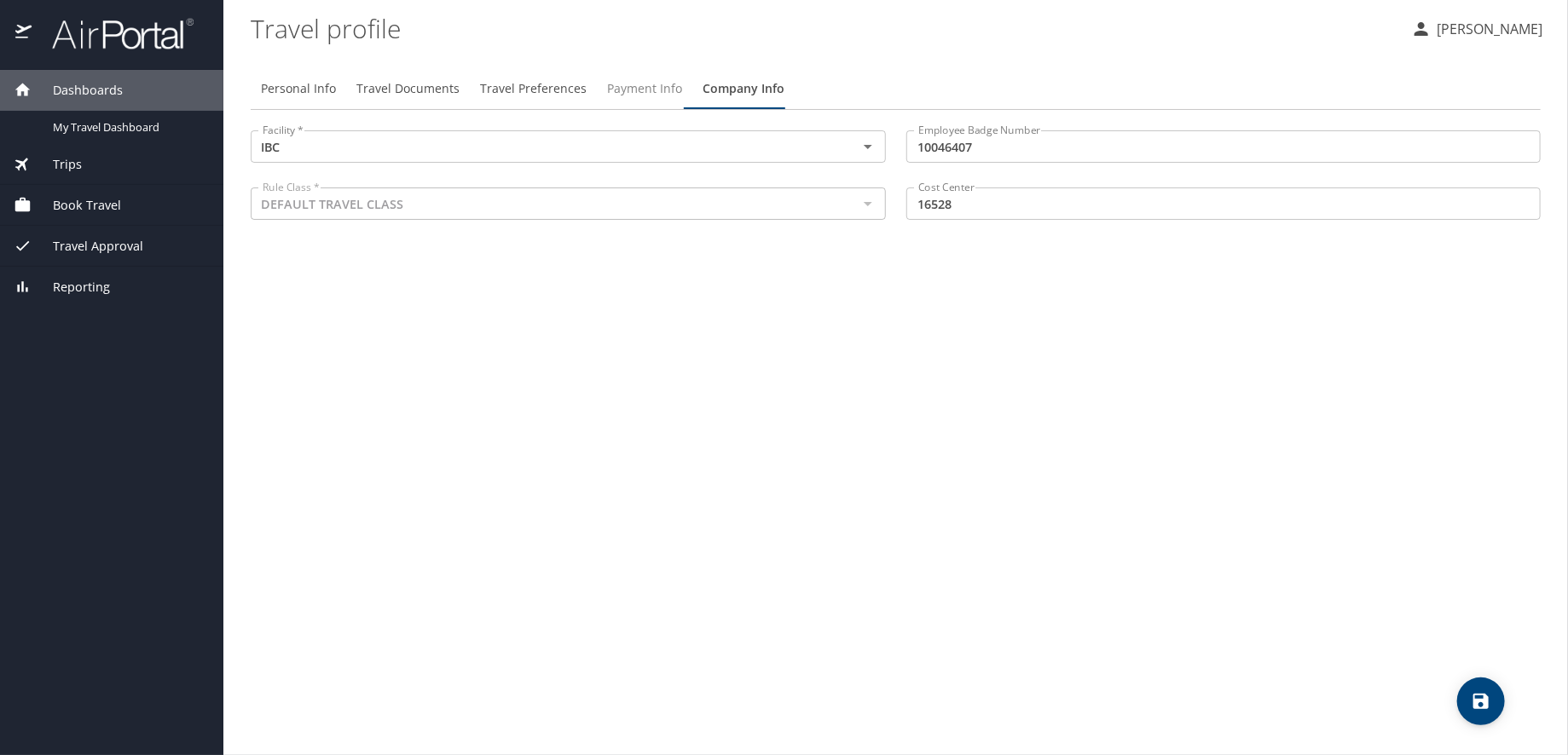
click at [618, 86] on span "Payment Info" at bounding box center [644, 89] width 75 height 21
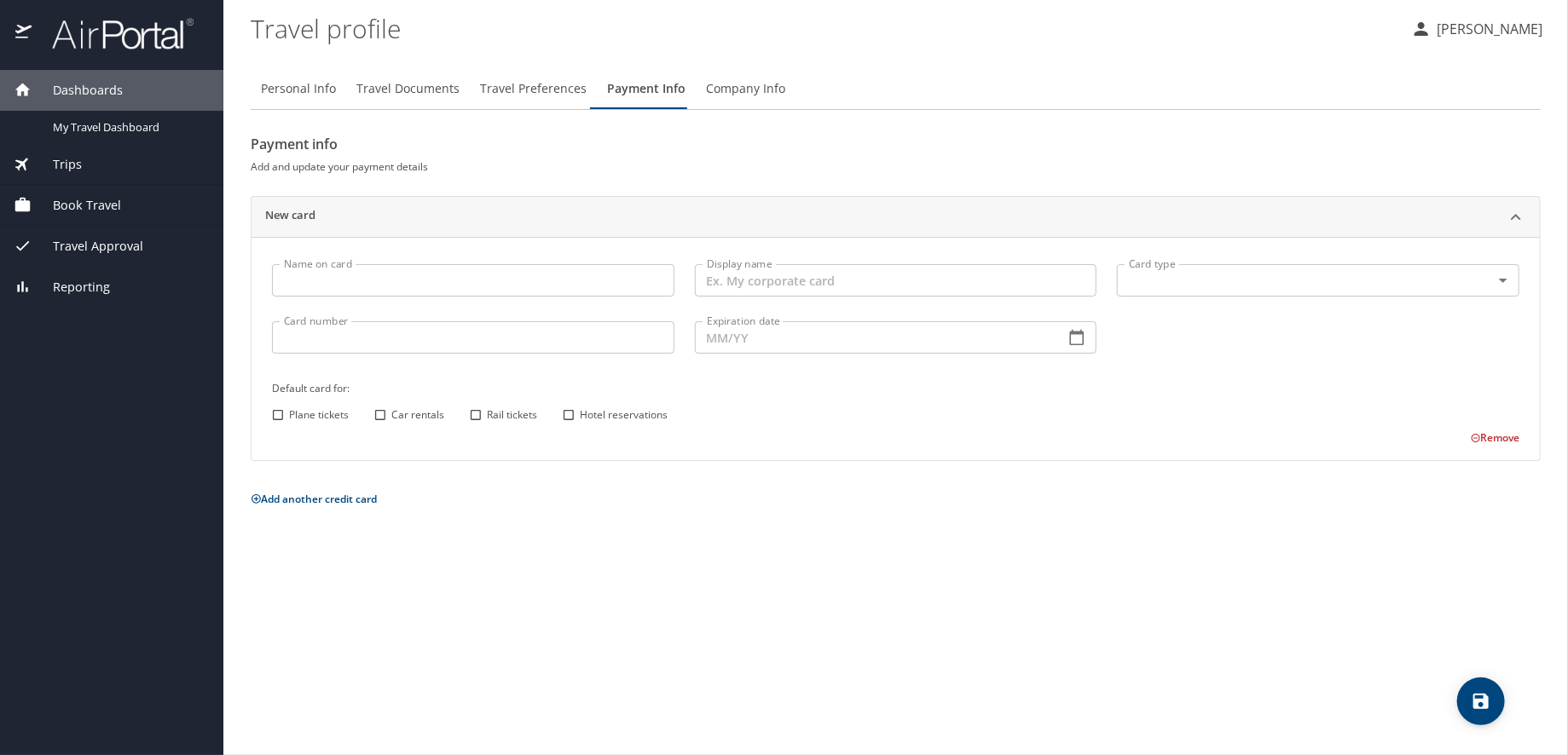
click at [450, 286] on input "Name on card" at bounding box center [472, 280] width 402 height 32
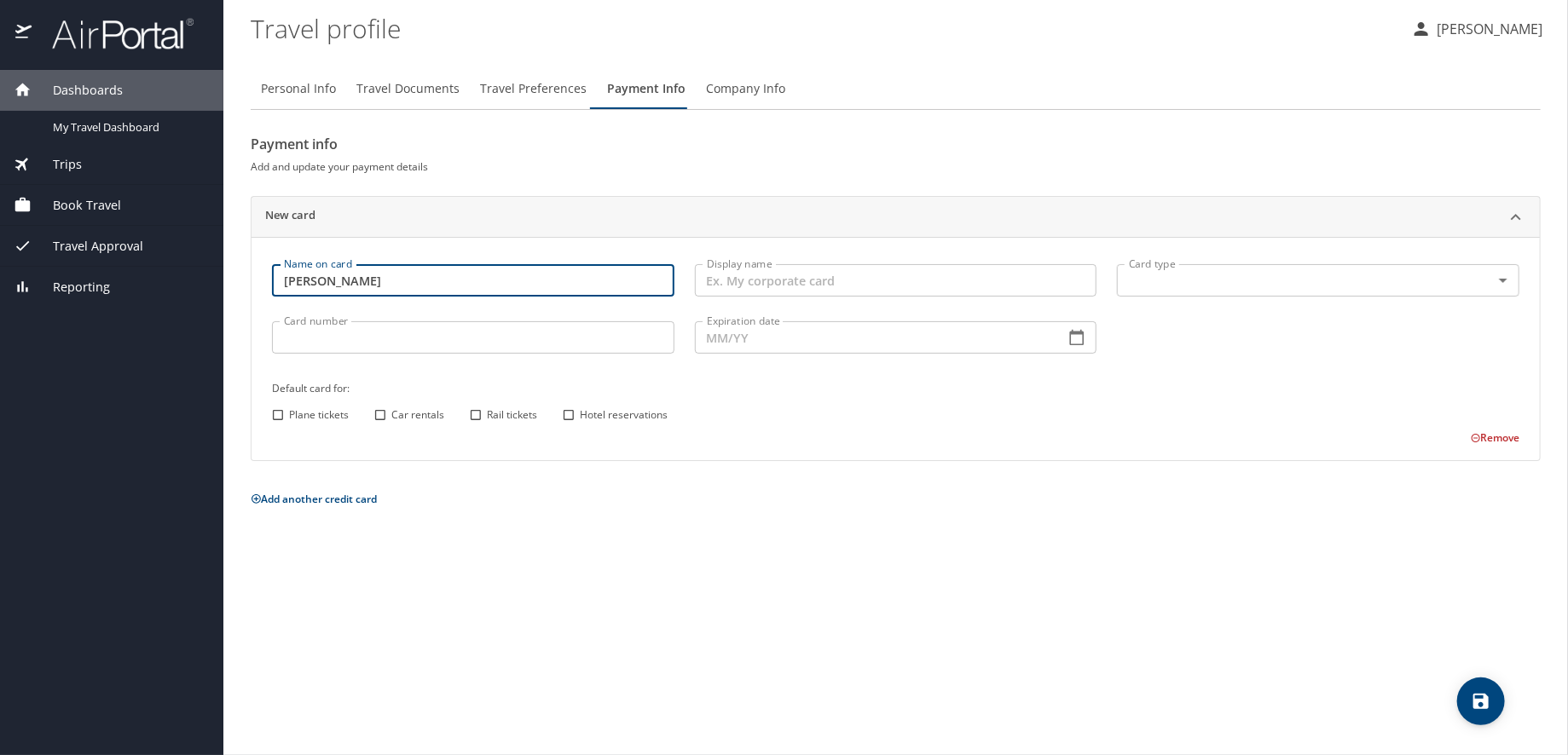
type input "[PERSON_NAME]"
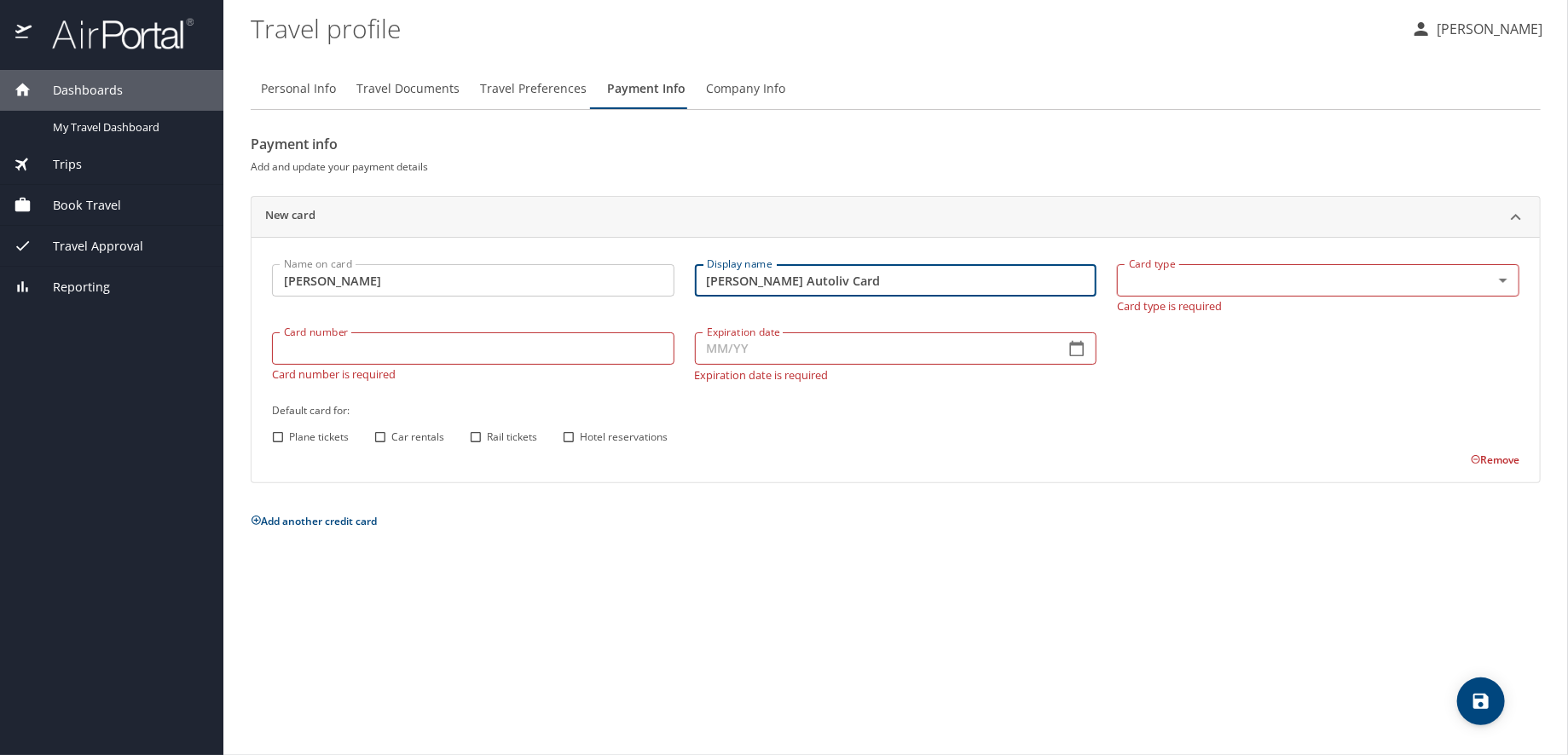
type input "Ryan's Autoliv Card"
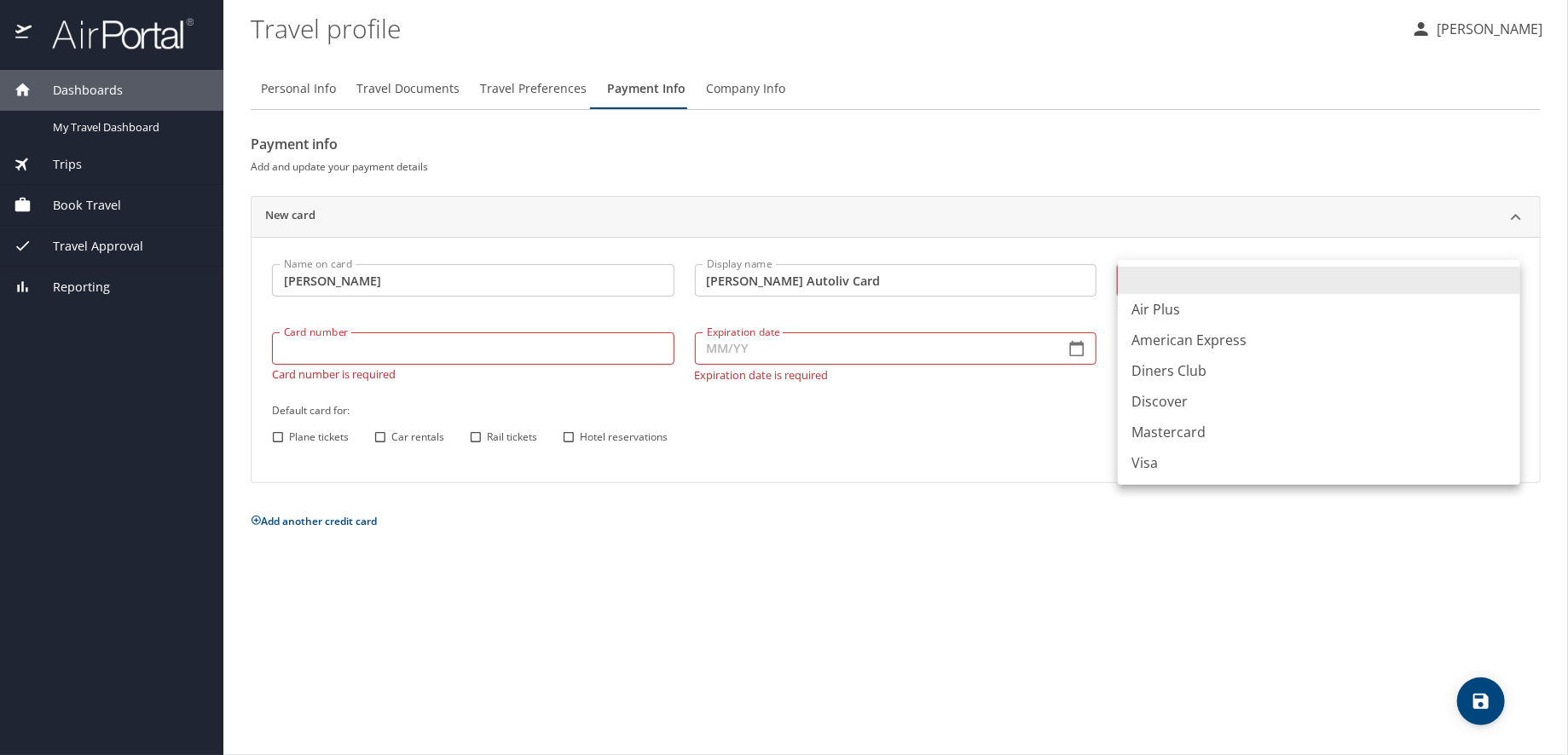
click at [1506, 280] on body "Dashboards My Travel Dashboard Trips Current / Future Trips Past Trips Trips Mi…" at bounding box center [784, 377] width 1568 height 755
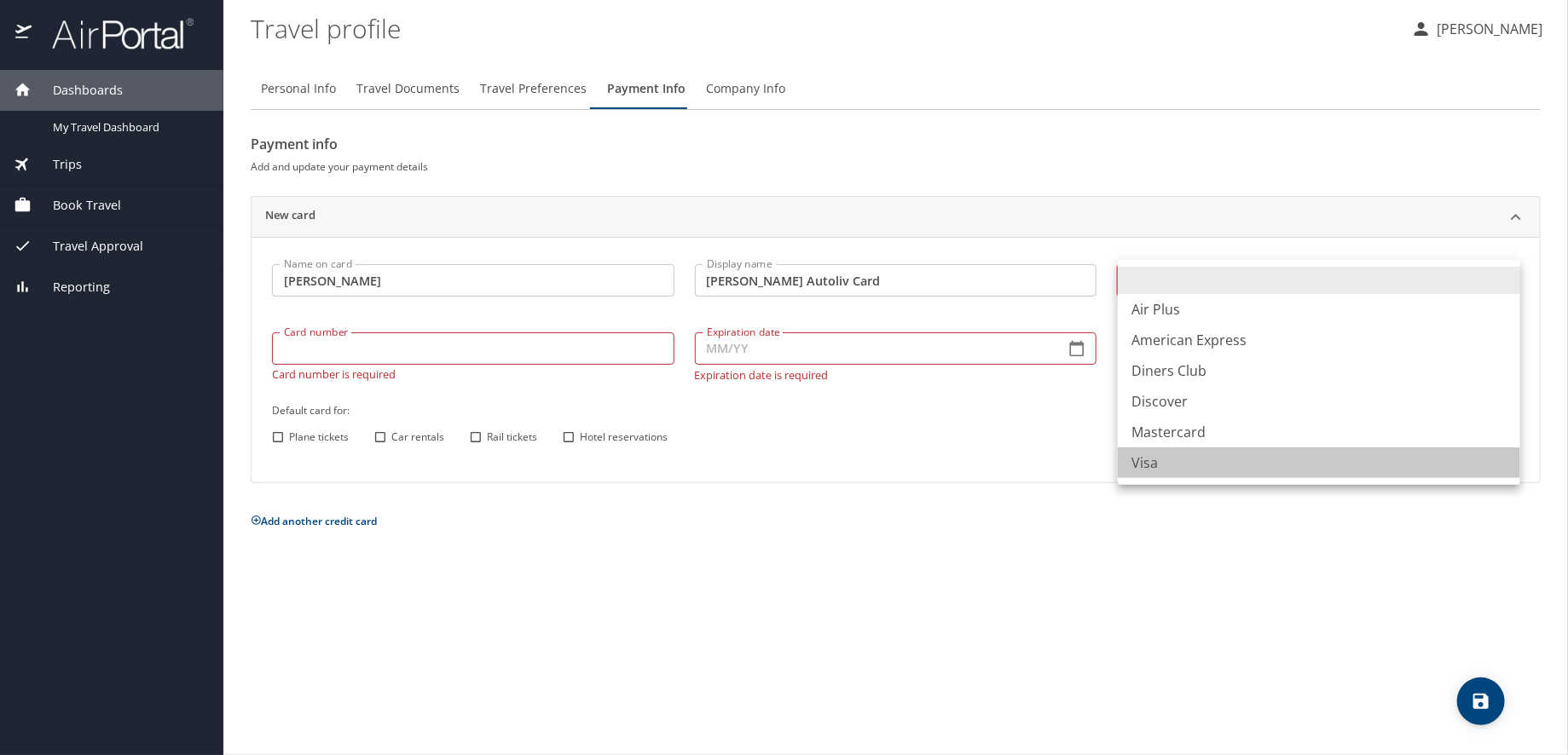
click at [1184, 462] on li "Visa" at bounding box center [1318, 463] width 402 height 30
type input "VI"
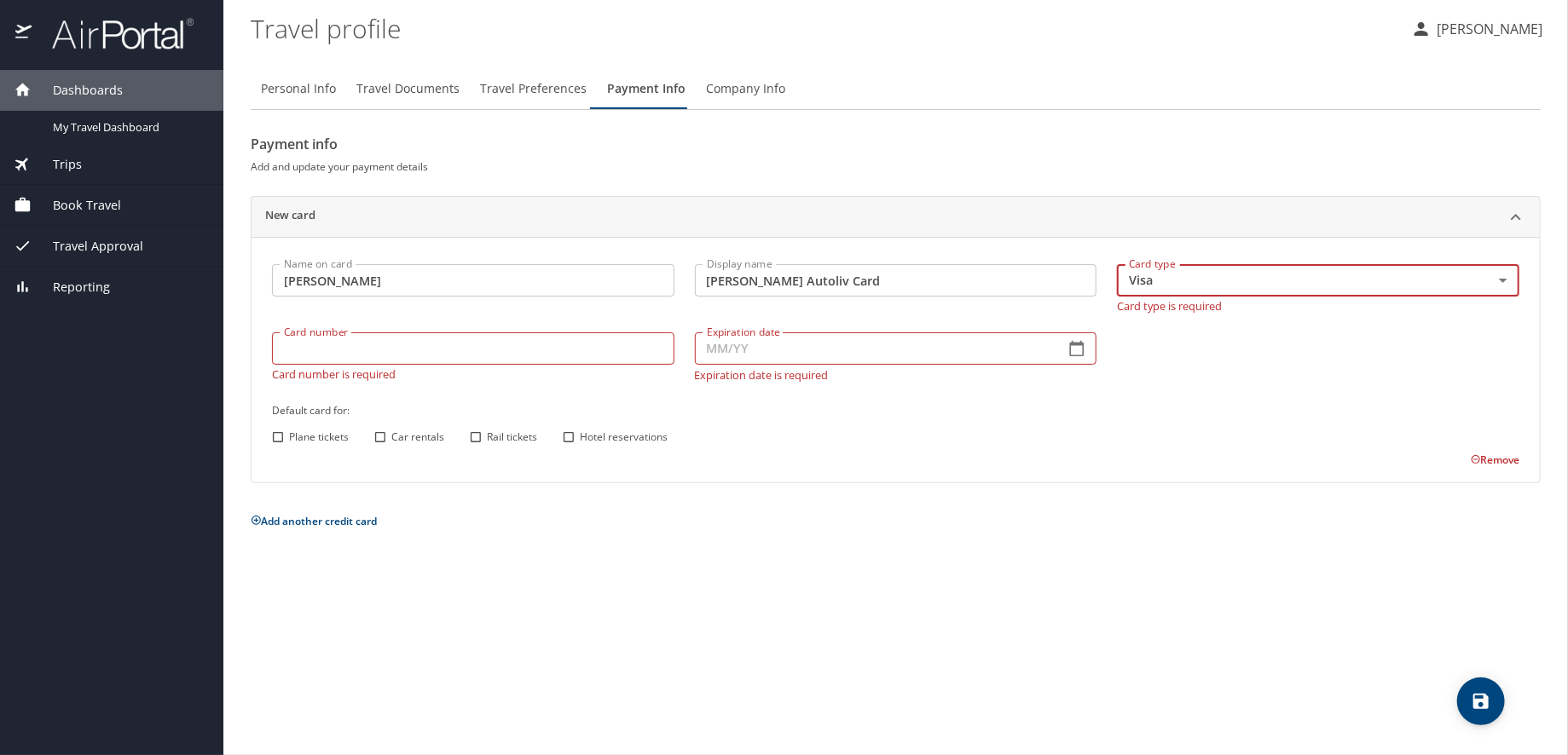
click at [400, 353] on div "Card number Card number Card number is required" at bounding box center [473, 356] width 423 height 69
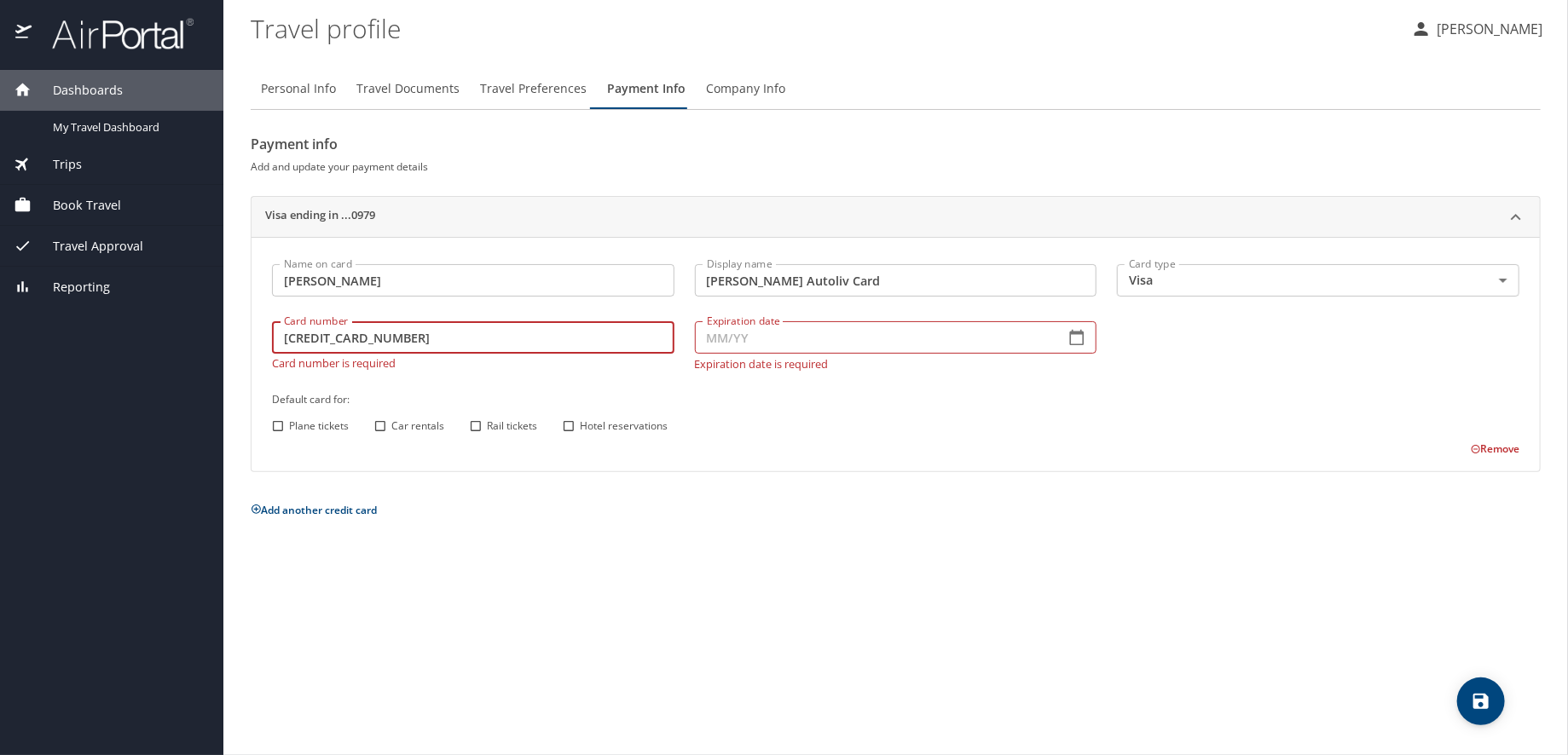
type input "4808019007220979"
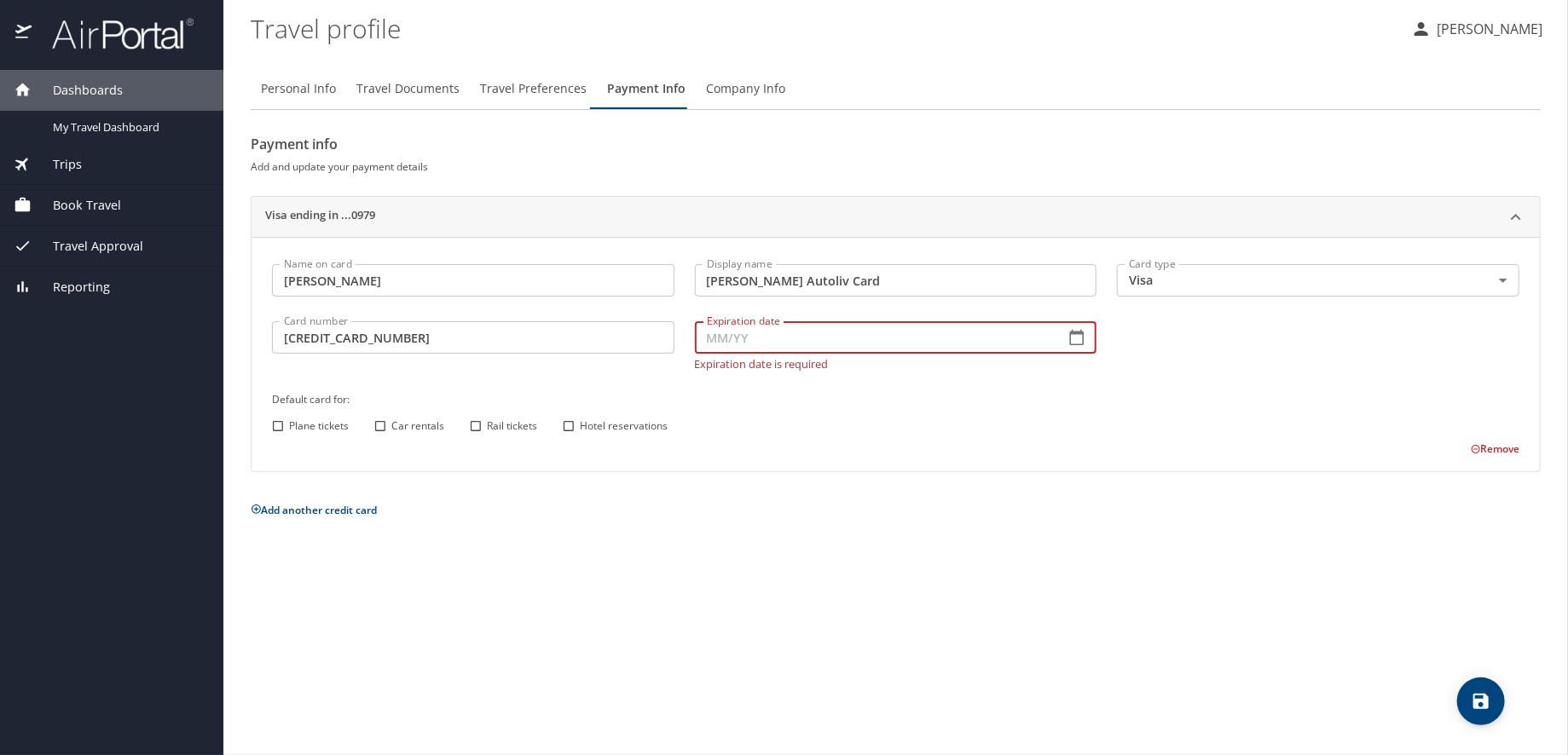
click at [750, 336] on input "Expiration date" at bounding box center [873, 337] width 357 height 32
type input "04/27"
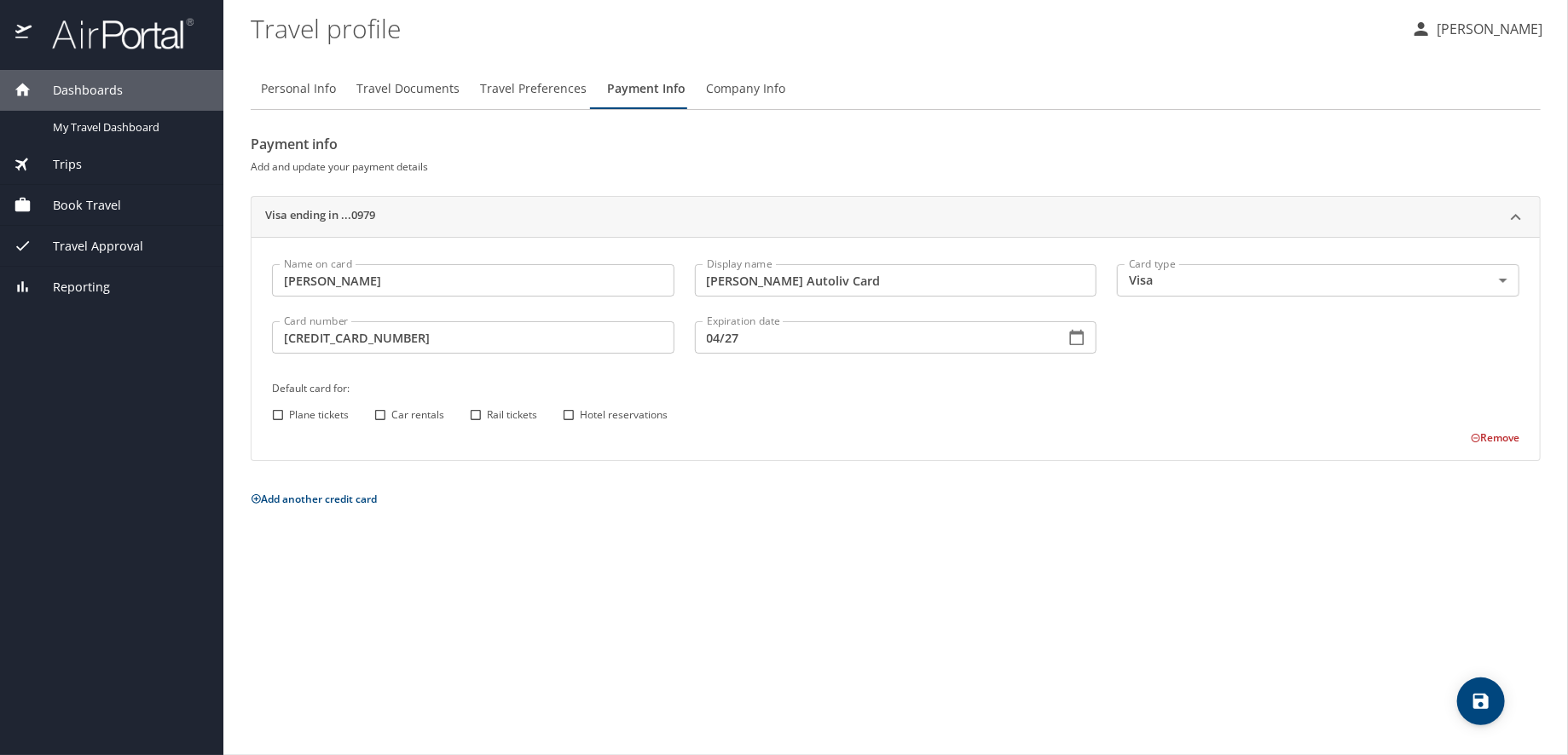
click at [871, 417] on div "Plane tickets Car rentals Rail tickets Hotel reservations" at bounding box center [893, 414] width 1253 height 22
click at [271, 416] on input "Plane tickets" at bounding box center [277, 414] width 22 height 22
checkbox input "true"
click at [566, 409] on input "Hotel reservations" at bounding box center [568, 414] width 22 height 22
checkbox input "true"
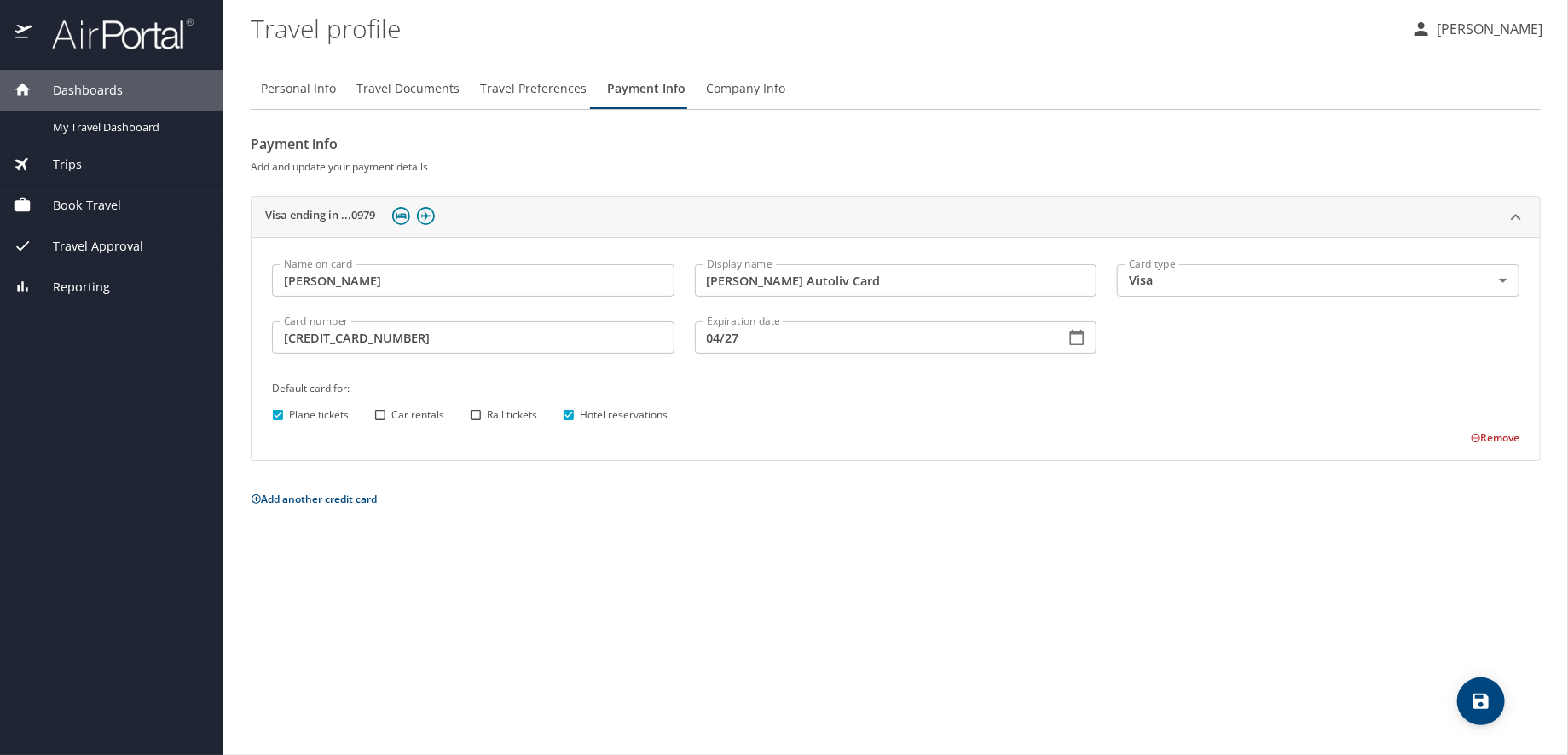
click at [386, 416] on input "Car rentals" at bounding box center [379, 414] width 22 height 22
checkbox input "true"
click at [472, 416] on input "Rail tickets" at bounding box center [475, 414] width 22 height 22
checkbox input "true"
click at [1491, 702] on span "save" at bounding box center [1480, 701] width 48 height 20
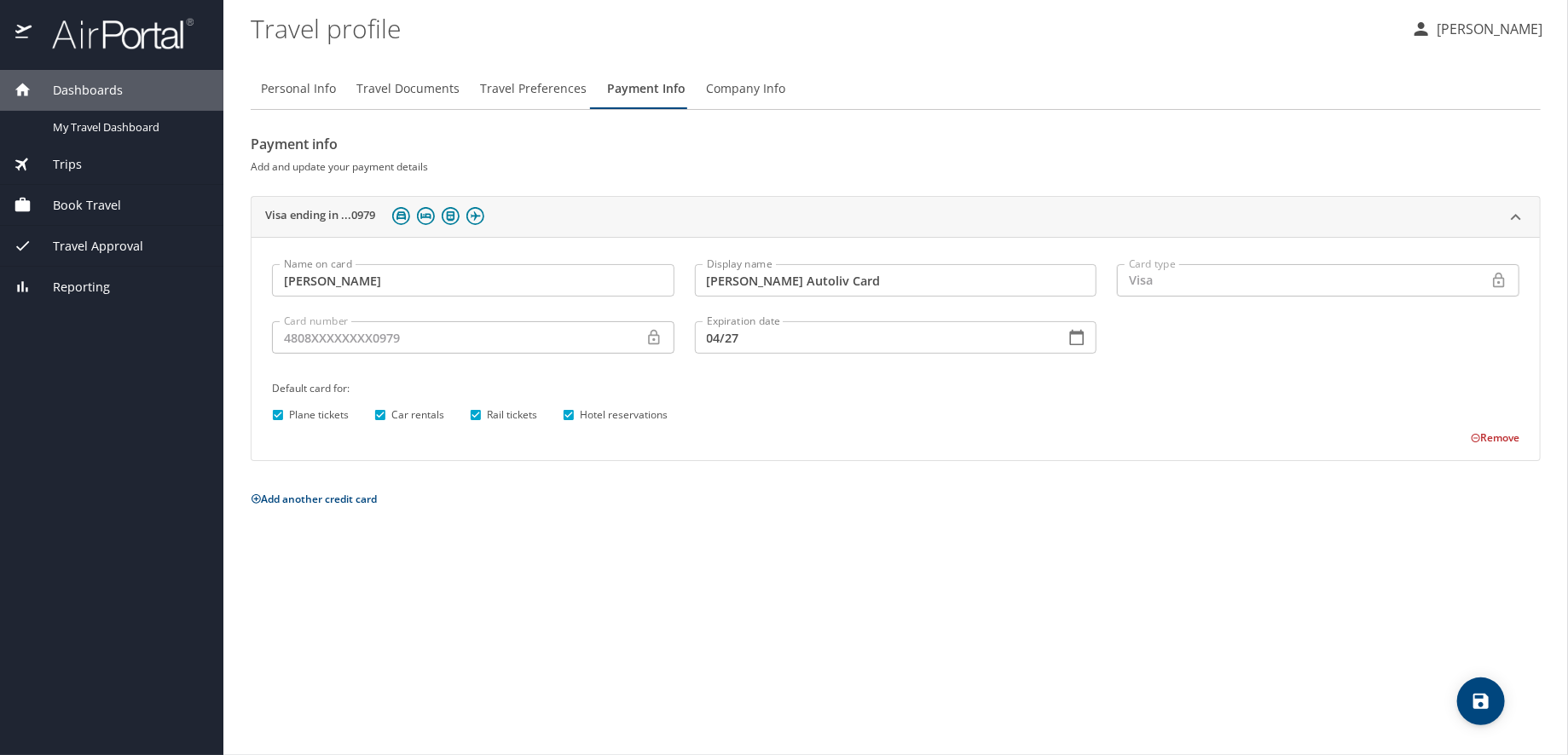
drag, startPoint x: 320, startPoint y: 90, endPoint x: 276, endPoint y: 90, distance: 44.0
click at [320, 90] on span "Personal Info" at bounding box center [298, 89] width 75 height 21
select select "US"
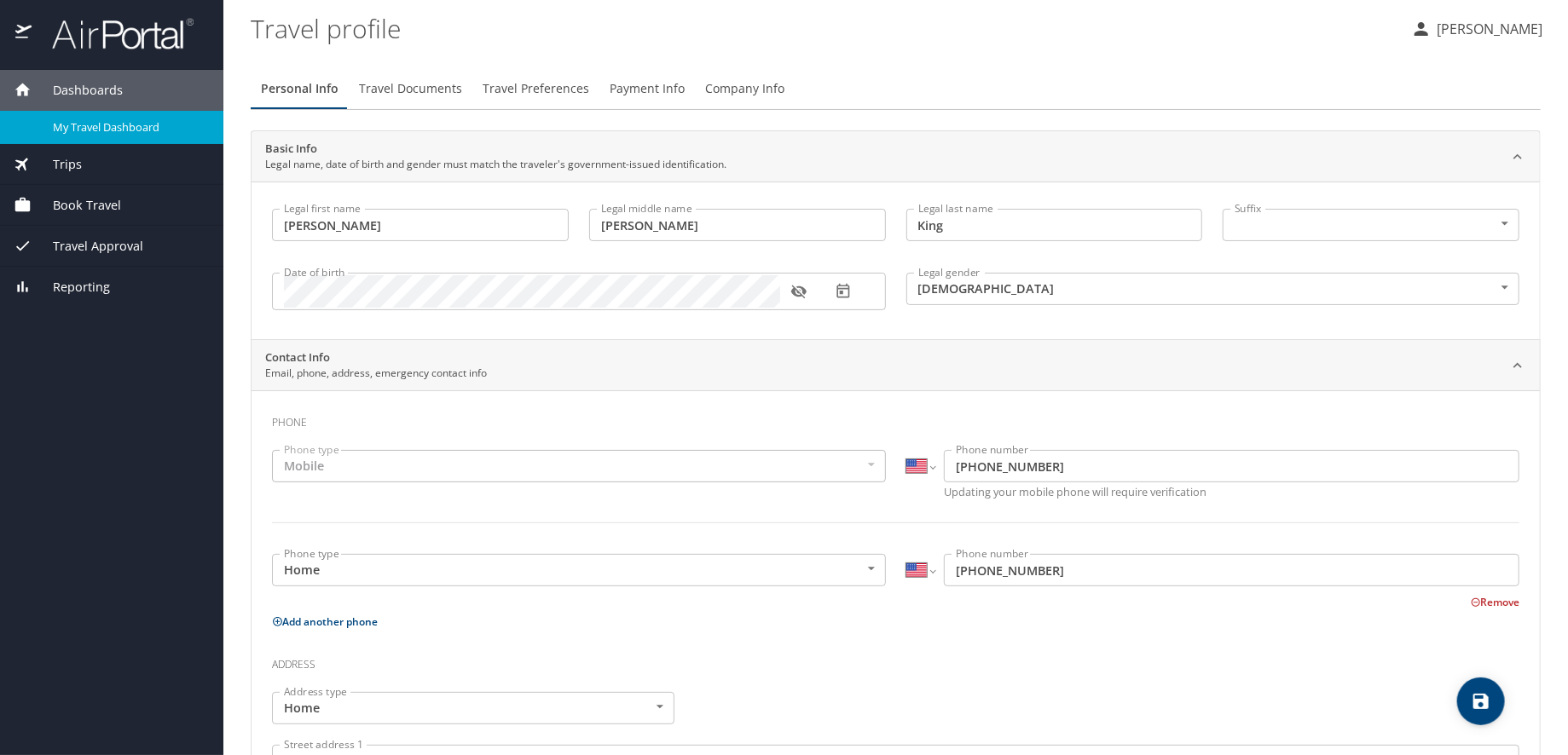
click at [159, 126] on span "My Travel Dashboard" at bounding box center [128, 127] width 151 height 16
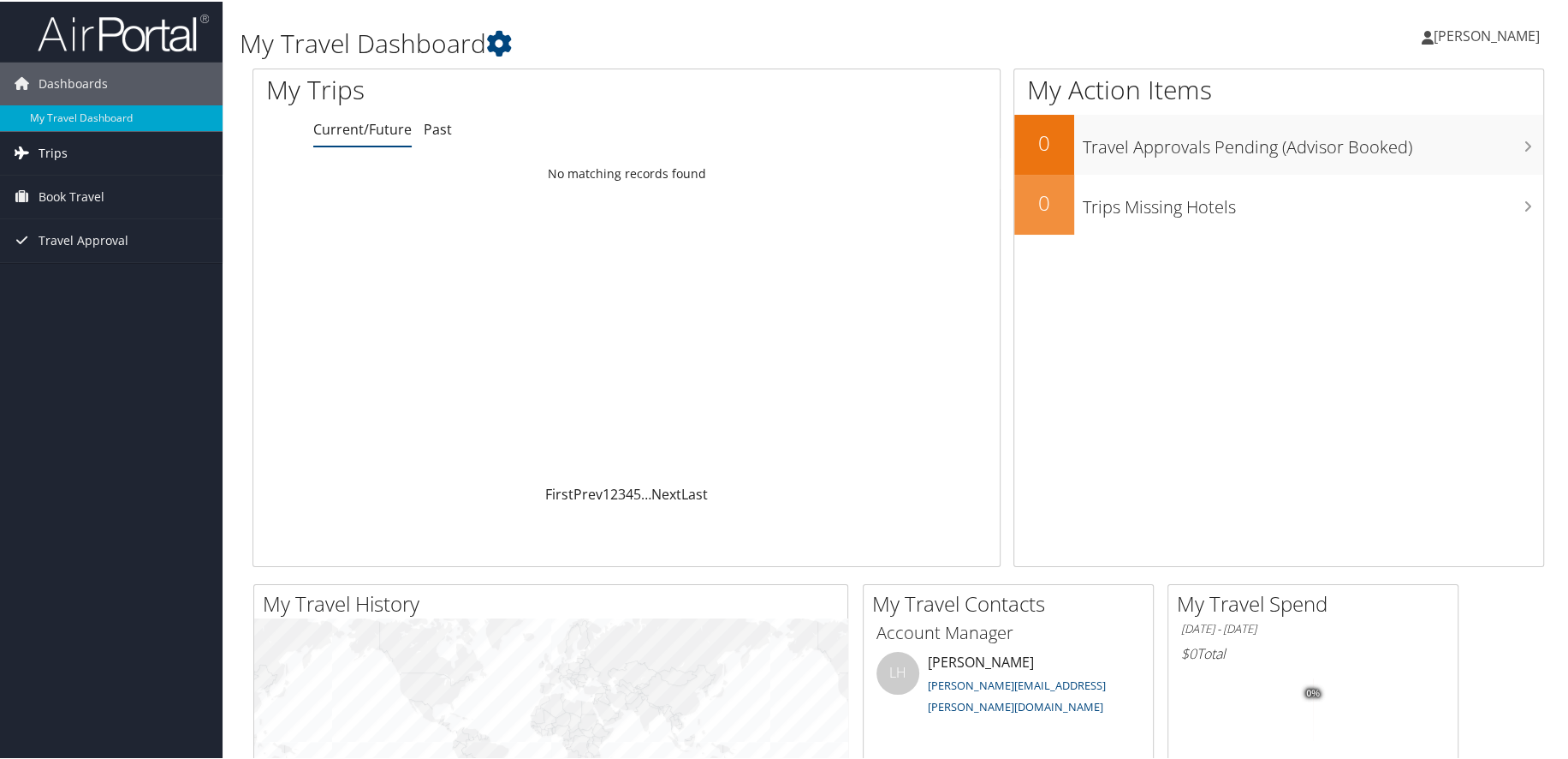
click at [55, 151] on span "Trips" at bounding box center [53, 151] width 29 height 43
click at [91, 330] on span "Travel Approval" at bounding box center [83, 316] width 90 height 43
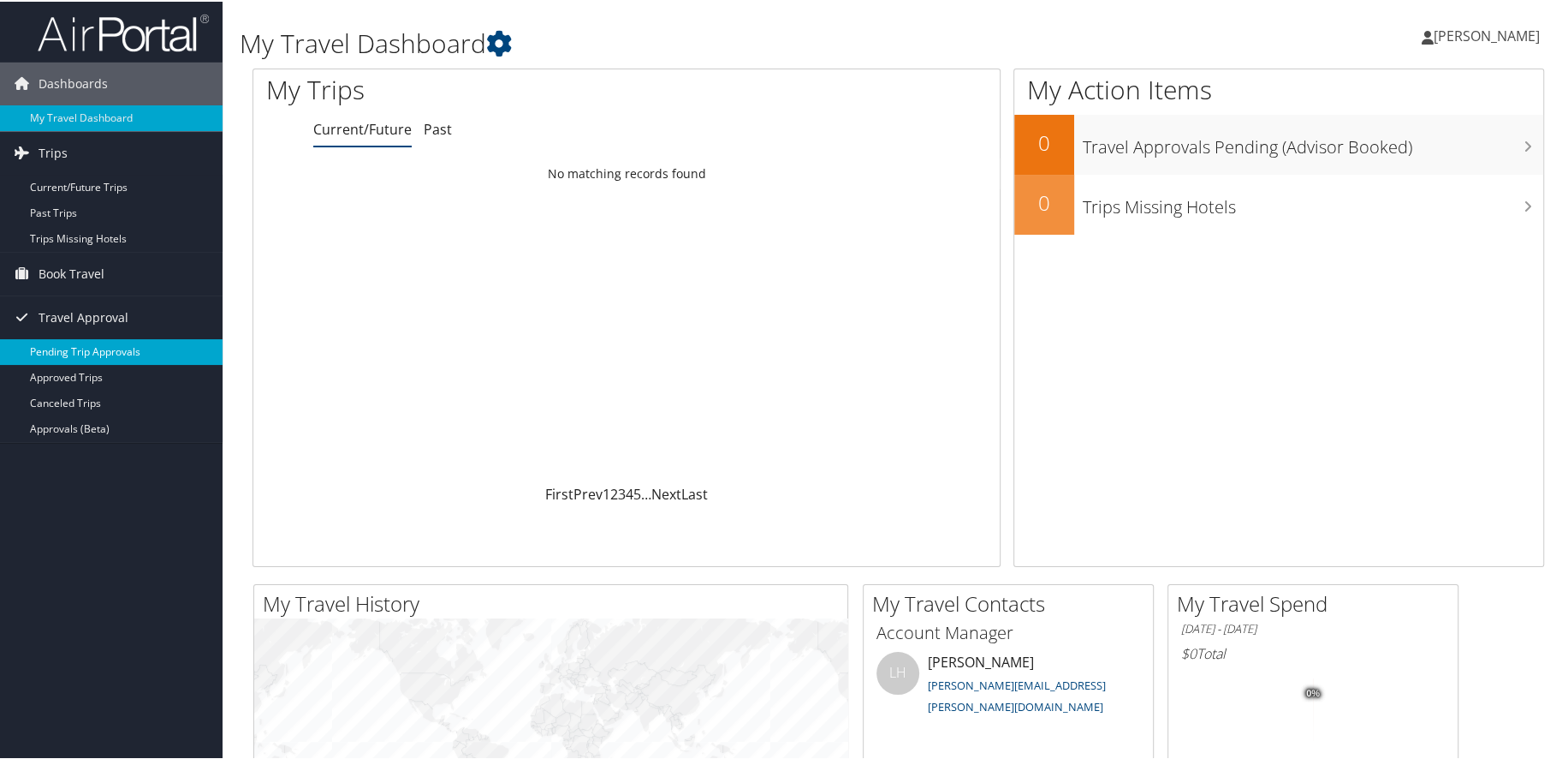
click at [106, 352] on link "Pending Trip Approvals" at bounding box center [111, 350] width 223 height 26
